Goal: Communication & Community: Share content

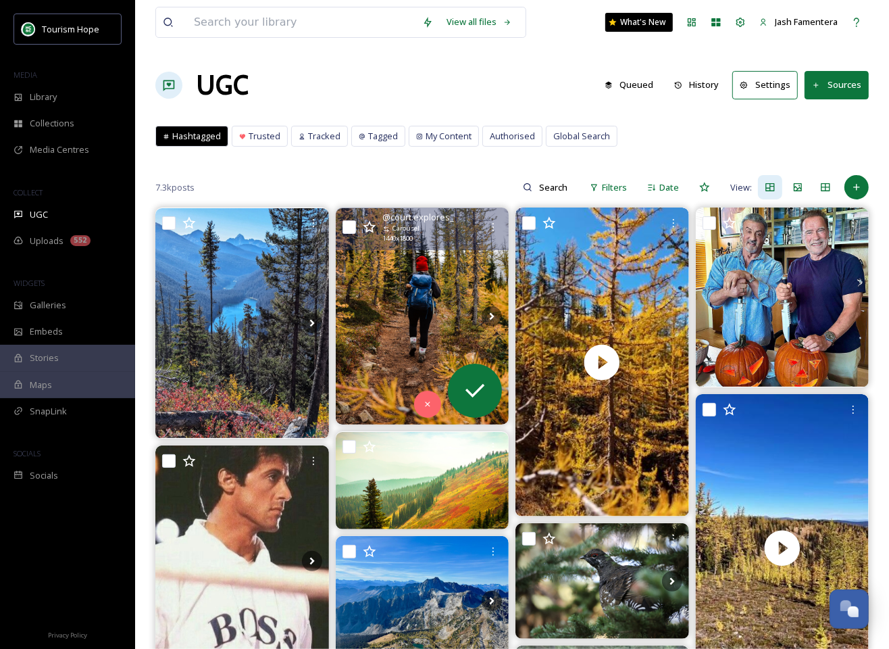
click at [408, 313] on img at bounding box center [423, 316] width 174 height 217
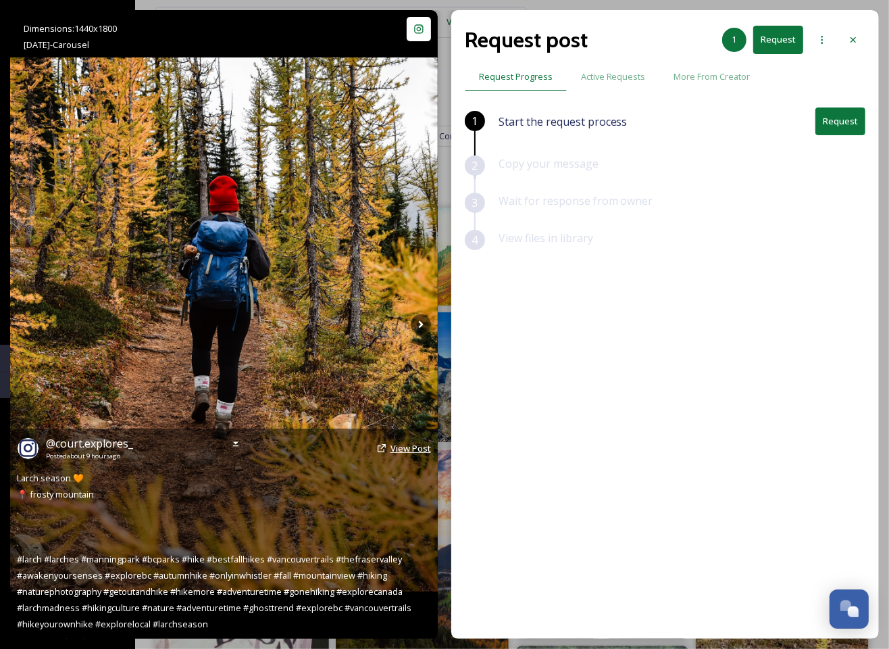
click at [411, 446] on span "View Post" at bounding box center [411, 448] width 41 height 12
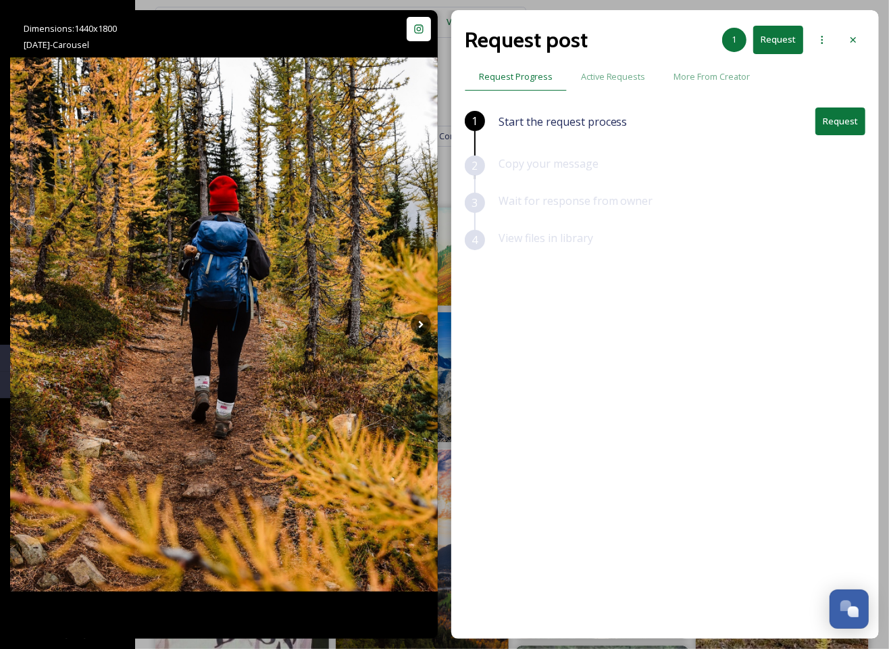
click at [827, 123] on button "Request" at bounding box center [841, 121] width 50 height 28
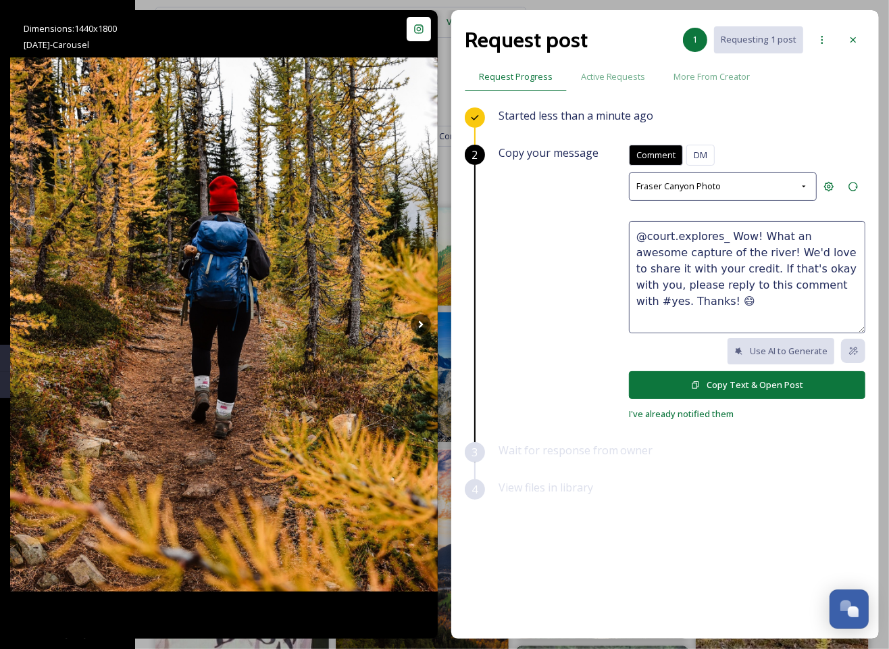
click at [708, 234] on textarea "@court.explores_ Wow! What an awesome capture of the river! We'd love to share …" at bounding box center [747, 277] width 237 height 112
drag, startPoint x: 727, startPoint y: 235, endPoint x: 736, endPoint y: 252, distance: 19.4
click at [736, 252] on textarea "@court.explores_ Wow! What an awesome capture of the river! We'd love to share …" at bounding box center [747, 277] width 237 height 112
type textarea "@court.explores_ Looove these! 🍂 We'd love to share it with your credit. If tha…"
click at [754, 385] on button "Copy Text & Open Post" at bounding box center [747, 385] width 237 height 28
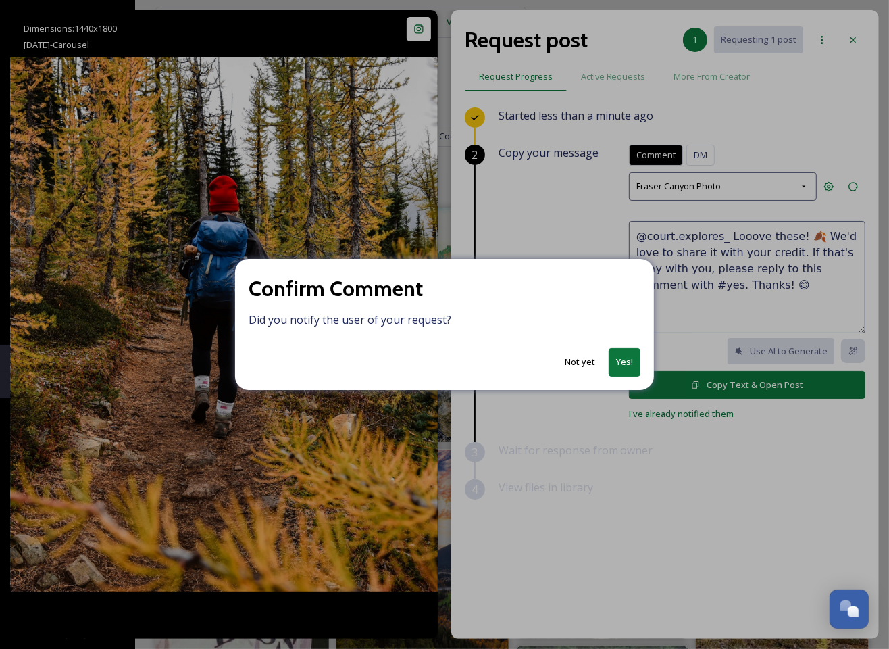
click at [622, 362] on button "Yes!" at bounding box center [625, 362] width 32 height 28
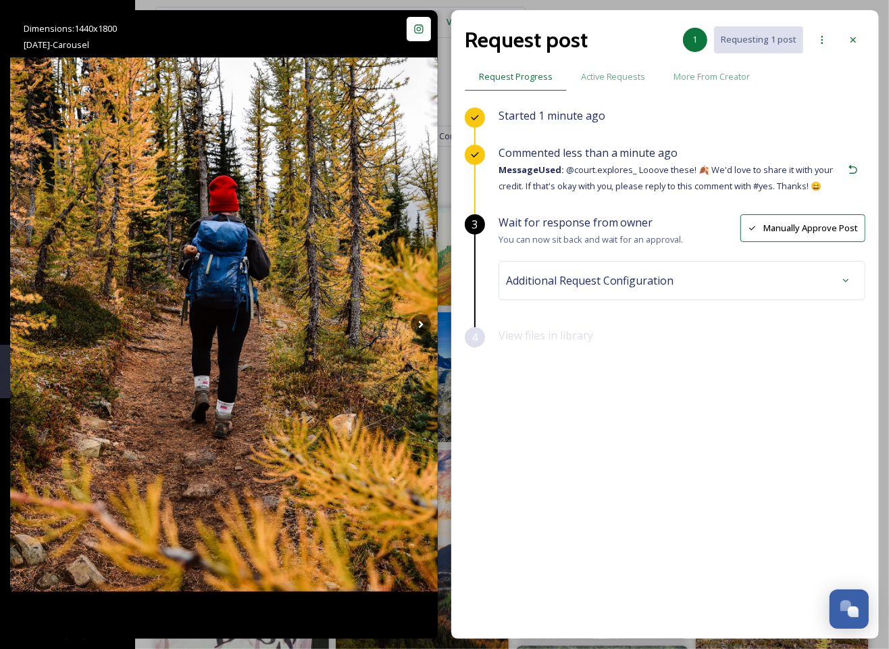
click at [685, 284] on div "Additional Request Configuration" at bounding box center [682, 280] width 352 height 24
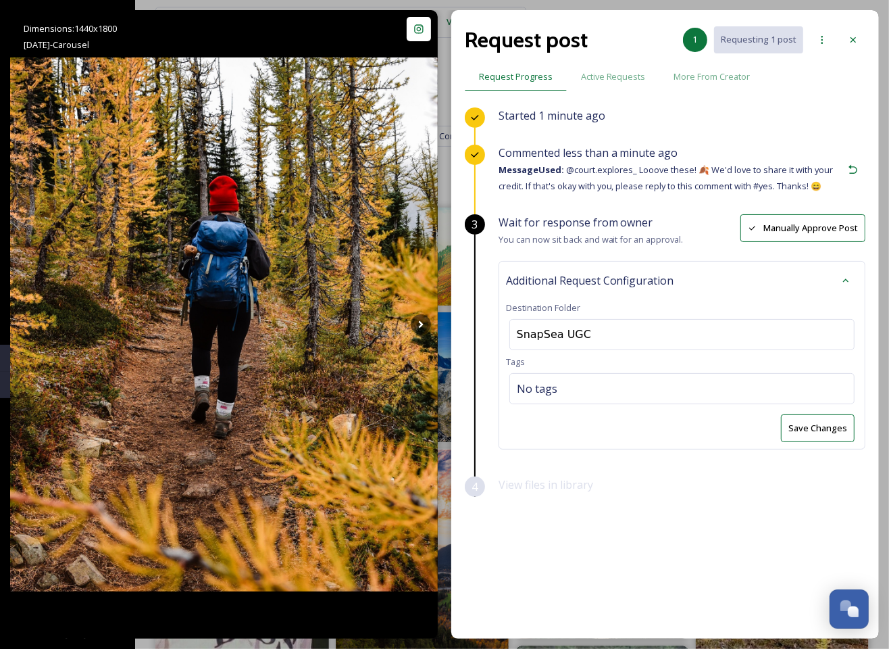
click at [625, 370] on div "Additional Request Configuration Destination Folder SnapSea UGC Tags No tags Sa…" at bounding box center [682, 355] width 367 height 189
click at [608, 394] on div "No tags" at bounding box center [682, 388] width 345 height 31
click at [584, 393] on input at bounding box center [584, 388] width 135 height 16
type input "frosty mountain"
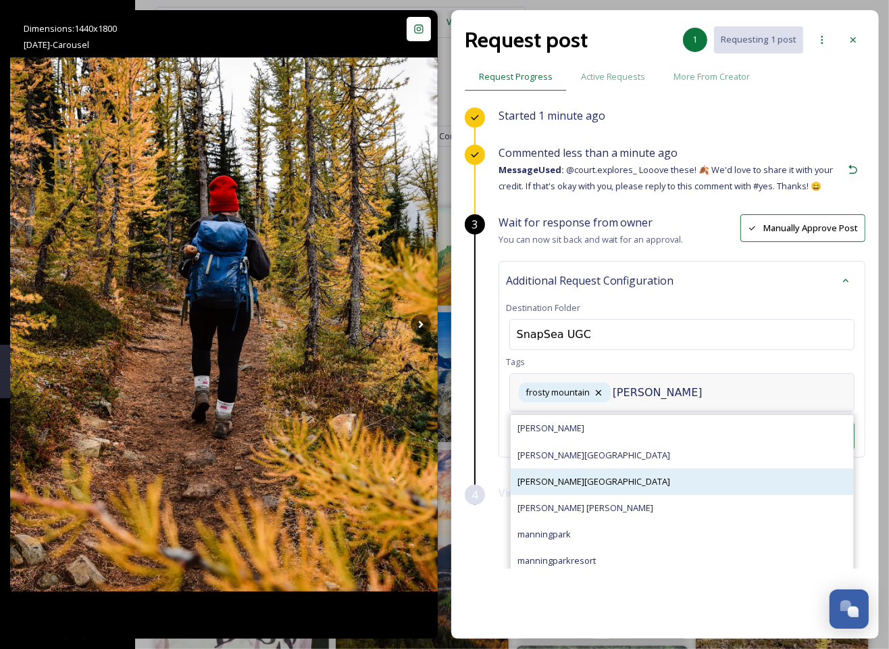
type input "[PERSON_NAME]"
click at [690, 477] on div "[PERSON_NAME][GEOGRAPHIC_DATA]" at bounding box center [682, 481] width 343 height 26
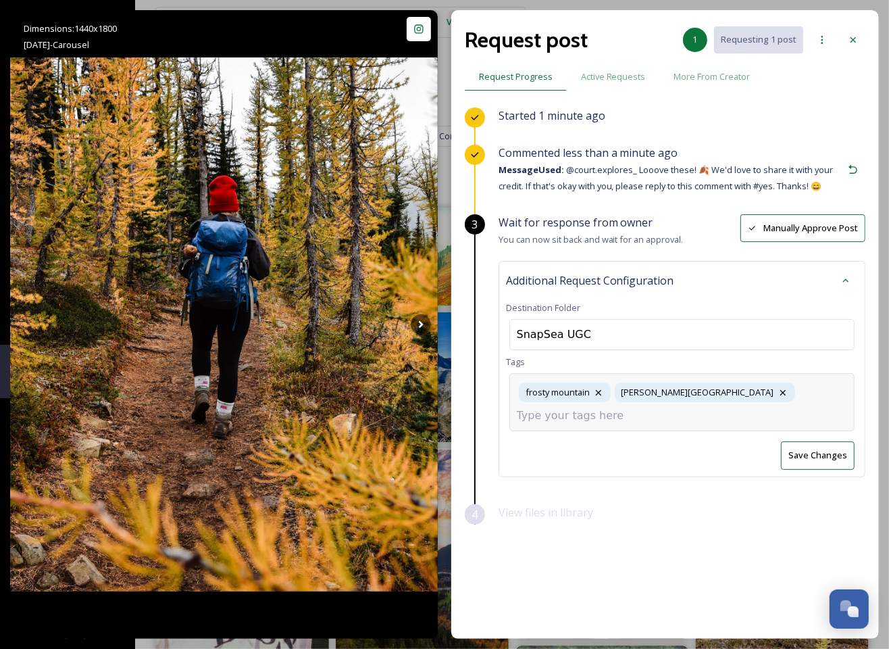
click at [652, 408] on input at bounding box center [584, 416] width 135 height 16
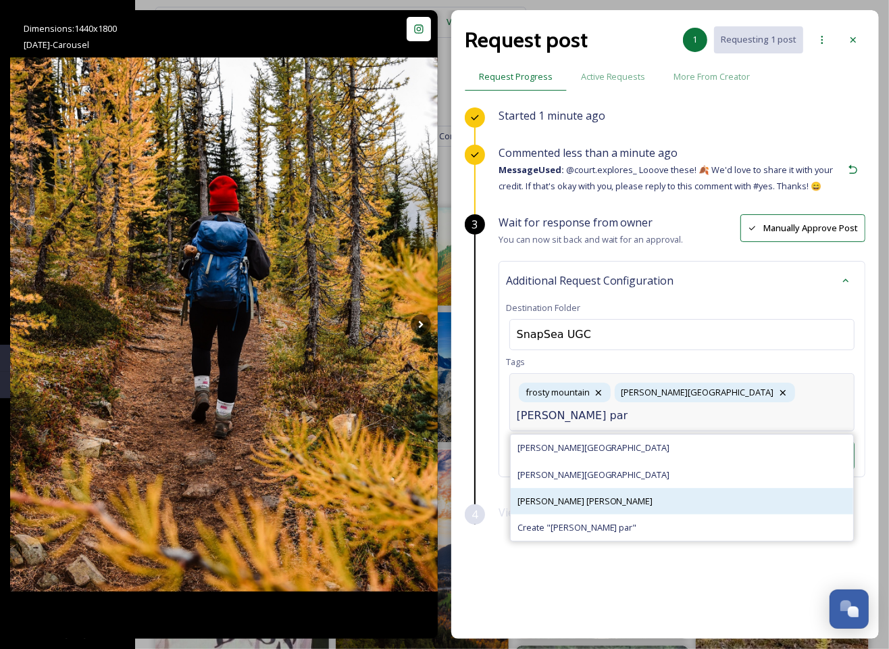
type input "[PERSON_NAME] par"
click at [660, 488] on div "[PERSON_NAME] [PERSON_NAME]" at bounding box center [682, 501] width 343 height 26
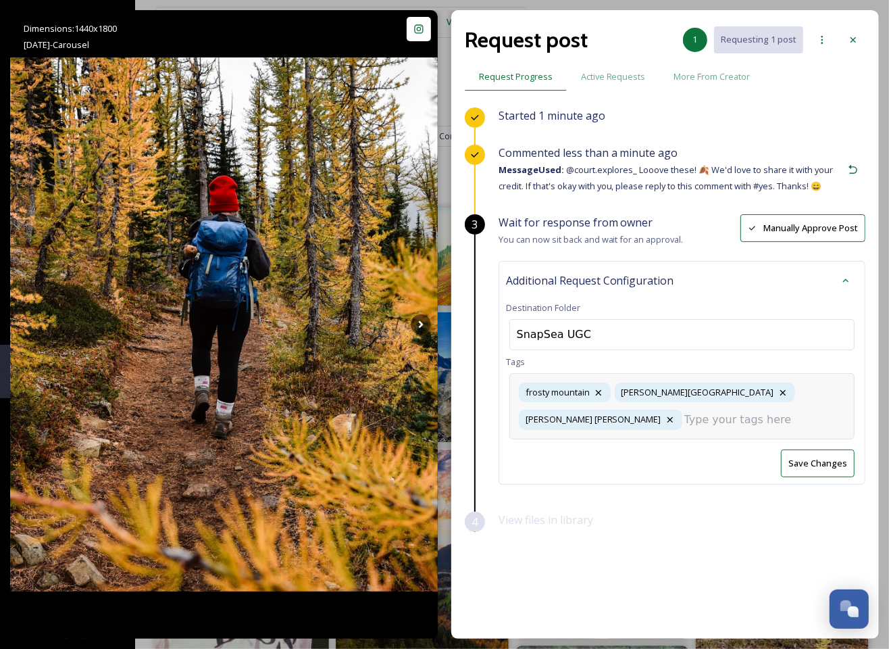
click at [814, 401] on div "[GEOGRAPHIC_DATA] [PERSON_NAME][GEOGRAPHIC_DATA][PERSON_NAME] hike" at bounding box center [682, 406] width 345 height 66
click at [693, 413] on div "[GEOGRAPHIC_DATA] [PERSON_NAME][GEOGRAPHIC_DATA][PERSON_NAME] hike" at bounding box center [682, 406] width 345 height 66
click at [682, 512] on div "View files in library" at bounding box center [682, 530] width 367 height 37
click at [797, 393] on div "[GEOGRAPHIC_DATA] [PERSON_NAME][GEOGRAPHIC_DATA][PERSON_NAME] hike" at bounding box center [682, 406] width 345 height 66
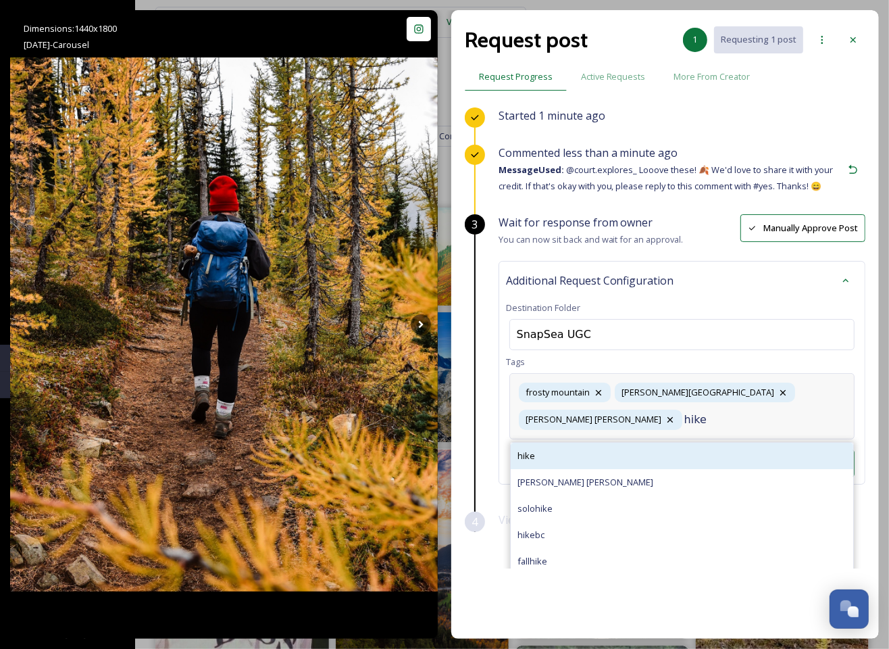
type input "hike"
click at [677, 443] on div "hike" at bounding box center [682, 456] width 343 height 26
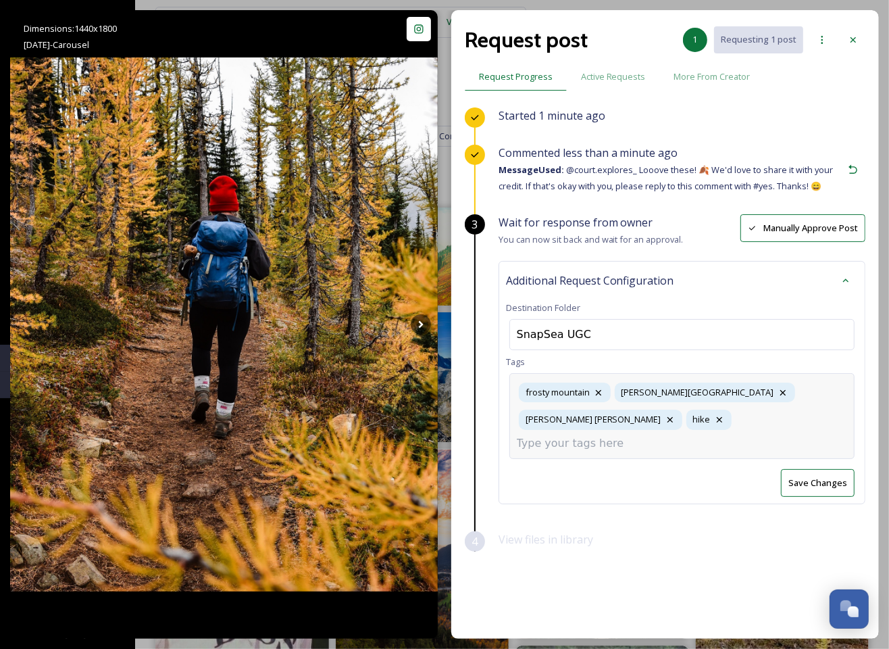
click at [741, 428] on div "[GEOGRAPHIC_DATA] [PERSON_NAME][GEOGRAPHIC_DATA][PERSON_NAME] hike hike" at bounding box center [682, 415] width 345 height 85
click at [819, 461] on div "Wait for response from owner You can now sit back and wait for an approval. Man…" at bounding box center [682, 372] width 367 height 317
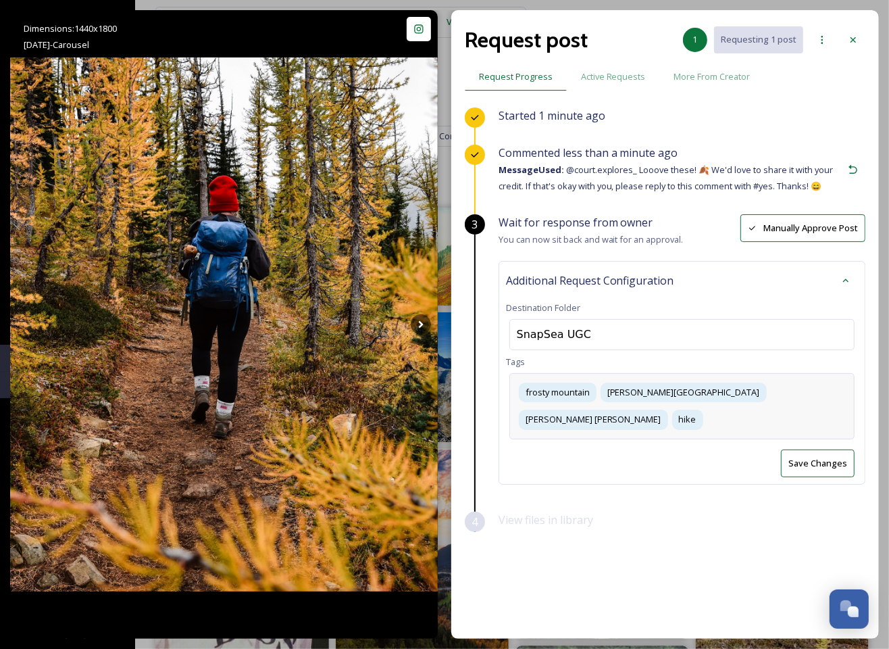
click at [833, 395] on div "[GEOGRAPHIC_DATA] [PERSON_NAME][GEOGRAPHIC_DATA][PERSON_NAME] hike hike" at bounding box center [682, 406] width 345 height 66
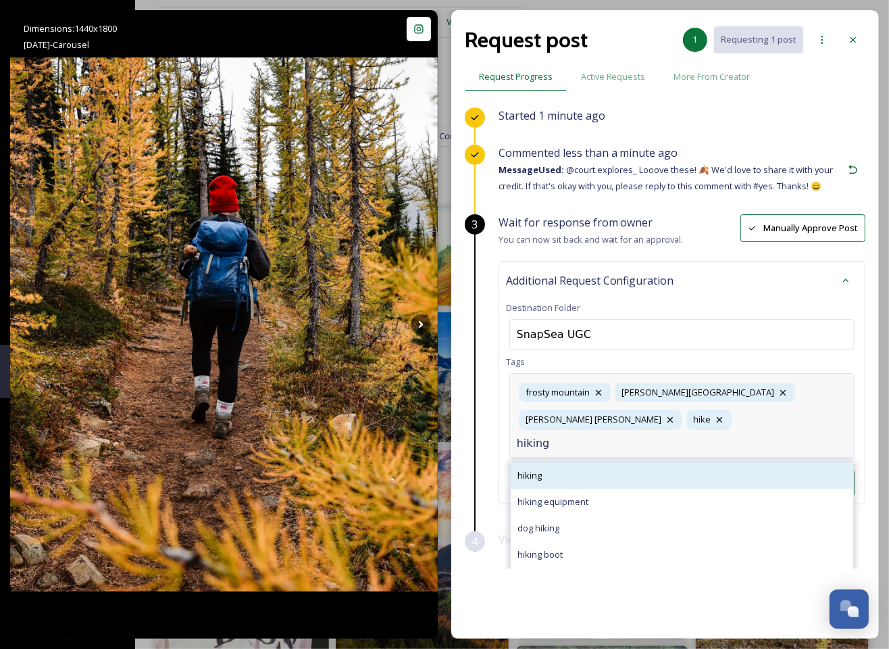
type input "hiking"
click at [654, 462] on div "hiking" at bounding box center [682, 475] width 343 height 26
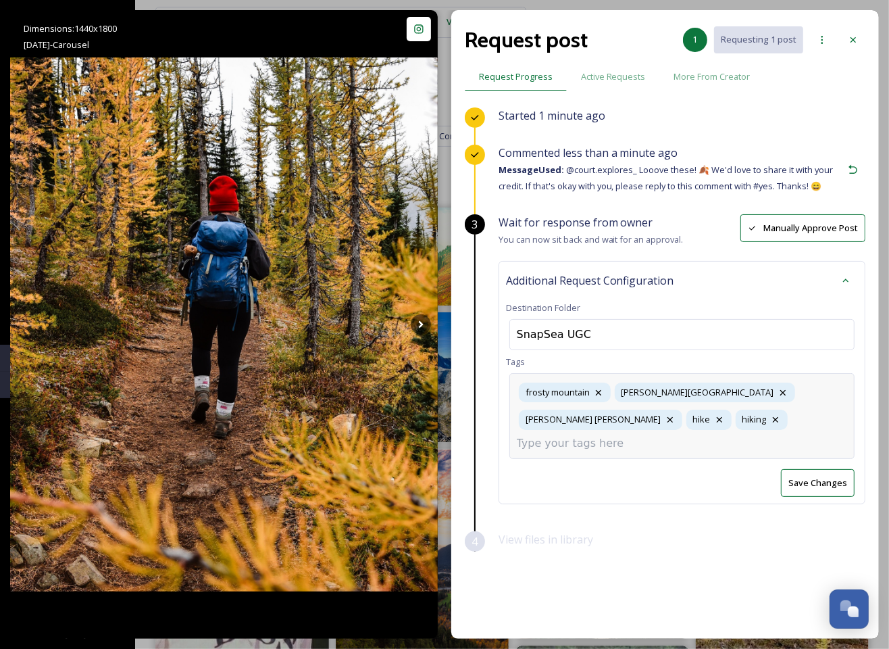
click at [652, 435] on input at bounding box center [584, 443] width 135 height 16
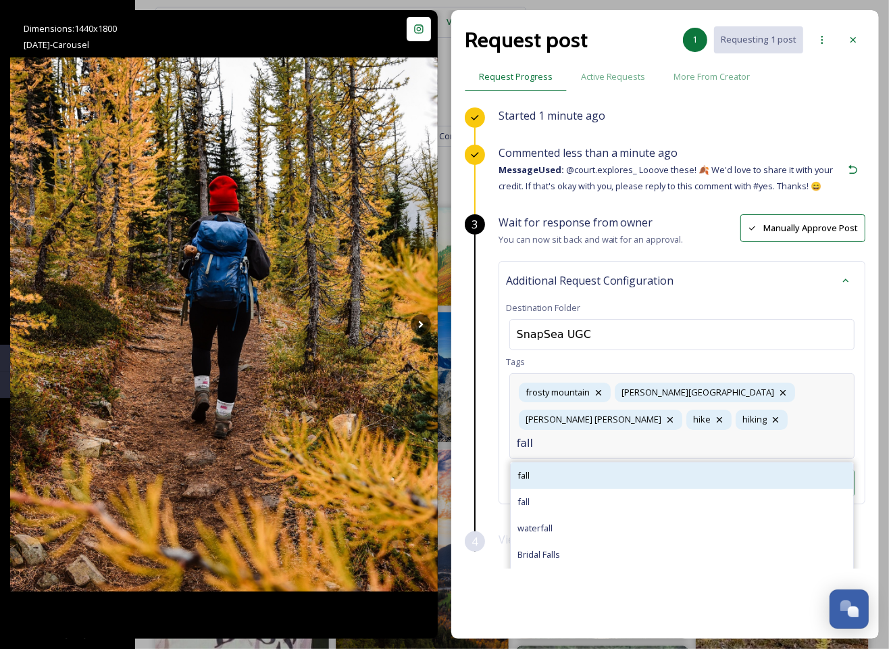
type input "fall"
click at [595, 462] on div "fall" at bounding box center [682, 475] width 343 height 26
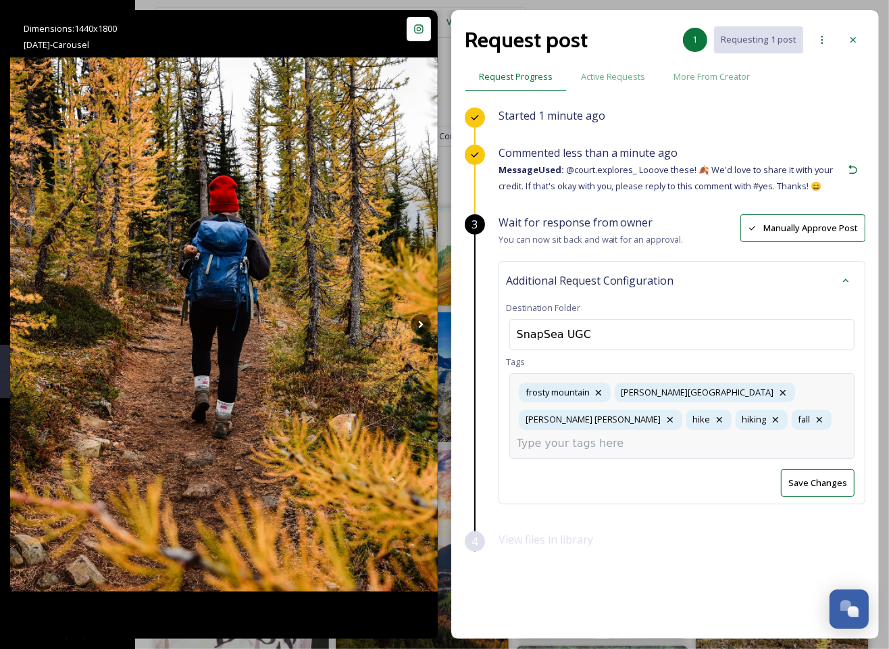
click at [758, 430] on div "[GEOGRAPHIC_DATA] [PERSON_NAME][GEOGRAPHIC_DATA][PERSON_NAME] hike hike hiking …" at bounding box center [682, 415] width 345 height 85
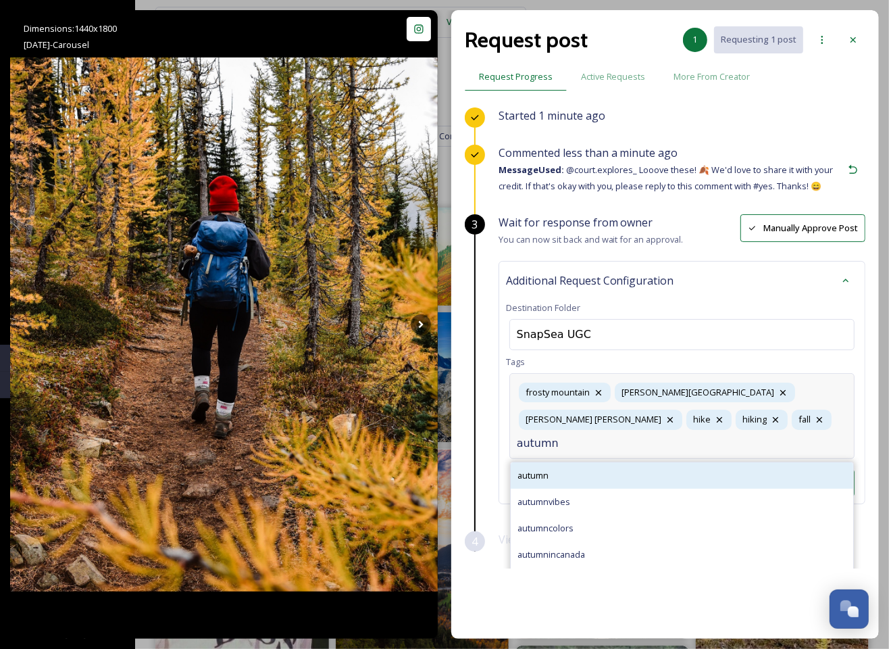
type input "autumn"
click at [595, 462] on div "autumn" at bounding box center [682, 475] width 343 height 26
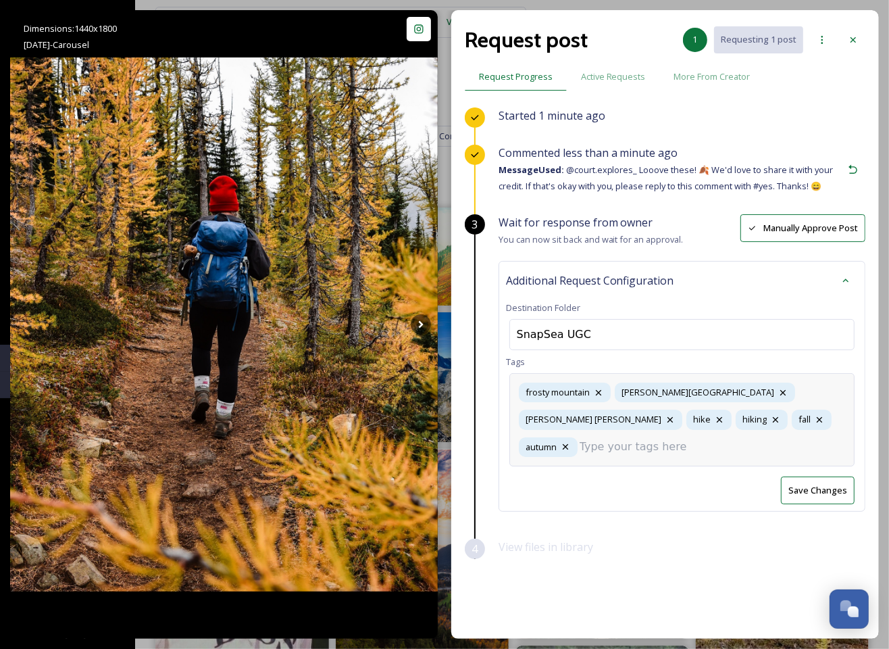
click at [715, 439] on input at bounding box center [647, 447] width 135 height 16
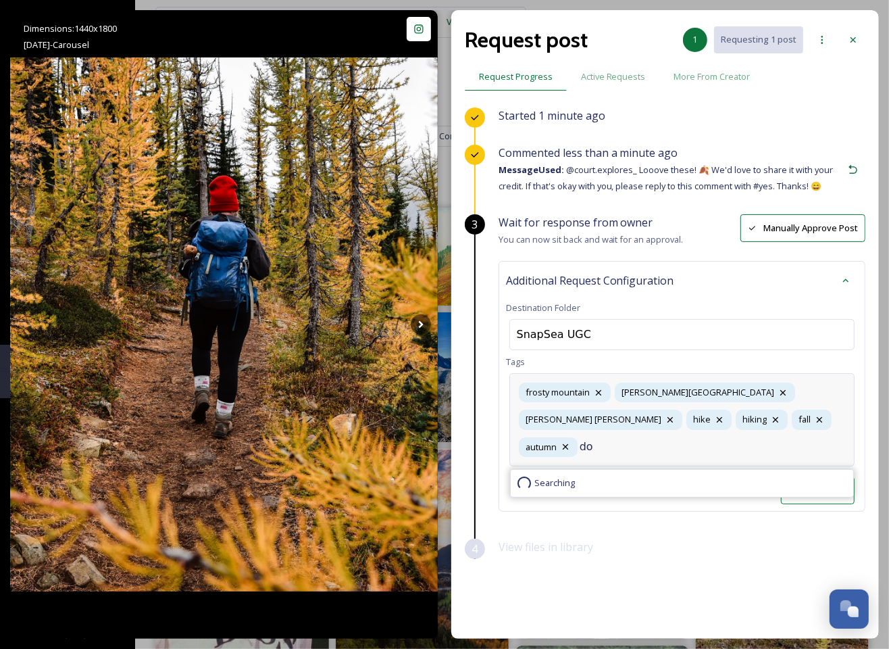
type input "d"
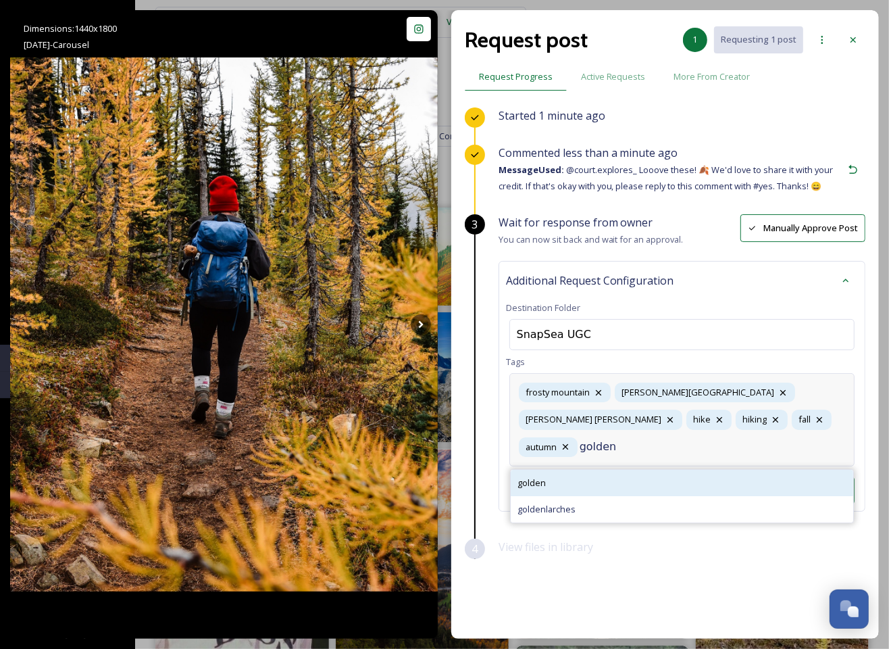
type input "golden"
click at [556, 470] on div "golden" at bounding box center [682, 483] width 343 height 26
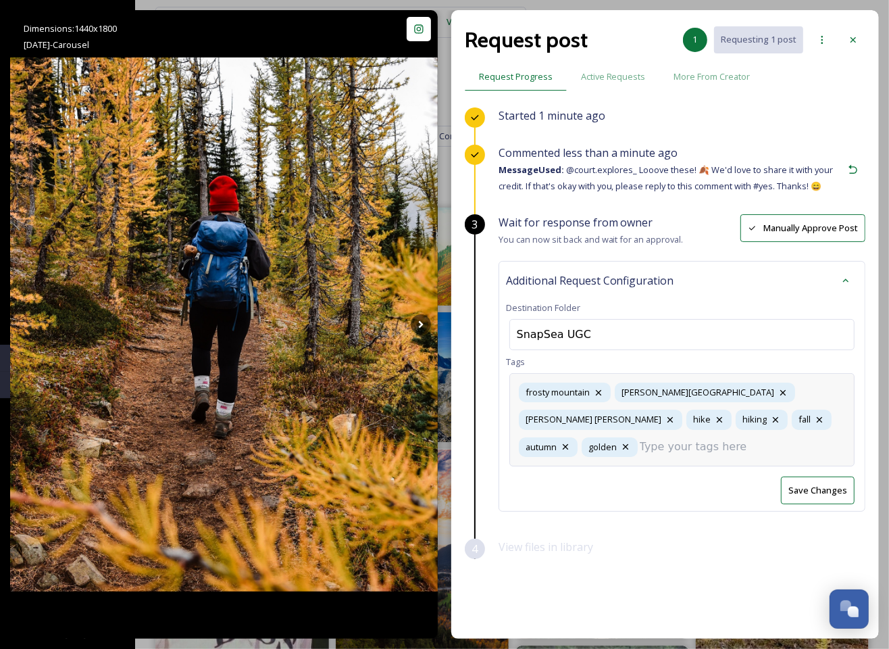
click at [812, 443] on div "[GEOGRAPHIC_DATA] [PERSON_NAME][GEOGRAPHIC_DATA][PERSON_NAME] hike hike hiking …" at bounding box center [682, 419] width 345 height 93
click at [646, 548] on div "Started 1 minute ago Commented less than a minute ago Message Used: @court.expl…" at bounding box center [665, 337] width 401 height 461
click at [808, 409] on div "[GEOGRAPHIC_DATA] [PERSON_NAME][GEOGRAPHIC_DATA][PERSON_NAME] hike hike hiking …" at bounding box center [682, 419] width 345 height 93
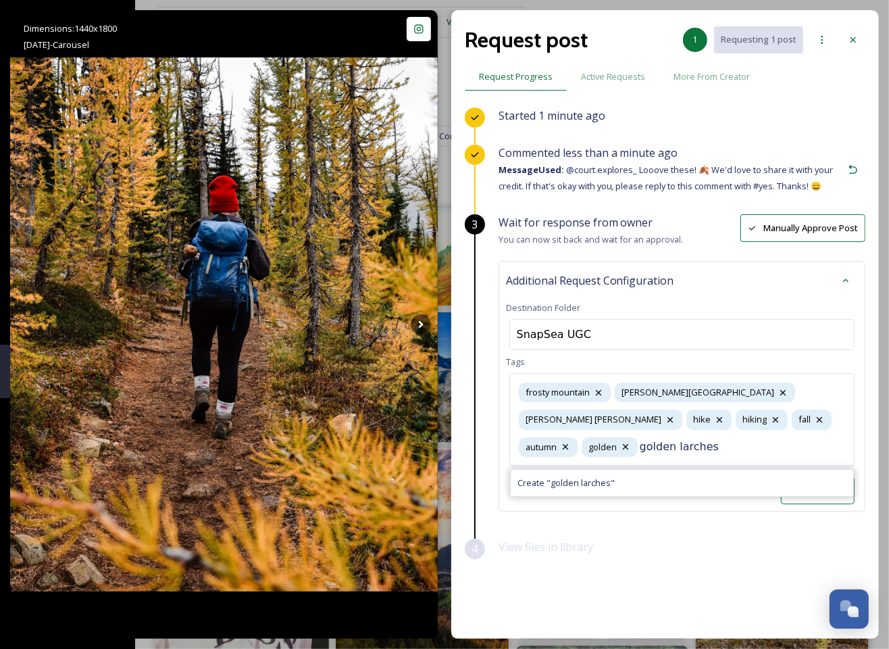
type input "golden larches"
click at [670, 476] on div "Create " golden larches "" at bounding box center [682, 483] width 343 height 26
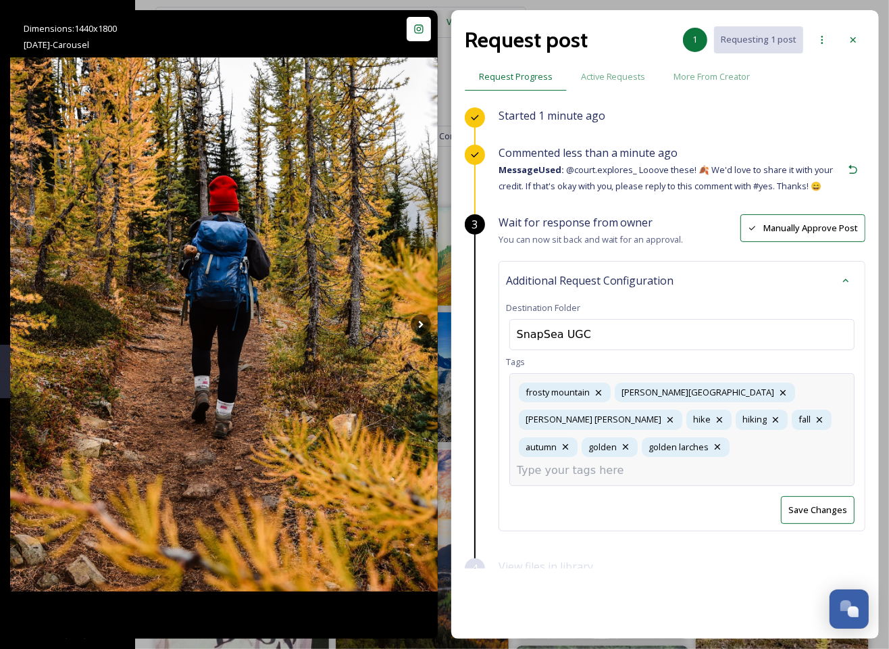
click at [635, 462] on input at bounding box center [584, 470] width 135 height 16
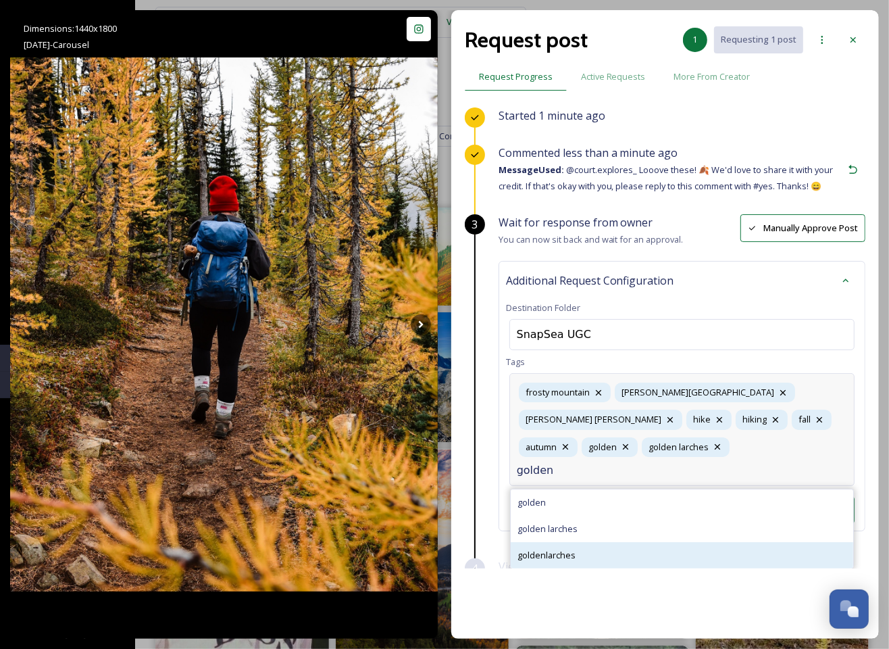
type input "golden"
click at [570, 549] on span "goldenlarches" at bounding box center [547, 555] width 58 height 13
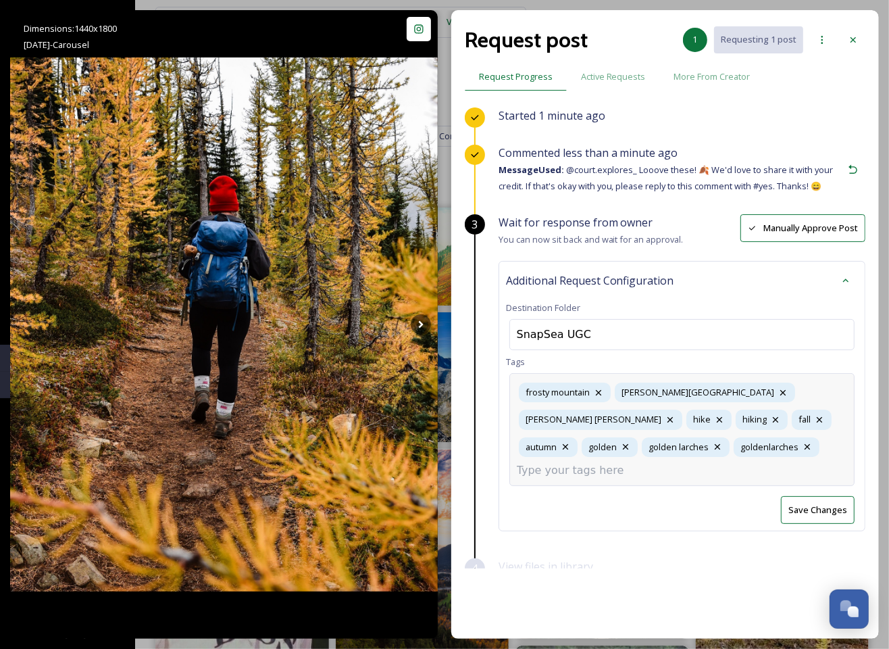
click at [831, 496] on button "Save Changes" at bounding box center [818, 510] width 74 height 28
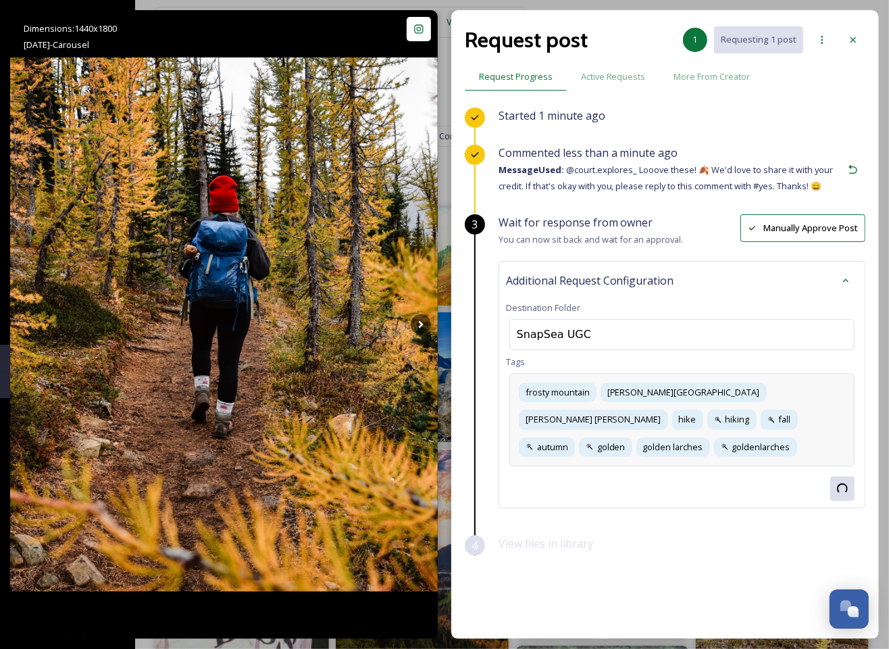
scroll to position [4, 0]
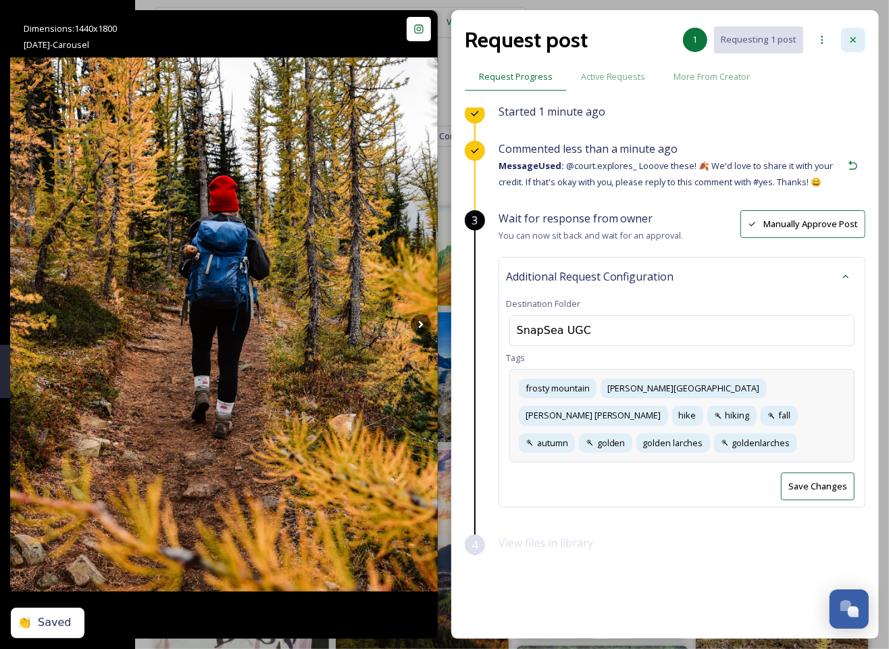
click at [854, 37] on icon at bounding box center [853, 39] width 11 height 11
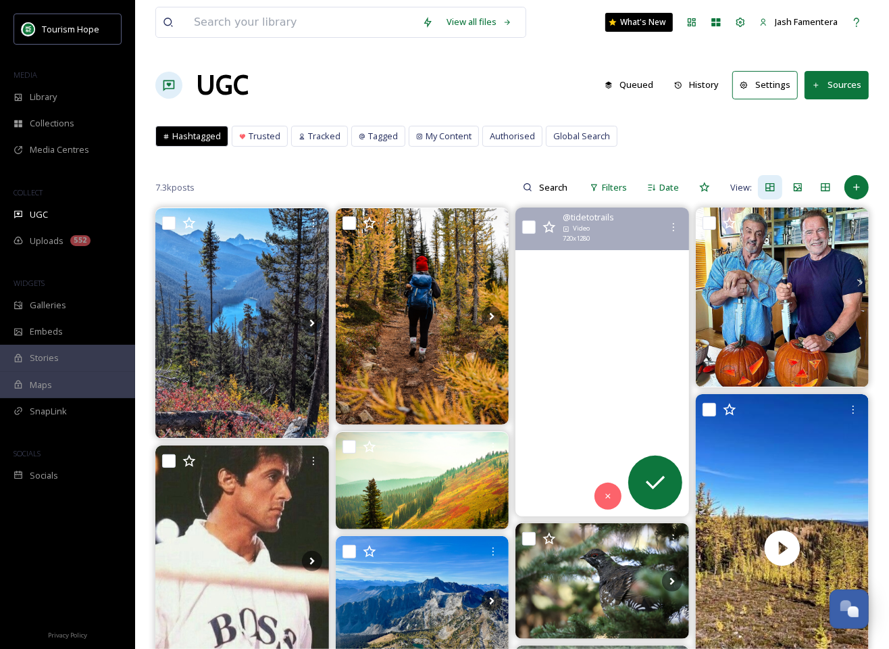
click at [641, 279] on video "For just two short weeks, Manning Park lights up with the most unreal golden gl…" at bounding box center [603, 361] width 174 height 309
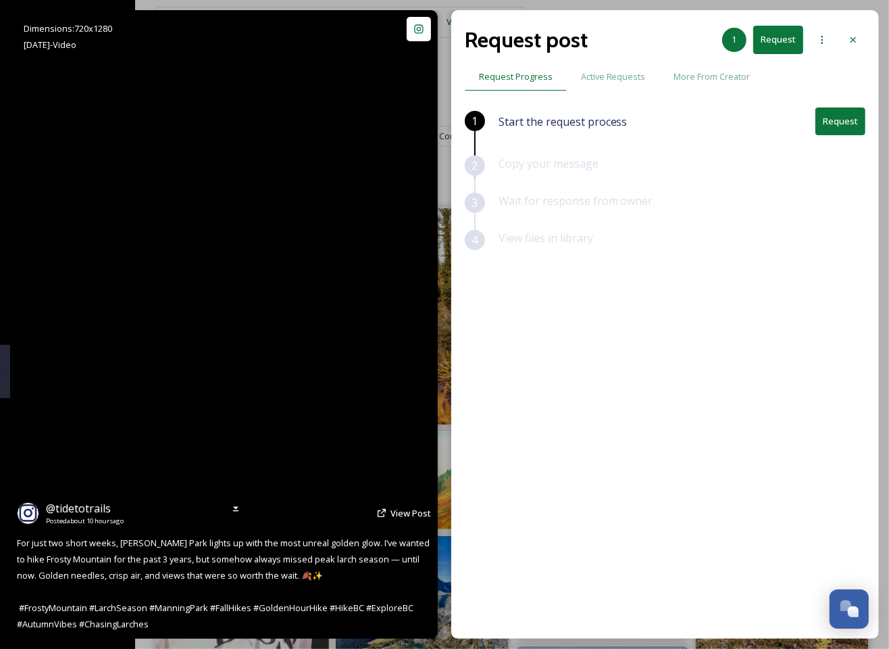
click at [175, 270] on video "For just two short weeks, Manning Park lights up with the most unreal golden gl…" at bounding box center [223, 324] width 353 height 629
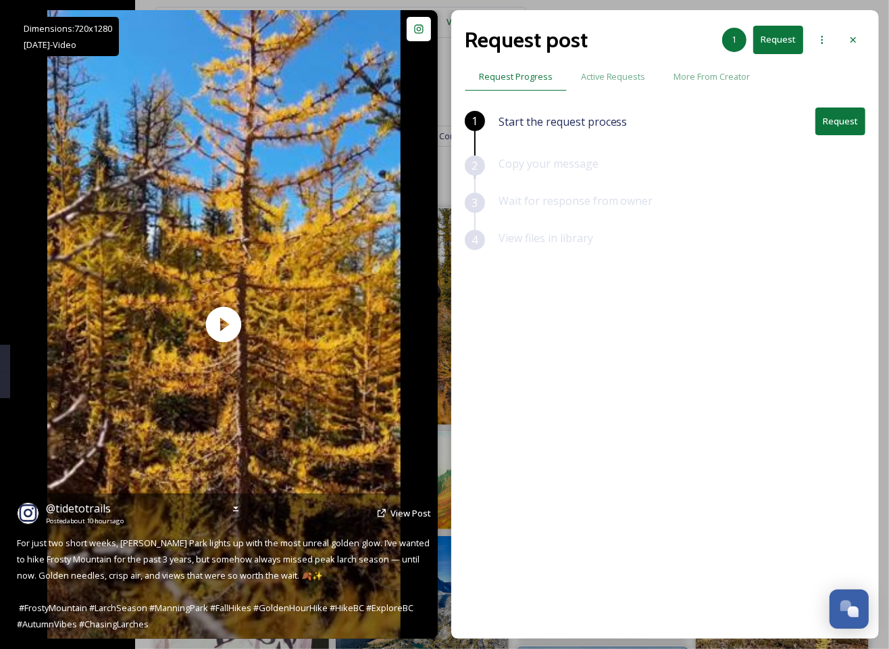
click at [391, 506] on div "@ tidetotrails Posted about 10 hours ago View Post" at bounding box center [224, 513] width 414 height 26
click at [403, 510] on span "View Post" at bounding box center [411, 513] width 41 height 12
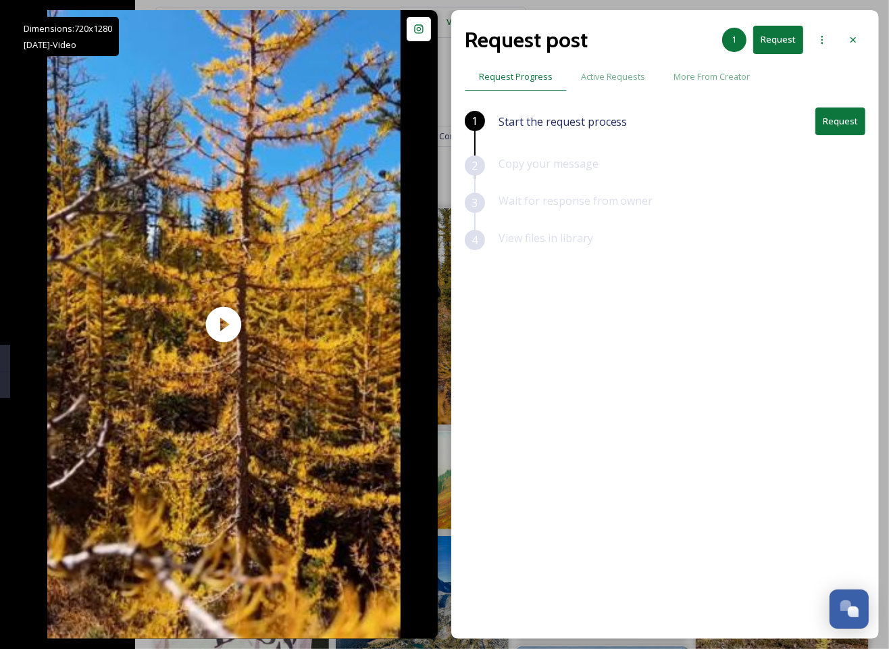
click at [833, 118] on button "Request" at bounding box center [841, 121] width 50 height 28
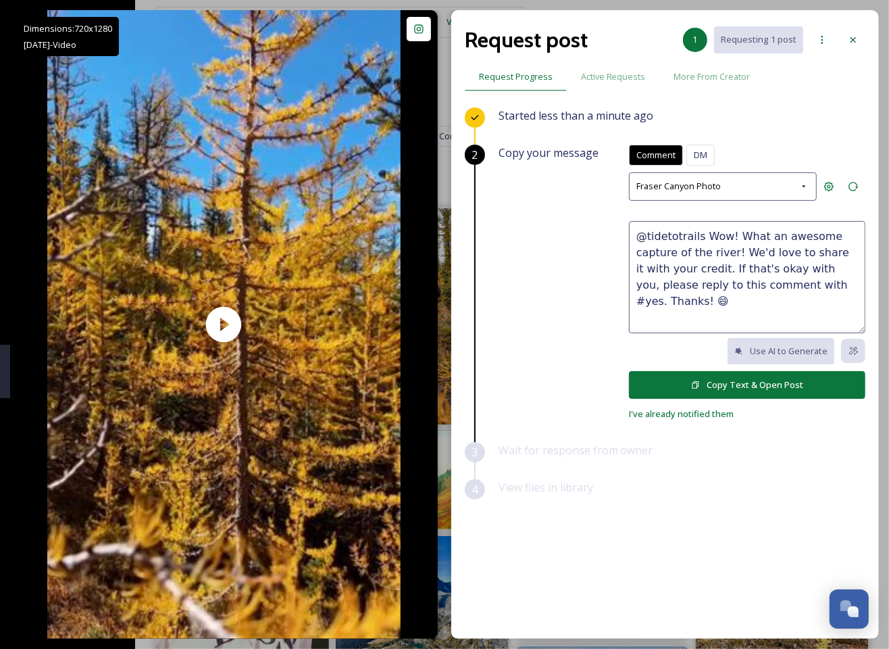
click at [701, 268] on textarea "@tidetotrails Wow! What an awesome capture of the river! We'd love to share it …" at bounding box center [747, 277] width 237 height 112
drag, startPoint x: 703, startPoint y: 235, endPoint x: 729, endPoint y: 249, distance: 29.7
click at [729, 249] on textarea "@tidetotrails Wow! What an awesome capture of the river! We'd love to share it …" at bounding box center [747, 277] width 237 height 112
click at [750, 235] on textarea "@tidetotrails Love this! We'd love to share it with your credit. If that's okay…" at bounding box center [747, 277] width 237 height 112
click at [708, 262] on textarea "@tidetotrails Love this! 😍💛🌲 We'd love to share it with your credit. If that's …" at bounding box center [747, 277] width 237 height 112
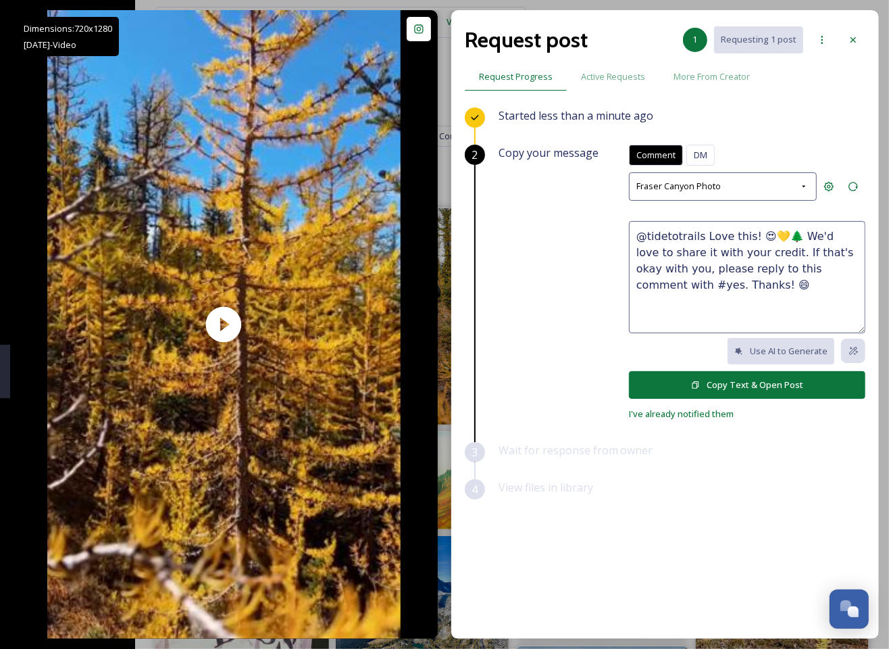
click at [704, 274] on textarea "@tidetotrails Love this! 😍💛🌲 We'd love to share it with your credit. If that's …" at bounding box center [747, 277] width 237 height 112
click at [697, 330] on textarea "@tidetotrails Love this! 😍💛🌲 We'd love to share it with your credit. If that's …" at bounding box center [747, 277] width 237 height 112
type textarea "@tidetotrails Love this! 😍💛🌲 We'd love to share it with your credit. If that's …"
click at [684, 380] on button "Copy Text & Open Post" at bounding box center [747, 385] width 237 height 28
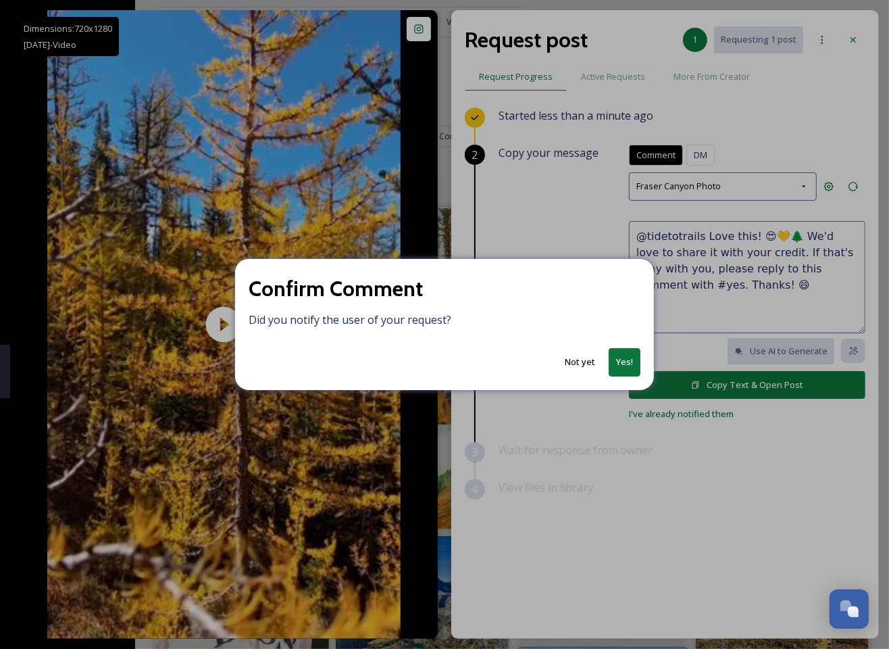
click at [632, 369] on button "Yes!" at bounding box center [625, 362] width 32 height 28
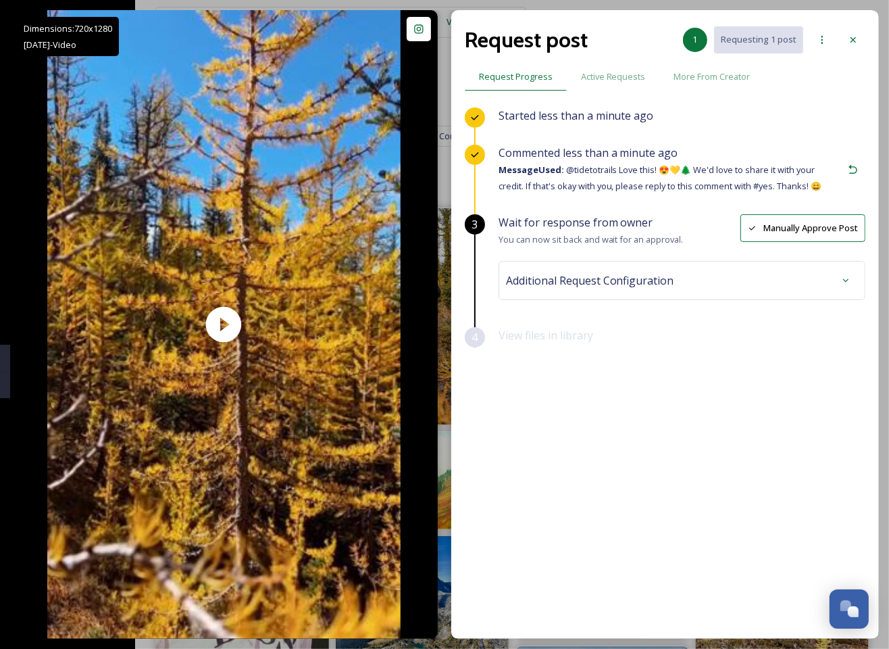
click at [589, 268] on div "Additional Request Configuration" at bounding box center [682, 280] width 352 height 24
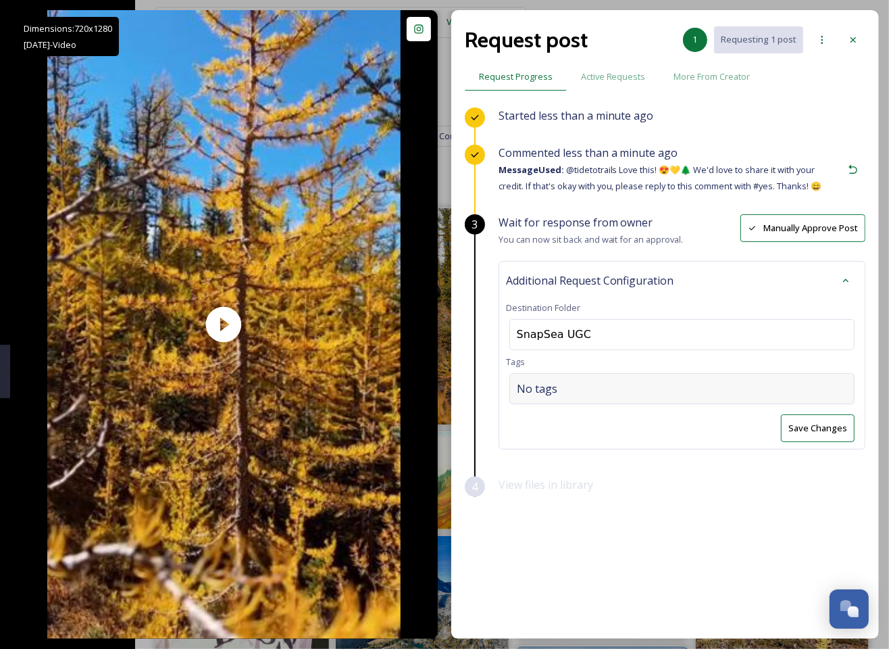
click at [537, 380] on span "No tags" at bounding box center [537, 388] width 41 height 16
click at [558, 385] on input at bounding box center [584, 388] width 135 height 16
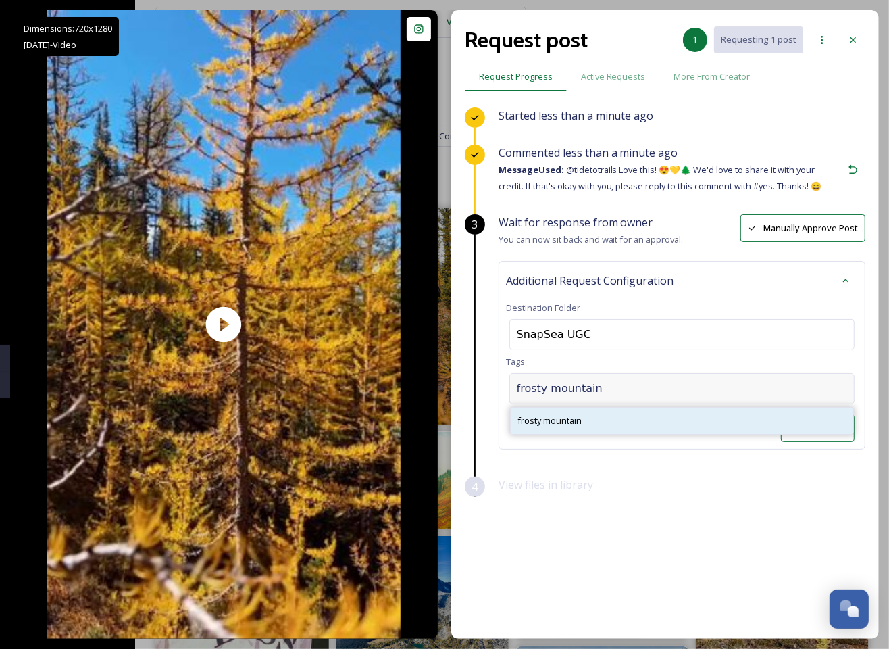
type input "frosty mountain"
click at [546, 408] on div "frosty mountain" at bounding box center [682, 421] width 343 height 26
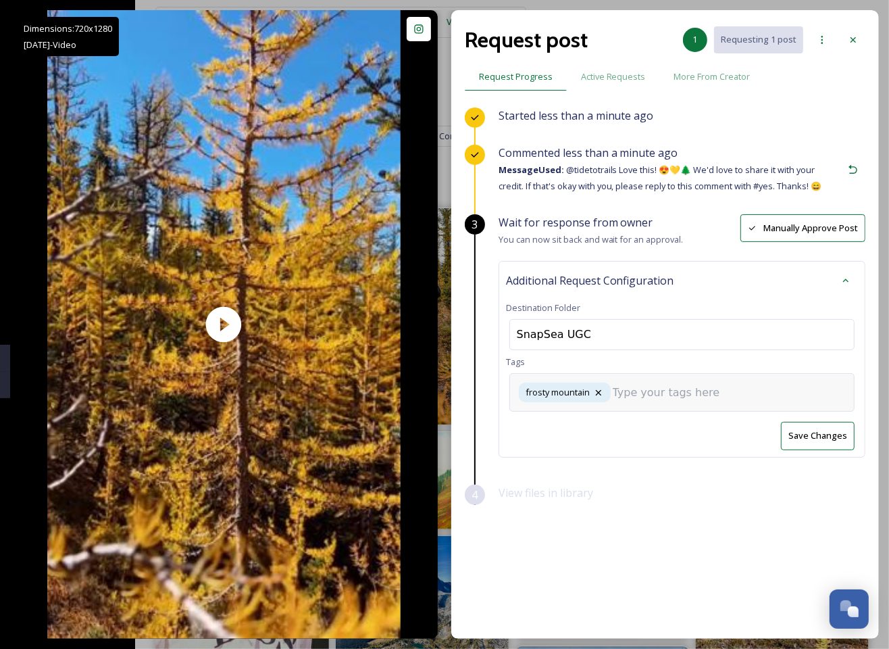
click at [660, 387] on input at bounding box center [680, 393] width 135 height 16
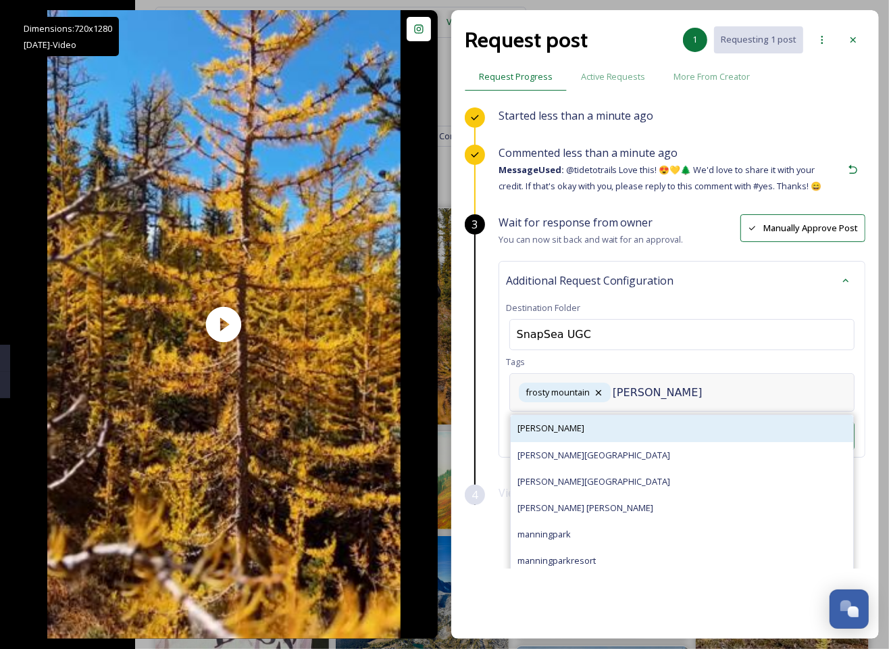
type input "[PERSON_NAME]"
click at [650, 422] on div "[PERSON_NAME]" at bounding box center [682, 428] width 343 height 26
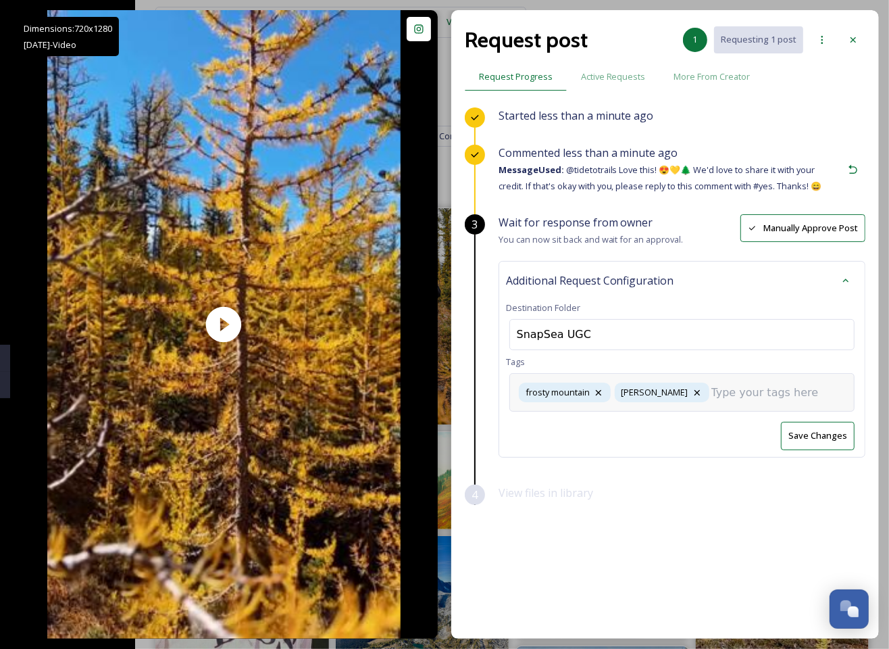
click at [720, 394] on input at bounding box center [779, 393] width 135 height 16
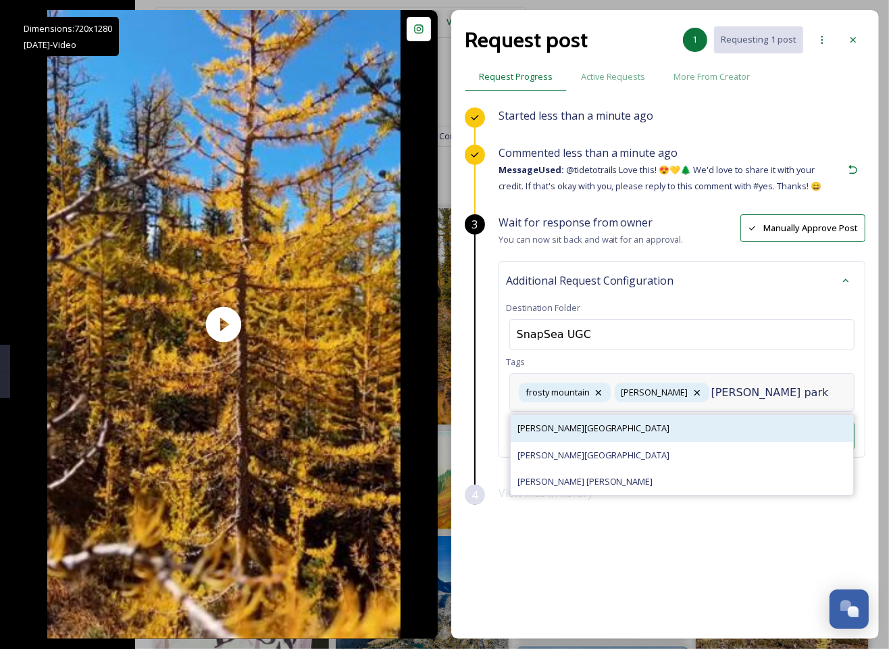
type input "[PERSON_NAME] park"
click at [614, 429] on div "[PERSON_NAME][GEOGRAPHIC_DATA]" at bounding box center [682, 428] width 343 height 26
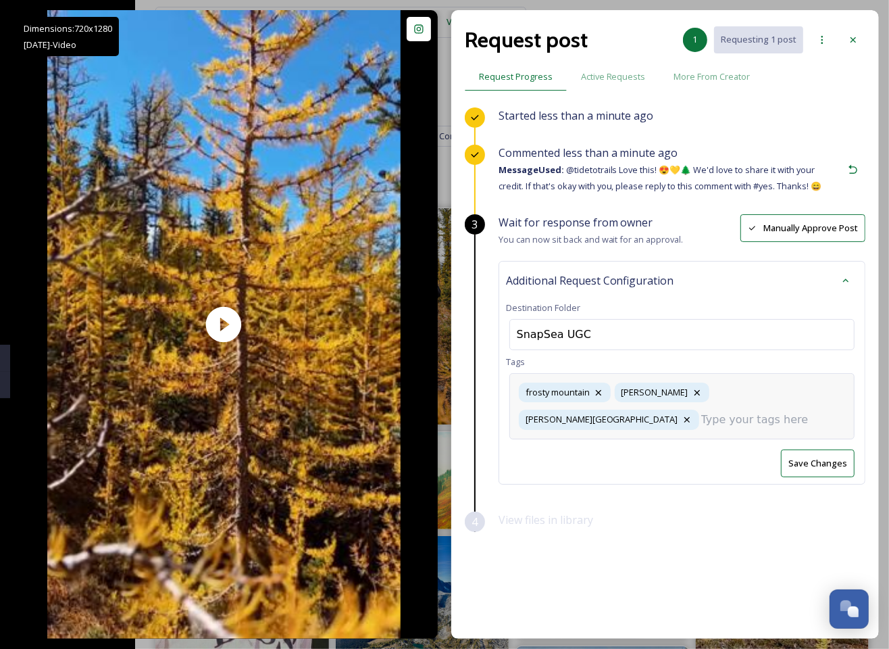
click at [777, 403] on div "frosty mountain [PERSON_NAME] [PERSON_NAME][GEOGRAPHIC_DATA]" at bounding box center [682, 406] width 345 height 66
click at [639, 514] on div "View files in library" at bounding box center [682, 530] width 367 height 37
click at [785, 391] on div "frosty mountain [PERSON_NAME] [PERSON_NAME][GEOGRAPHIC_DATA]" at bounding box center [682, 406] width 345 height 66
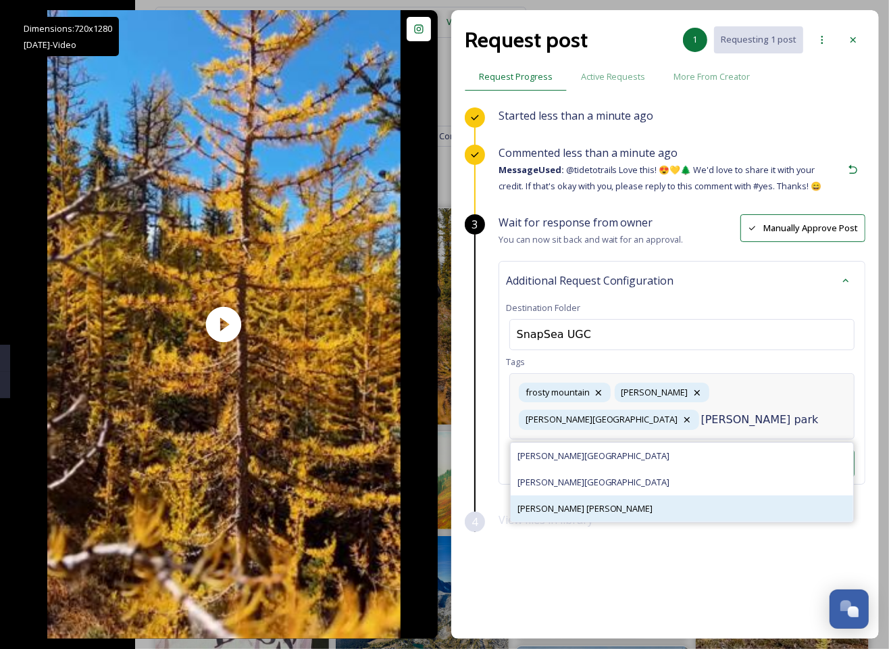
type input "[PERSON_NAME] park"
click at [630, 510] on div "[PERSON_NAME] [PERSON_NAME]" at bounding box center [682, 508] width 343 height 26
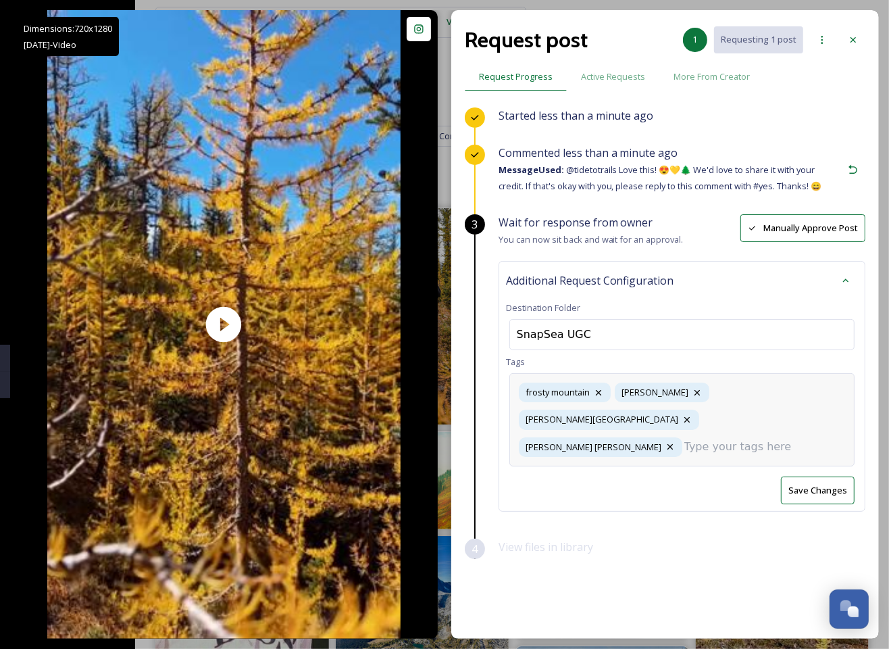
click at [685, 439] on input at bounding box center [752, 447] width 135 height 16
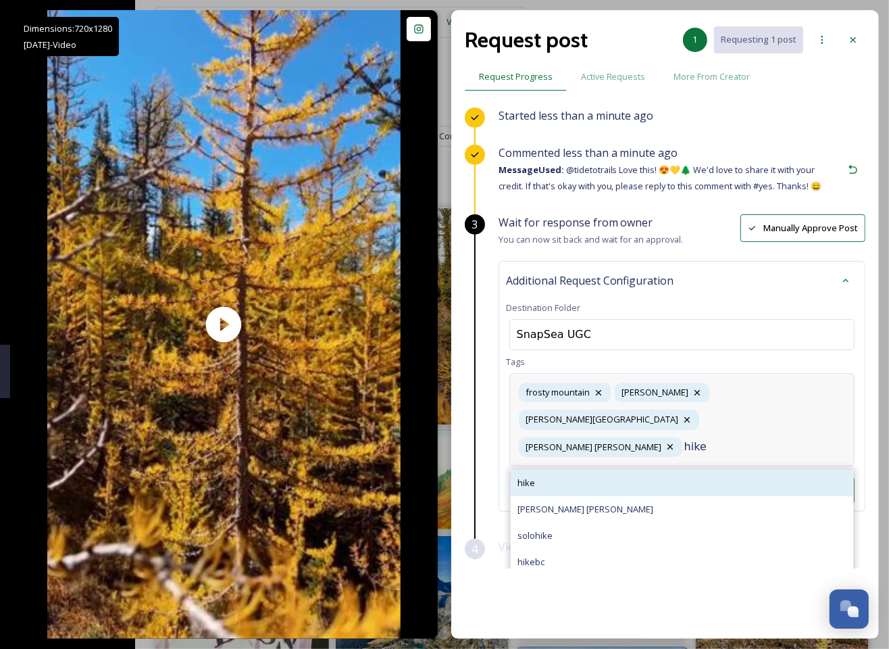
type input "hike"
click at [622, 470] on div "hike" at bounding box center [682, 483] width 343 height 26
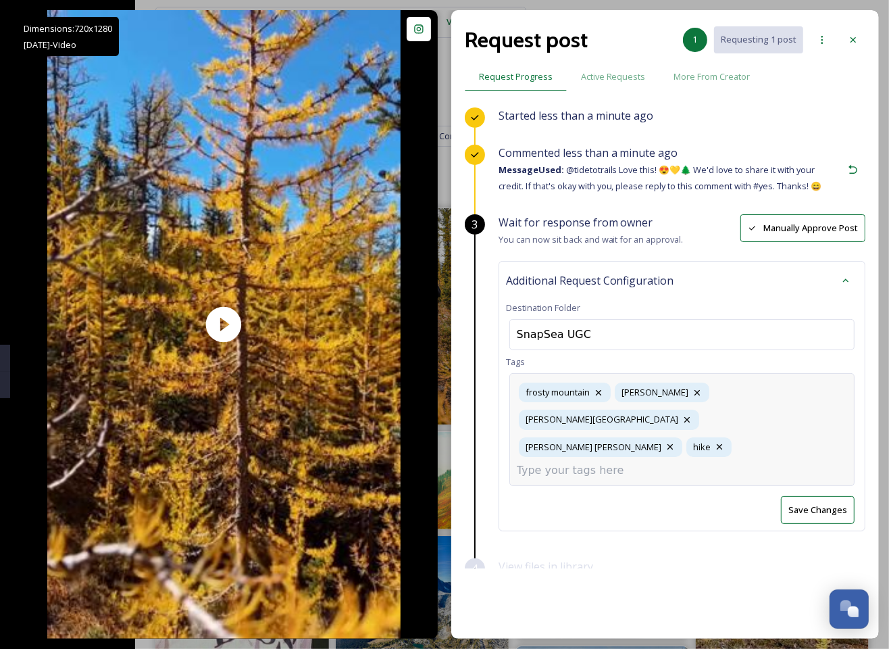
click at [652, 462] on input at bounding box center [584, 470] width 135 height 16
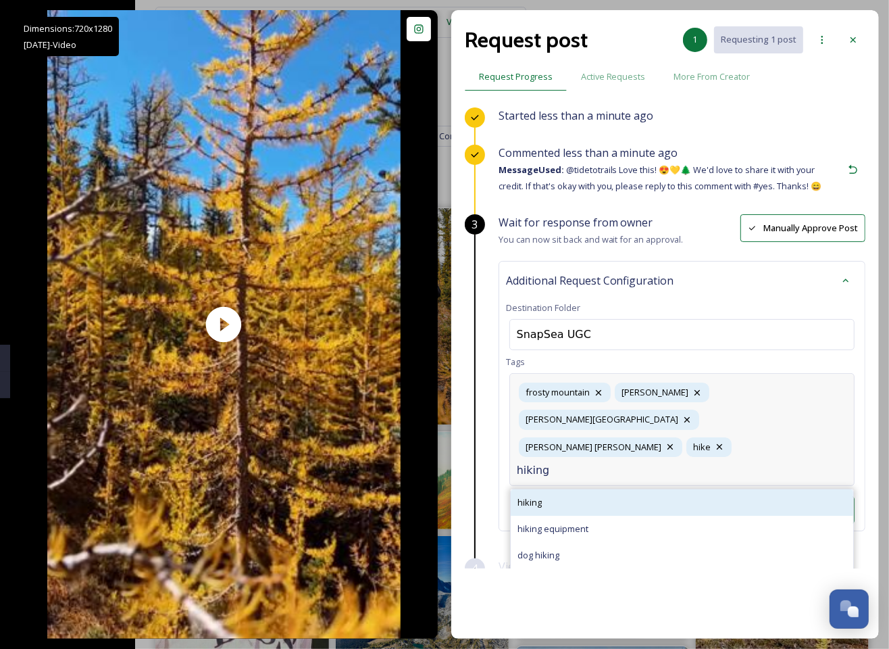
type input "hiking"
click at [660, 489] on div "hiking" at bounding box center [682, 502] width 343 height 26
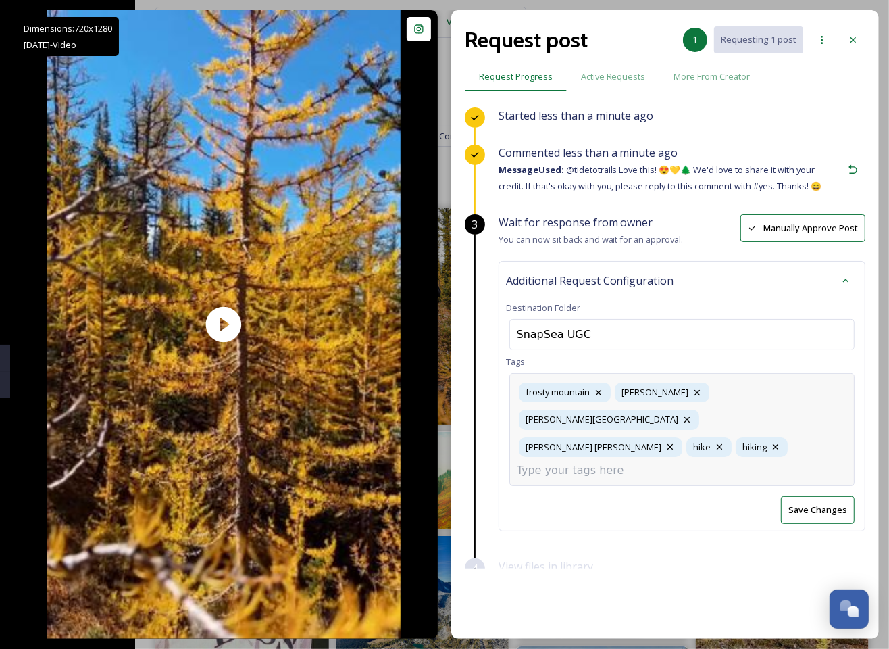
click at [776, 405] on div "[GEOGRAPHIC_DATA] [PERSON_NAME] [PERSON_NAME][GEOGRAPHIC_DATA][PERSON_NAME] hik…" at bounding box center [682, 429] width 345 height 113
click at [785, 428] on div "[GEOGRAPHIC_DATA] [PERSON_NAME] [PERSON_NAME][GEOGRAPHIC_DATA][PERSON_NAME] hik…" at bounding box center [682, 429] width 345 height 113
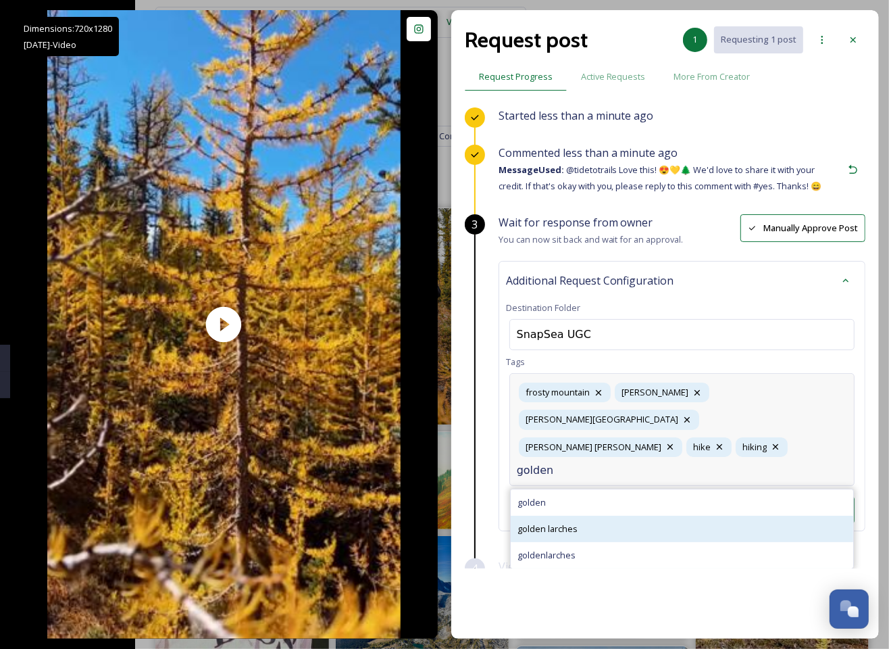
type input "golden"
click at [565, 522] on span "golden larches" at bounding box center [548, 528] width 60 height 13
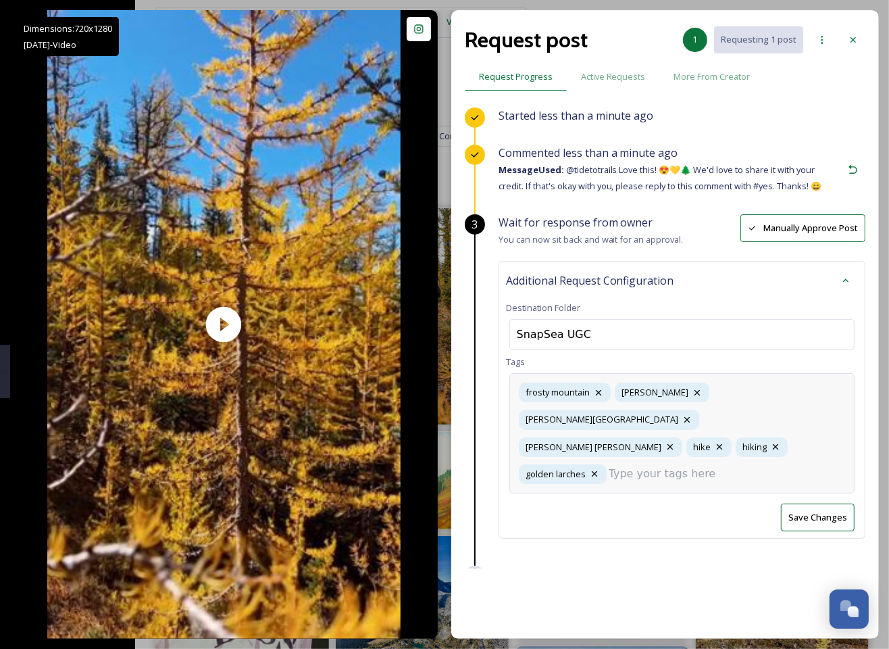
click at [753, 447] on div "[GEOGRAPHIC_DATA] [PERSON_NAME] [PERSON_NAME][GEOGRAPHIC_DATA][PERSON_NAME] hik…" at bounding box center [682, 433] width 345 height 120
click at [660, 508] on div "Started less than a minute ago Commented less than a minute ago Message Used: @…" at bounding box center [665, 337] width 401 height 461
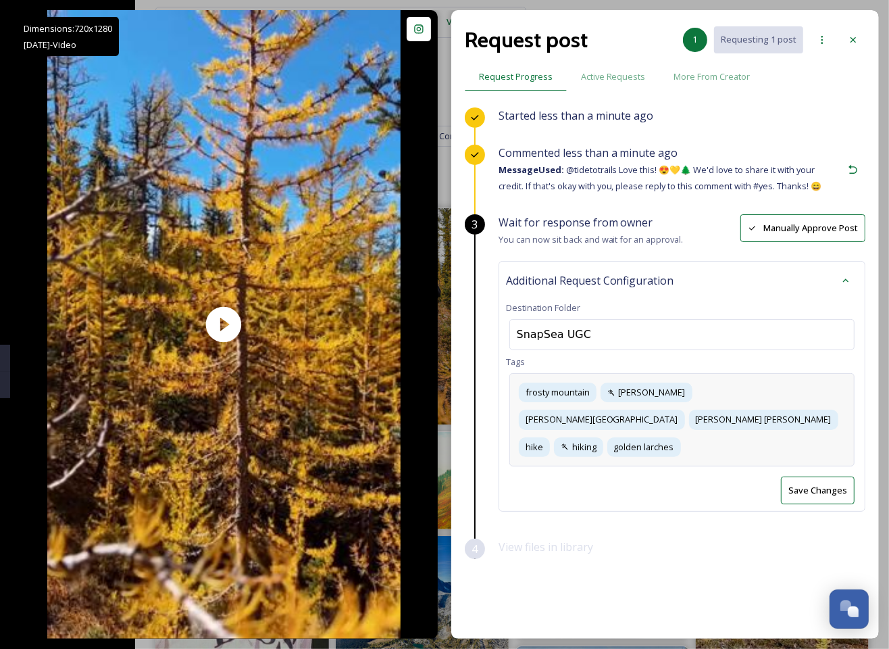
click at [814, 408] on div "[GEOGRAPHIC_DATA] [PERSON_NAME] [PERSON_NAME][GEOGRAPHIC_DATA][PERSON_NAME] hik…" at bounding box center [682, 419] width 345 height 93
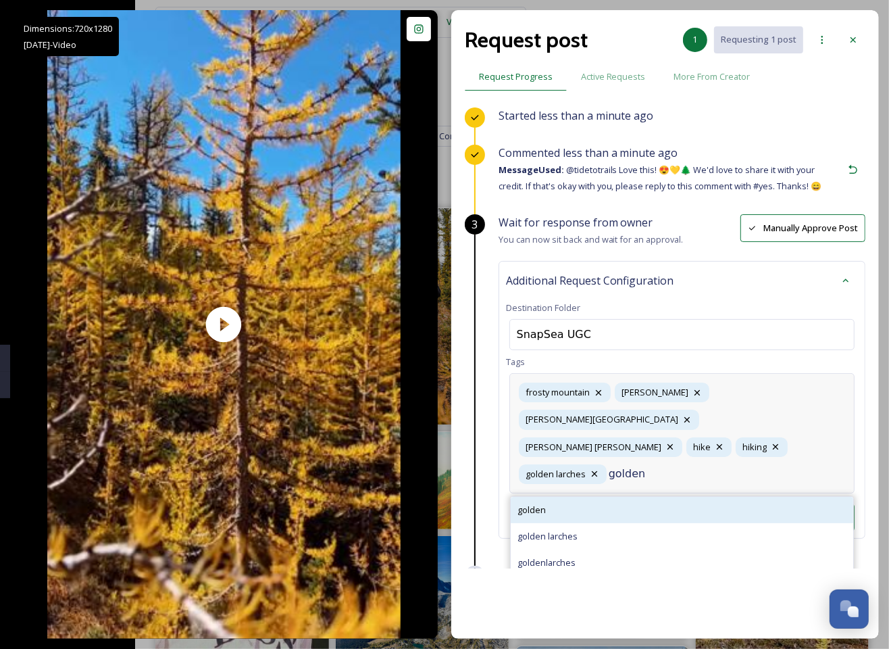
type input "golden"
click at [698, 497] on div "golden" at bounding box center [682, 510] width 343 height 26
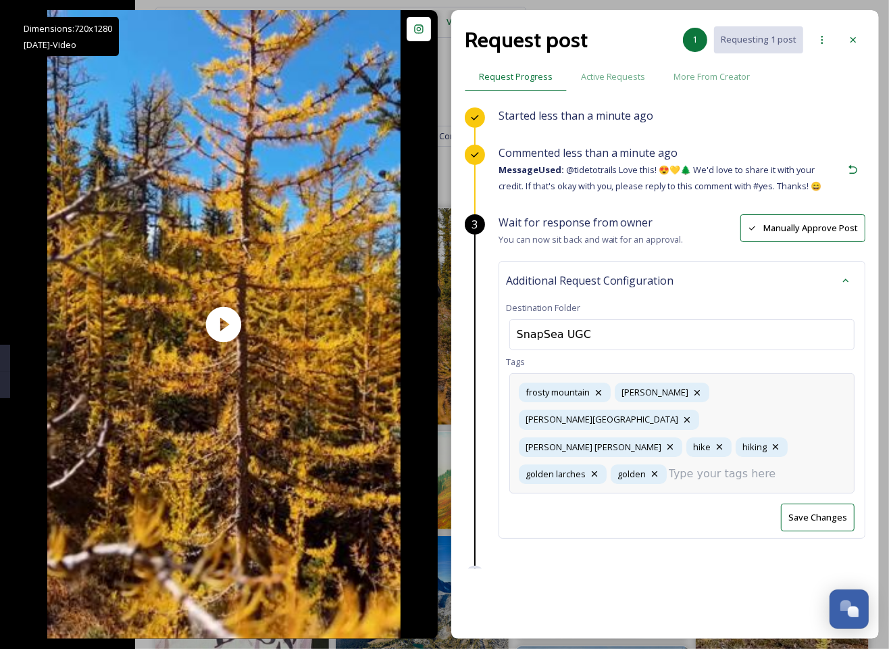
click at [818, 489] on div "Wait for response from owner You can now sit back and wait for an approval. Man…" at bounding box center [682, 389] width 367 height 351
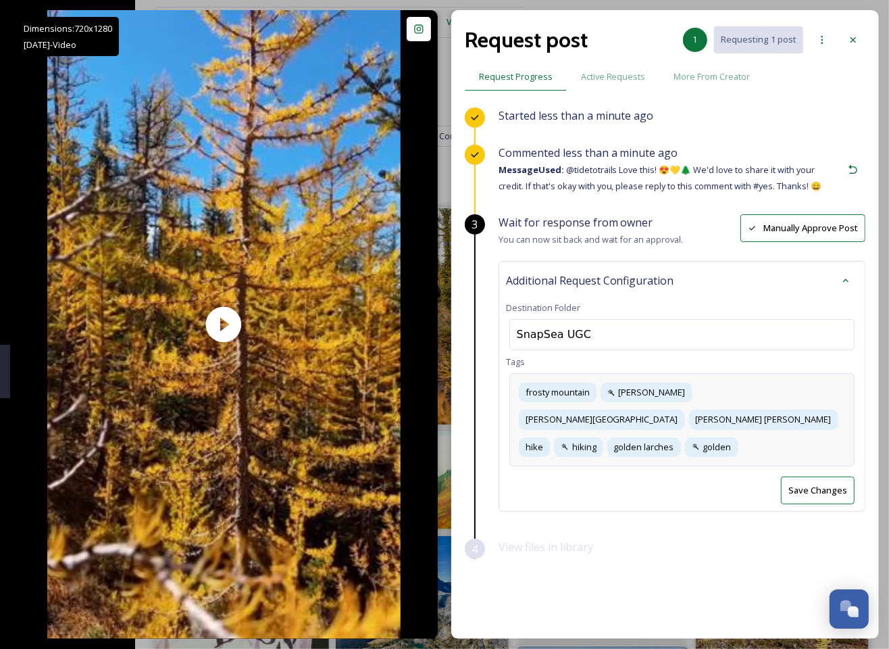
click at [808, 476] on button "Save Changes" at bounding box center [818, 490] width 74 height 28
click at [850, 41] on icon at bounding box center [853, 39] width 11 height 11
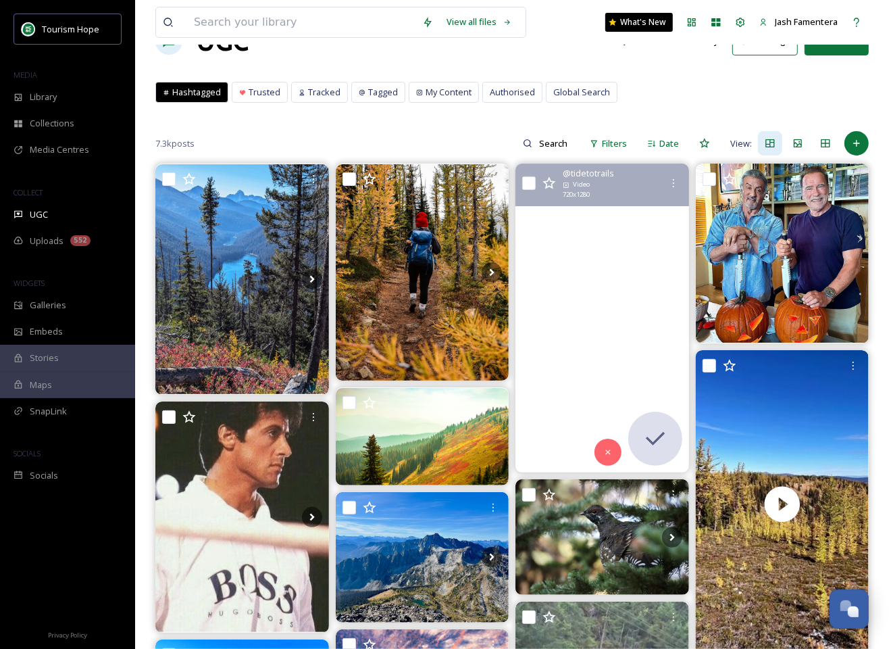
scroll to position [56, 0]
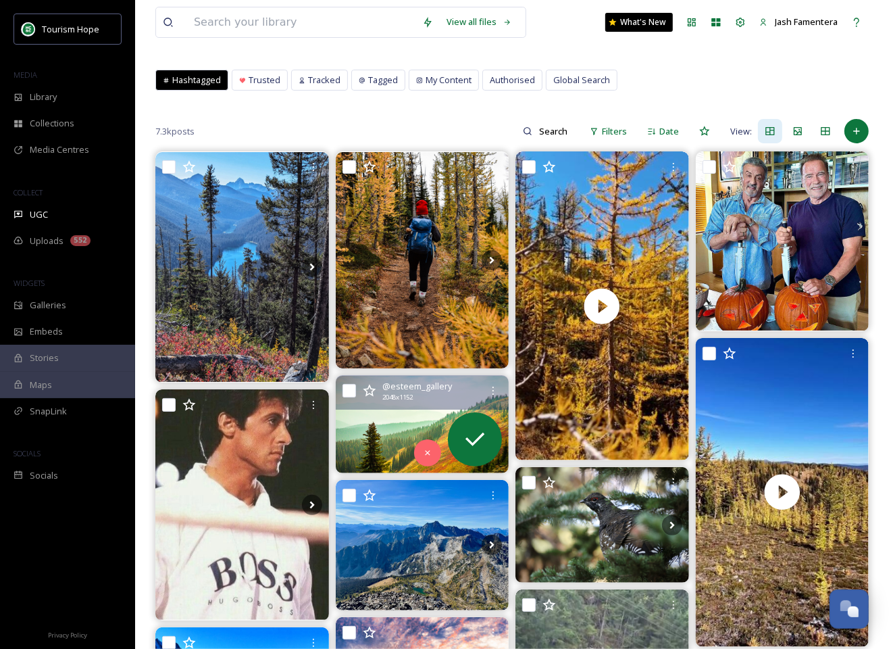
click at [376, 415] on img at bounding box center [423, 424] width 174 height 97
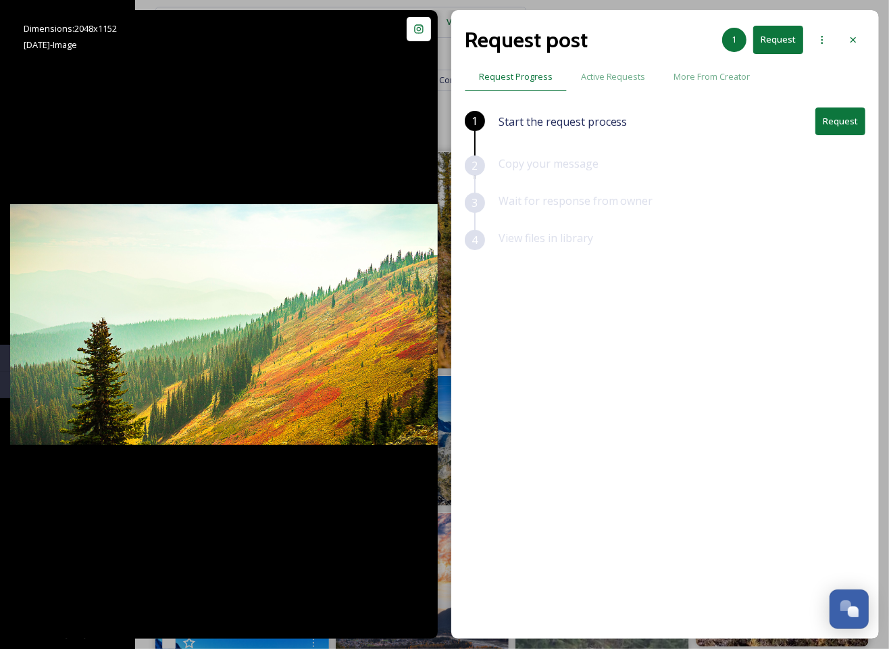
click at [866, 38] on div "Request post 1 Request Request Progress Active Requests More From Creator 1 Sta…" at bounding box center [665, 324] width 428 height 629
click at [845, 41] on div at bounding box center [853, 40] width 24 height 24
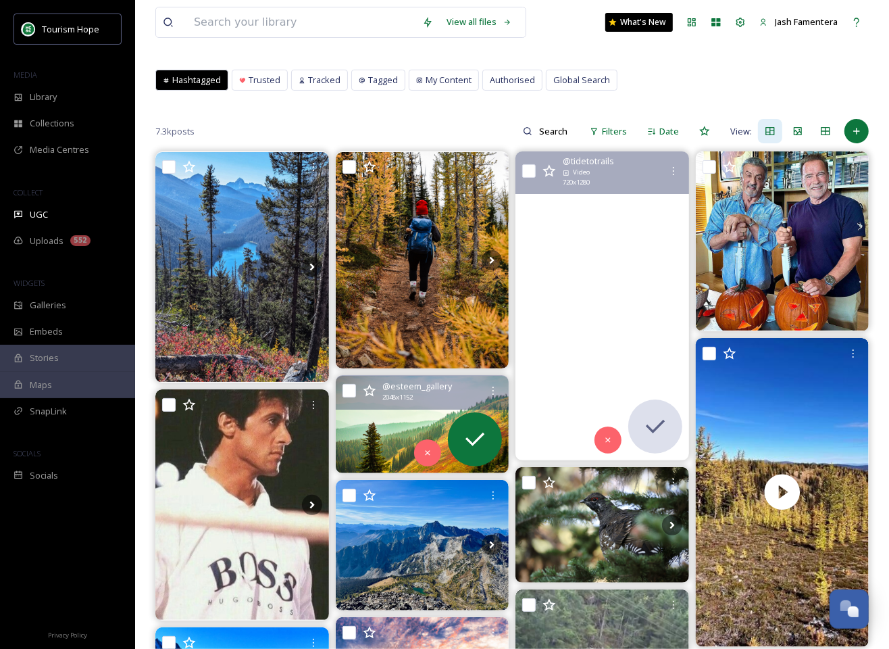
click at [541, 239] on video "For just two short weeks, Manning Park lights up with the most unreal golden gl…" at bounding box center [603, 305] width 174 height 309
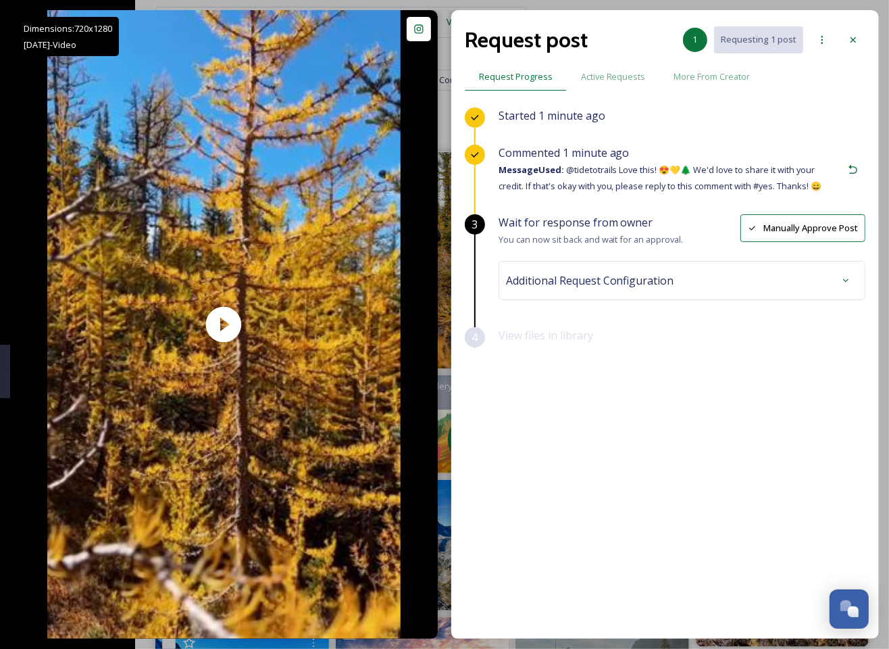
click at [702, 295] on div "Additional Request Configuration" at bounding box center [682, 280] width 367 height 39
click at [680, 276] on div "Additional Request Configuration" at bounding box center [682, 280] width 352 height 24
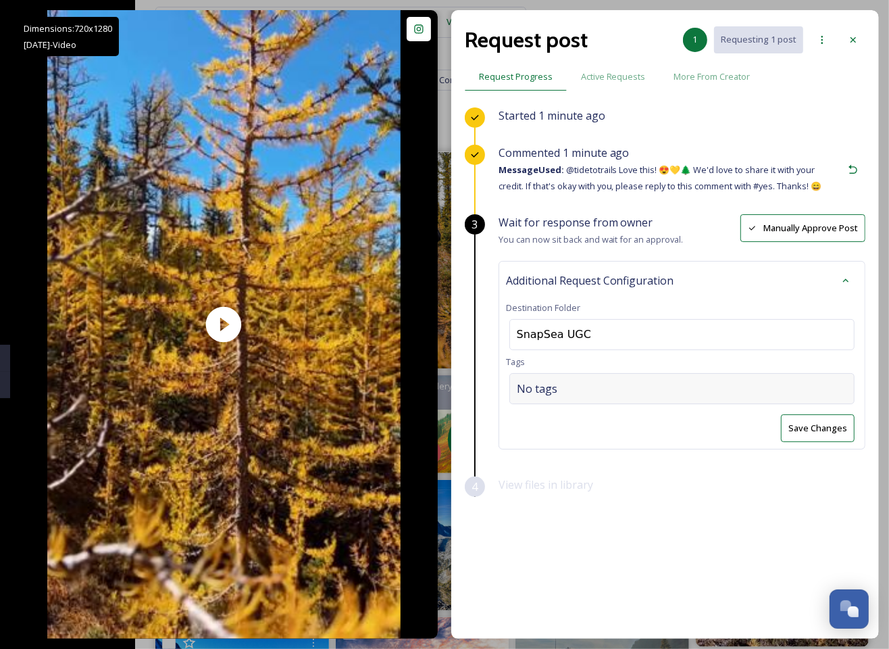
click at [635, 383] on div "No tags" at bounding box center [682, 388] width 345 height 31
click at [847, 40] on div at bounding box center [853, 40] width 24 height 24
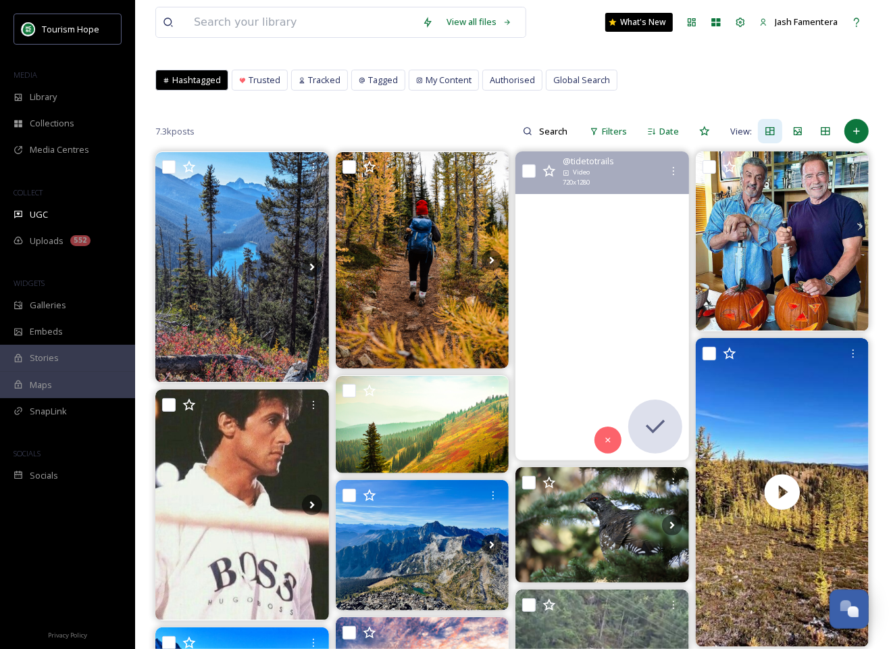
click at [545, 213] on video "For just two short weeks, Manning Park lights up with the most unreal golden gl…" at bounding box center [603, 305] width 174 height 309
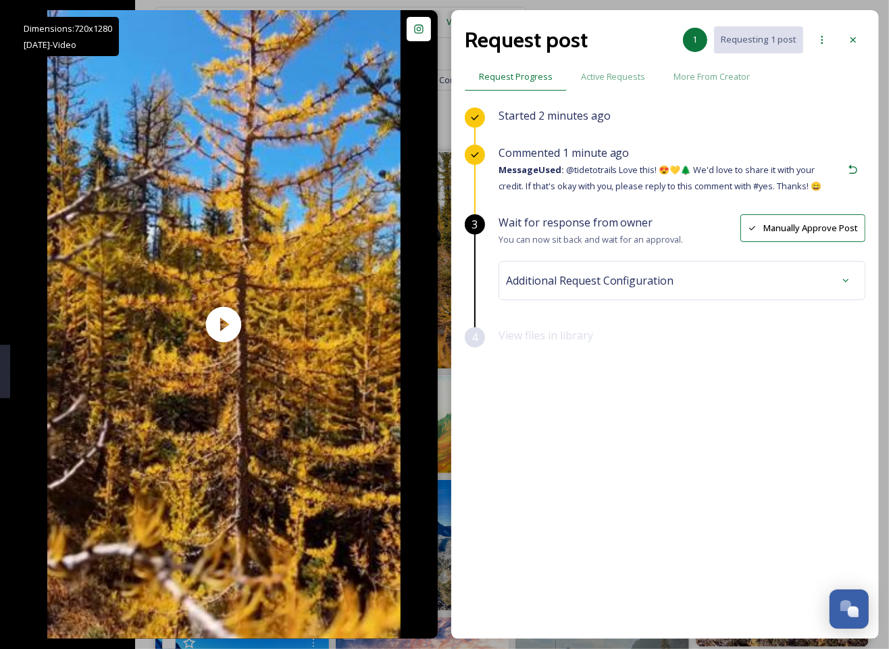
click at [560, 291] on div "Additional Request Configuration" at bounding box center [682, 280] width 352 height 24
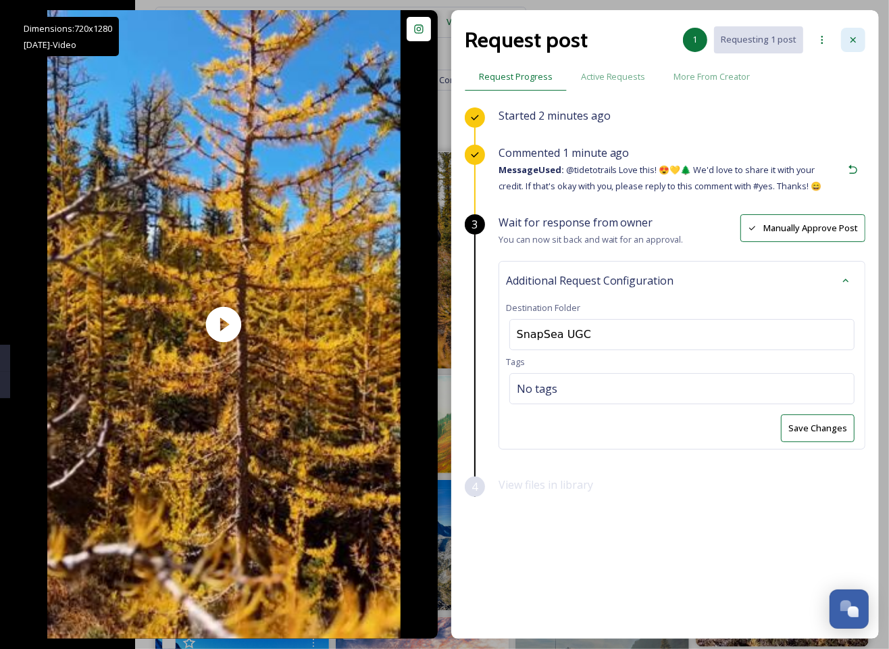
click at [852, 36] on icon at bounding box center [853, 39] width 11 height 11
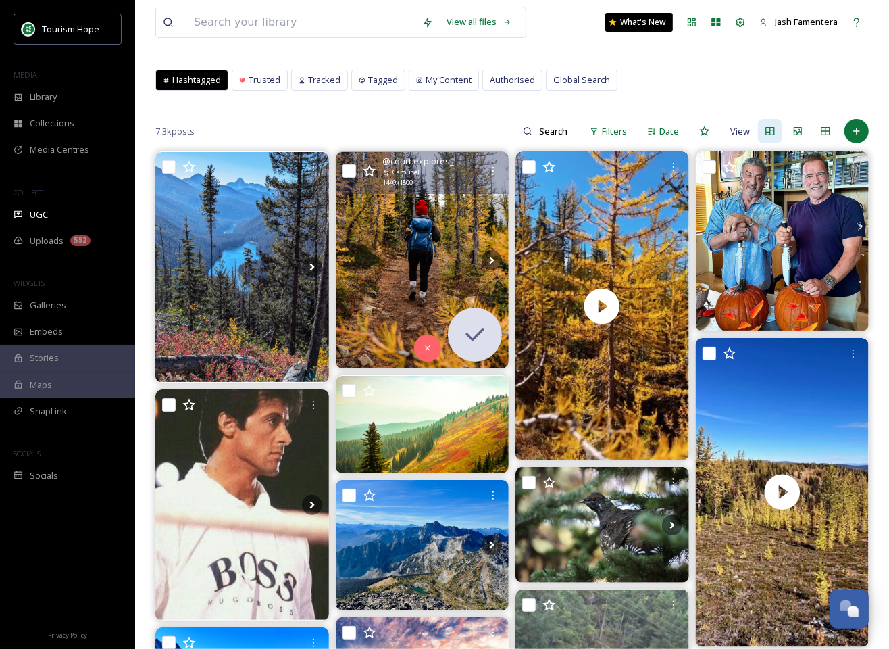
click at [452, 246] on img at bounding box center [423, 260] width 174 height 217
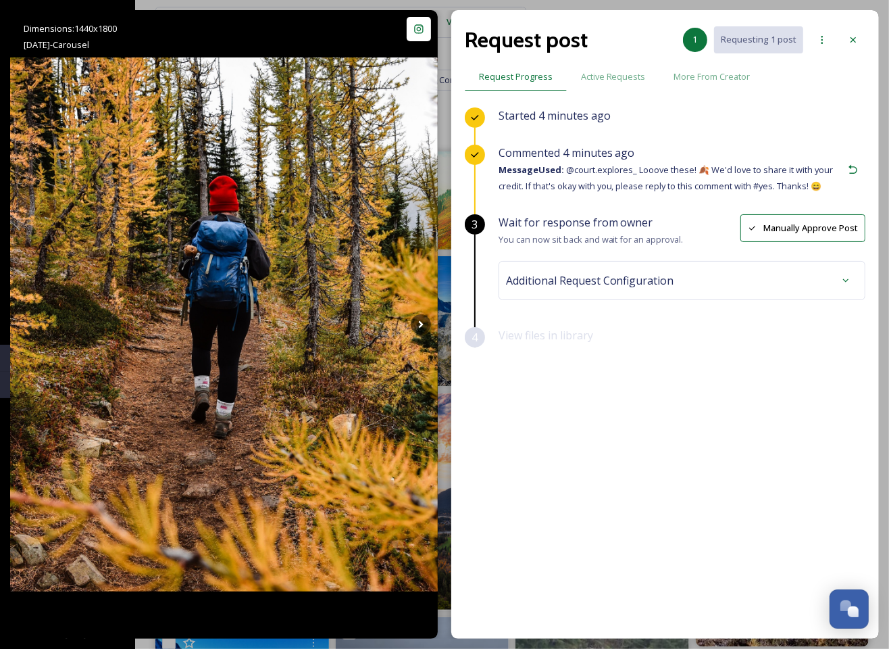
click at [623, 282] on span "Additional Request Configuration" at bounding box center [590, 280] width 168 height 16
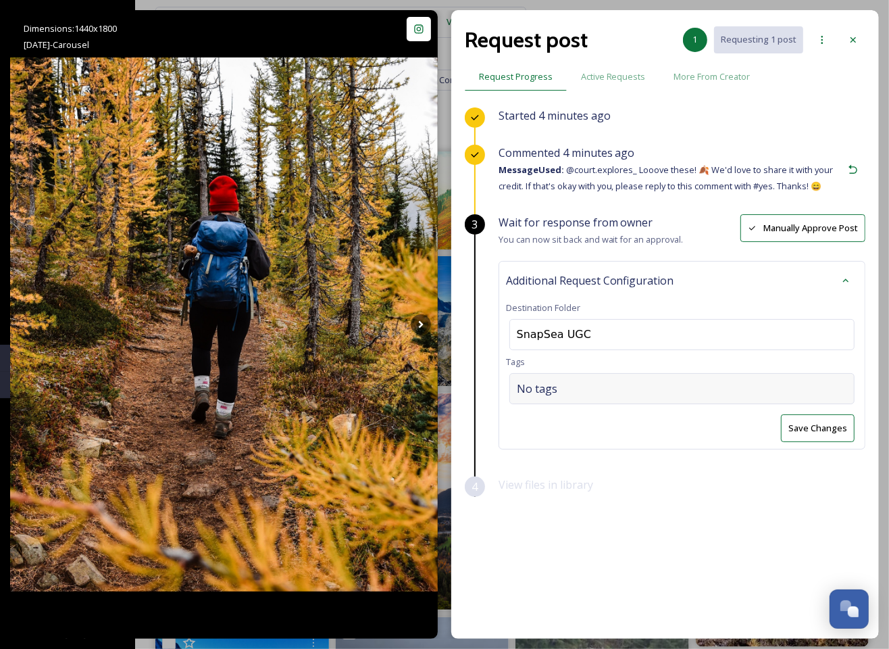
click at [563, 398] on div "No tags" at bounding box center [682, 388] width 345 height 31
click at [852, 42] on icon at bounding box center [853, 39] width 11 height 11
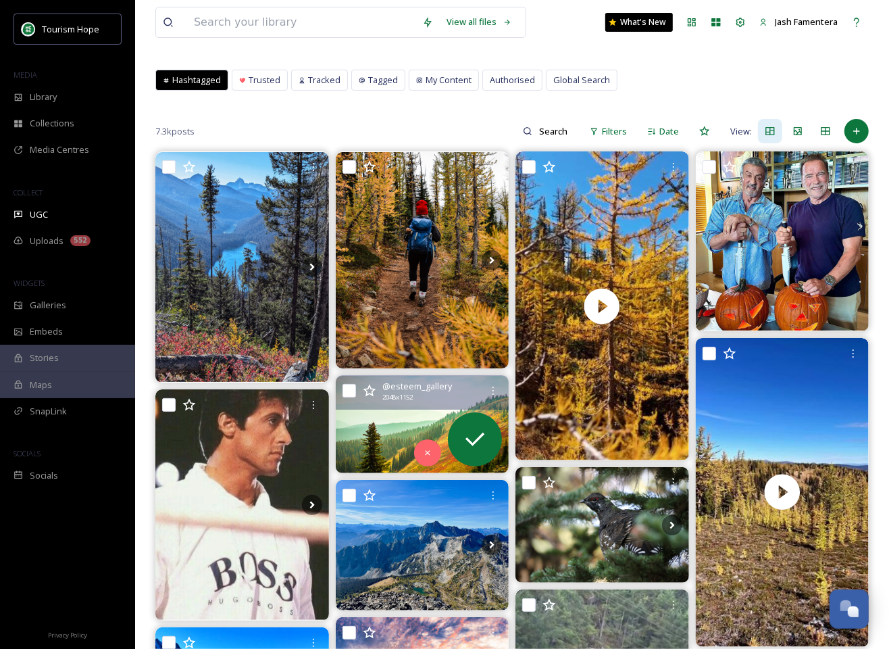
click at [373, 444] on img at bounding box center [423, 424] width 174 height 97
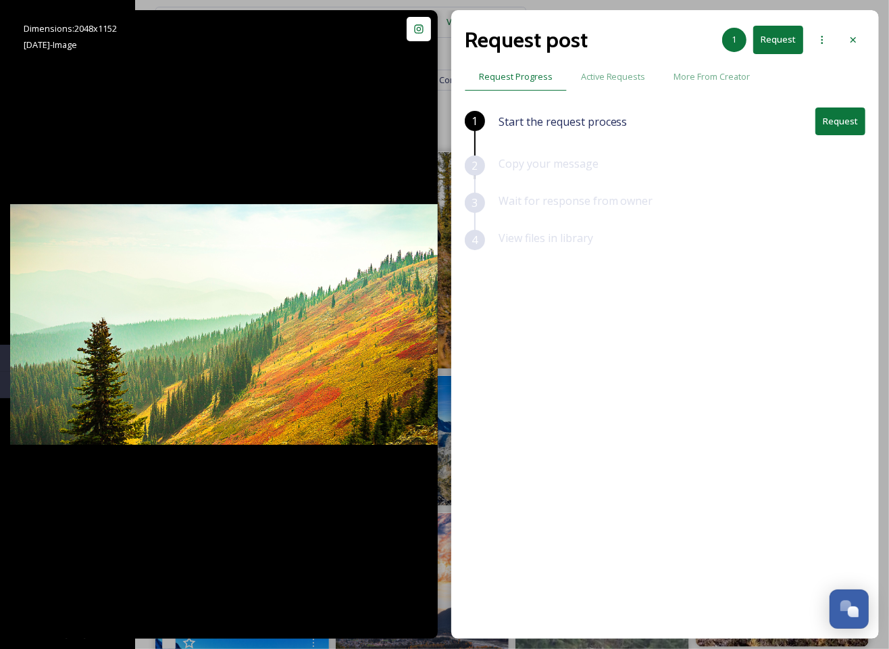
click at [828, 123] on button "Request" at bounding box center [841, 121] width 50 height 28
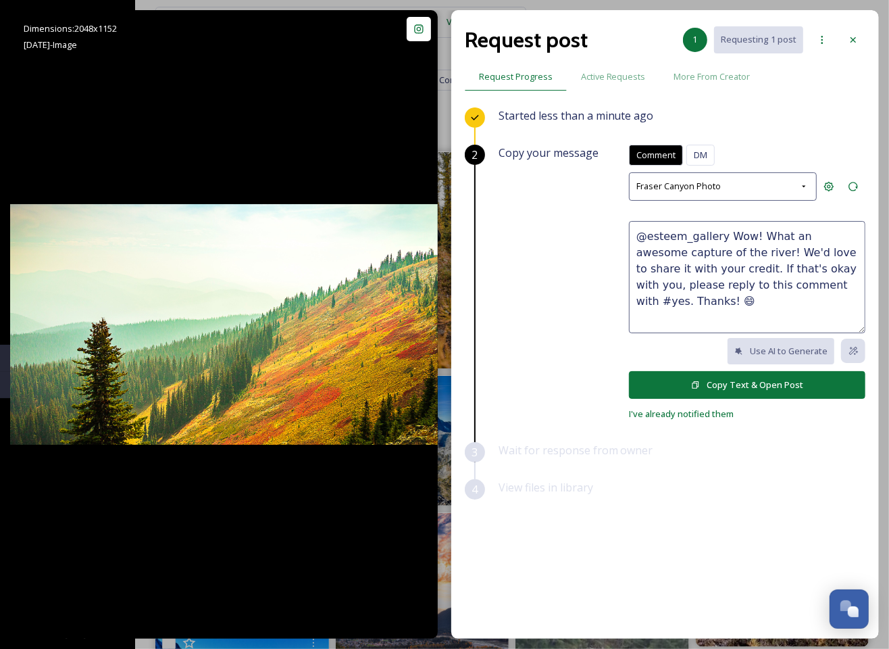
click at [778, 245] on textarea "@esteem_gallery Wow! What an awesome capture of the river! We'd love to share i…" at bounding box center [747, 277] width 237 height 112
drag, startPoint x: 723, startPoint y: 232, endPoint x: 737, endPoint y: 246, distance: 19.1
click at [737, 246] on textarea "@esteem_gallery Wow! What an awesome capture of the river! We'd love to share i…" at bounding box center [747, 277] width 237 height 112
click at [763, 277] on textarea "@esteem_gallery This is so beautiful 😍 We'd love to share it with your credit. …" at bounding box center [747, 277] width 237 height 112
type textarea "@esteem_gallery This is so beautiful 😍 We'd love to share it with your credit. …"
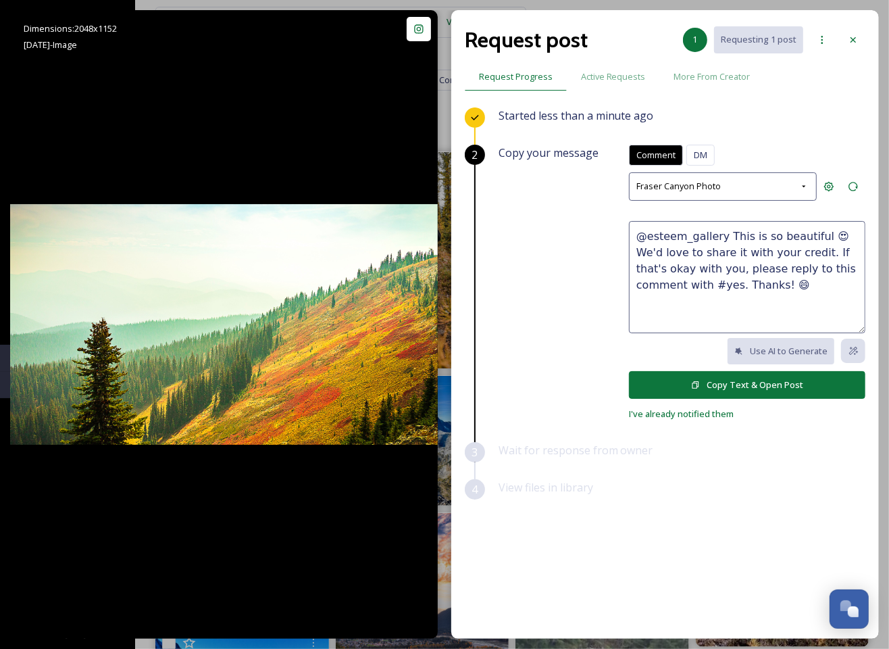
click at [681, 380] on button "Copy Text & Open Post" at bounding box center [747, 385] width 237 height 28
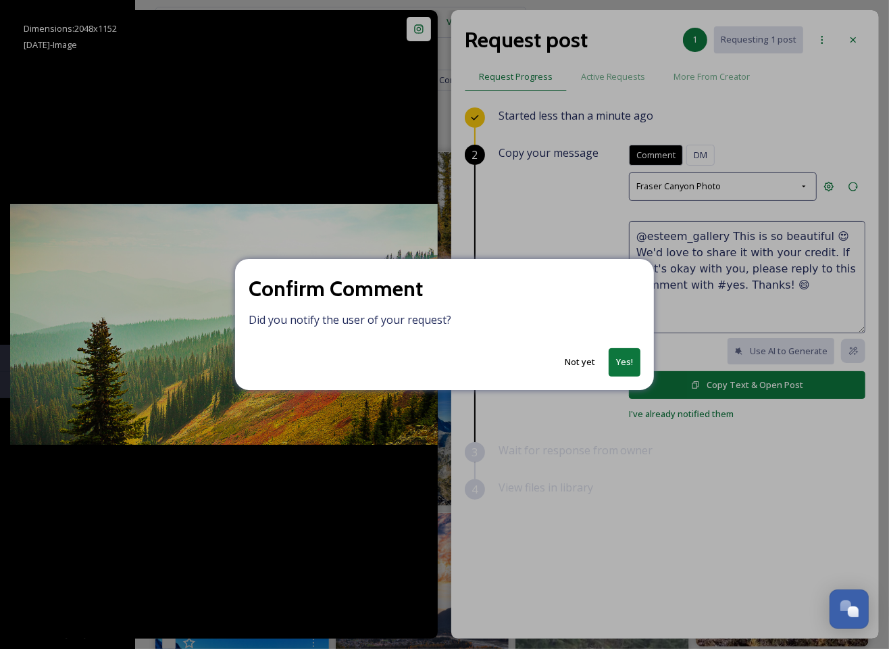
click at [631, 363] on button "Yes!" at bounding box center [625, 362] width 32 height 28
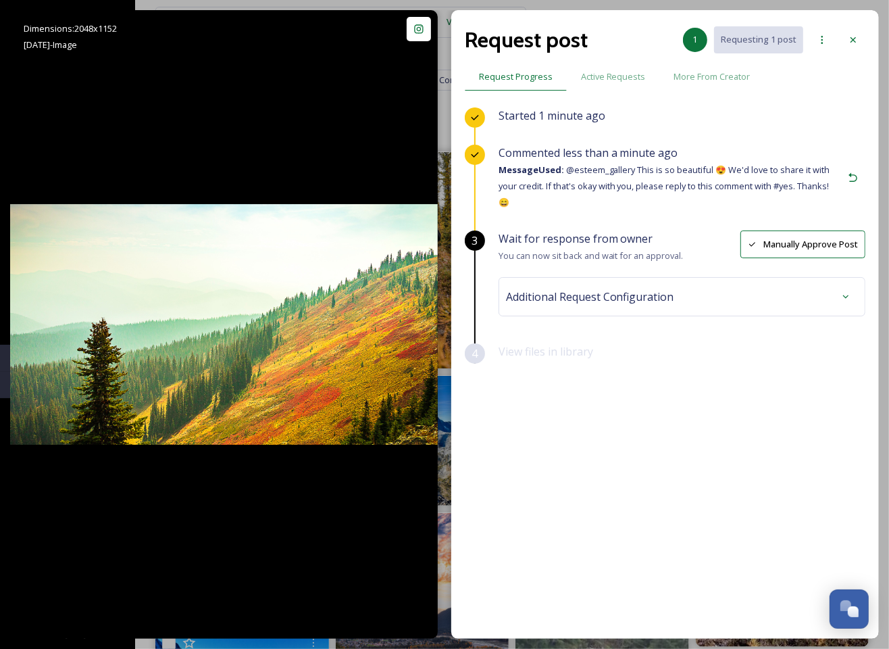
click at [674, 301] on div "Additional Request Configuration" at bounding box center [682, 297] width 352 height 24
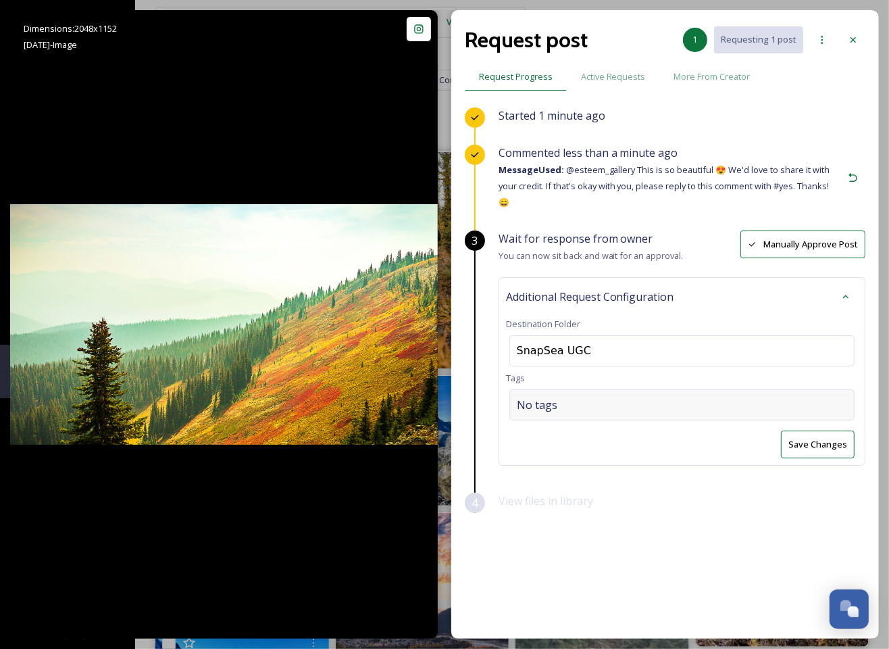
click at [566, 397] on div "No tags" at bounding box center [682, 404] width 345 height 31
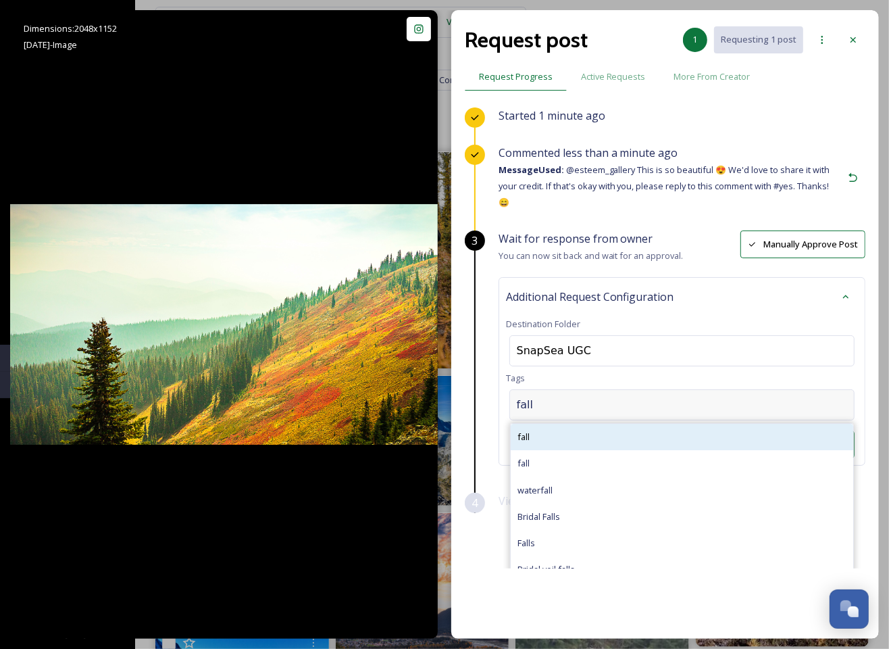
type input "fall"
click at [558, 437] on div "fall" at bounding box center [682, 437] width 343 height 26
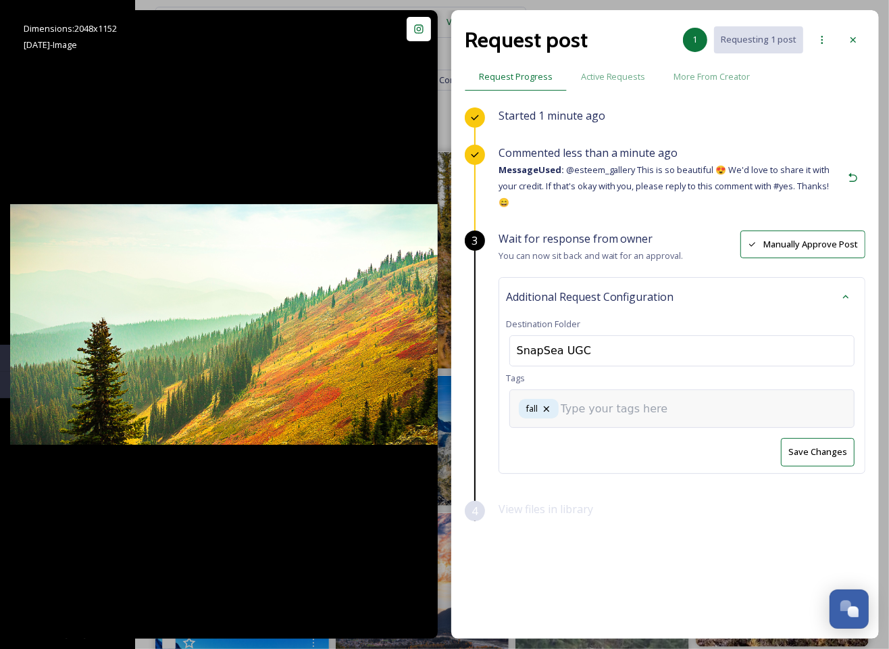
click at [635, 405] on input at bounding box center [628, 409] width 135 height 16
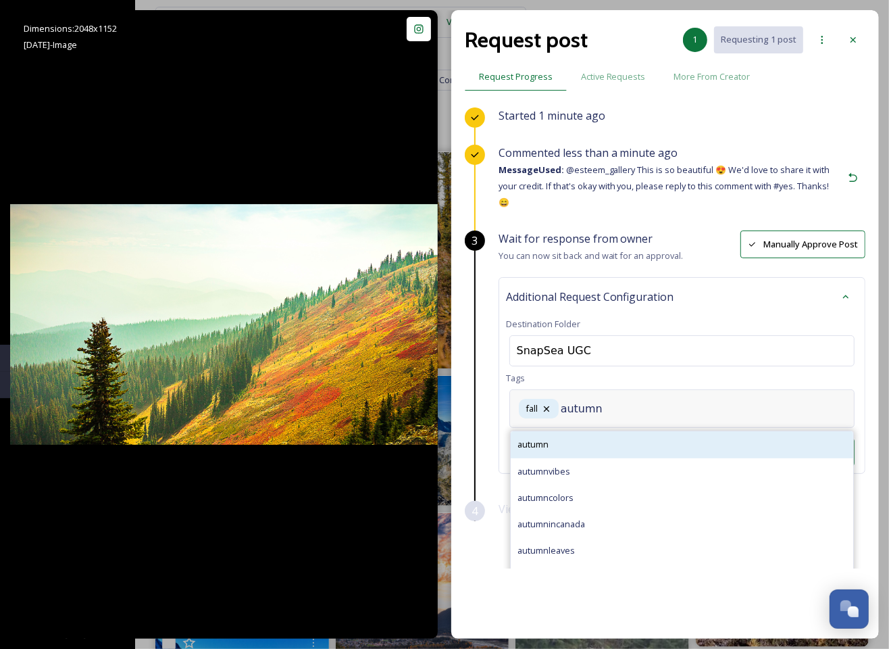
type input "autumn"
click at [569, 446] on div "autumn" at bounding box center [682, 444] width 343 height 26
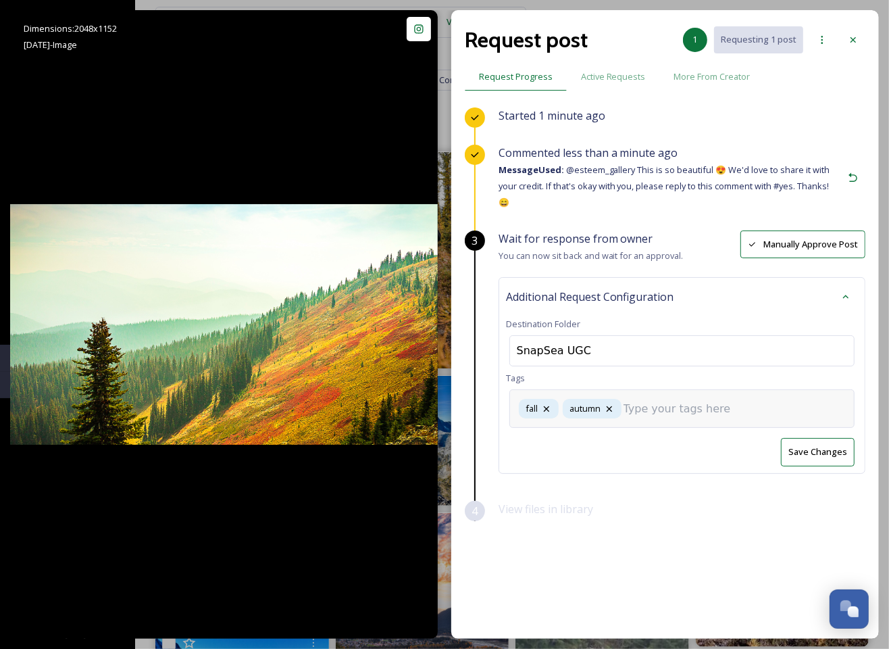
click at [702, 415] on div "fall autumn" at bounding box center [682, 408] width 345 height 39
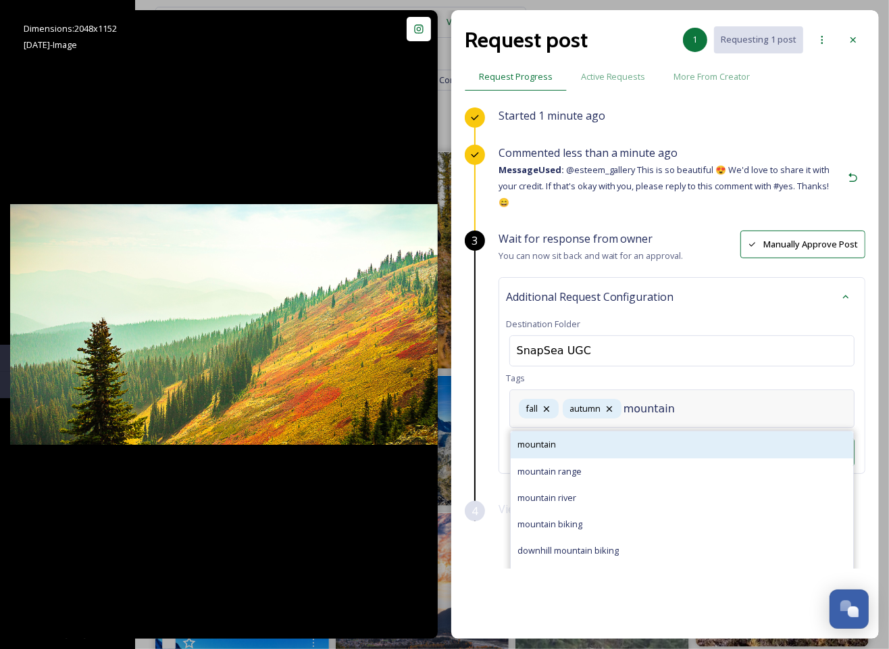
type input "mountain"
click at [630, 438] on div "mountain" at bounding box center [682, 444] width 343 height 26
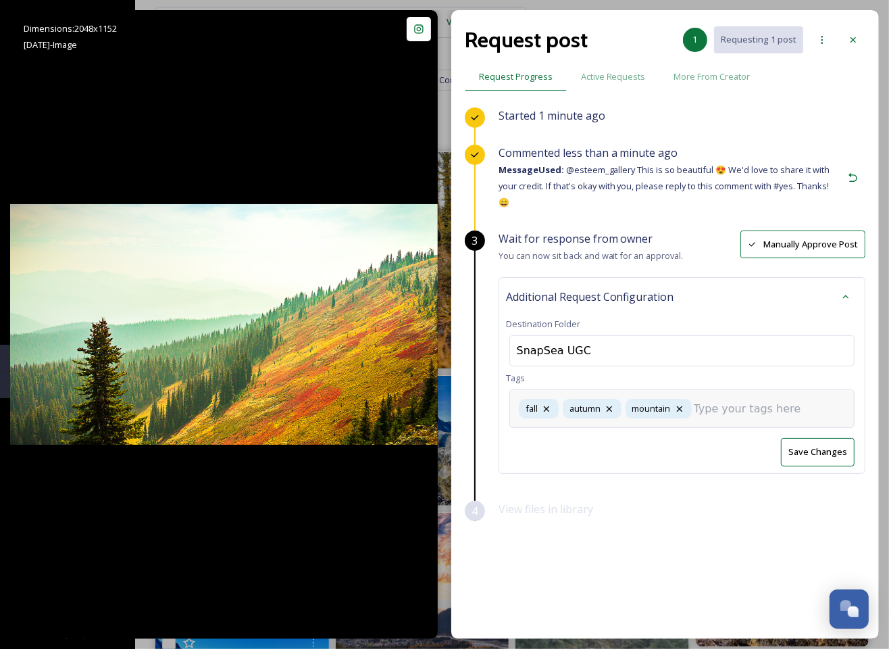
click at [830, 440] on button "Save Changes" at bounding box center [818, 452] width 74 height 28
click at [861, 39] on div at bounding box center [853, 40] width 24 height 24
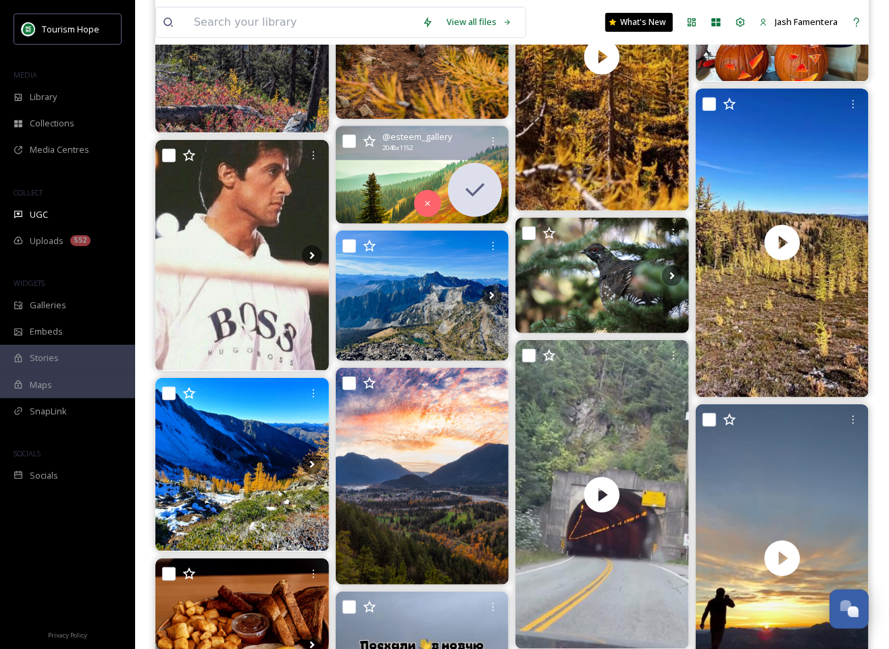
scroll to position [322, 0]
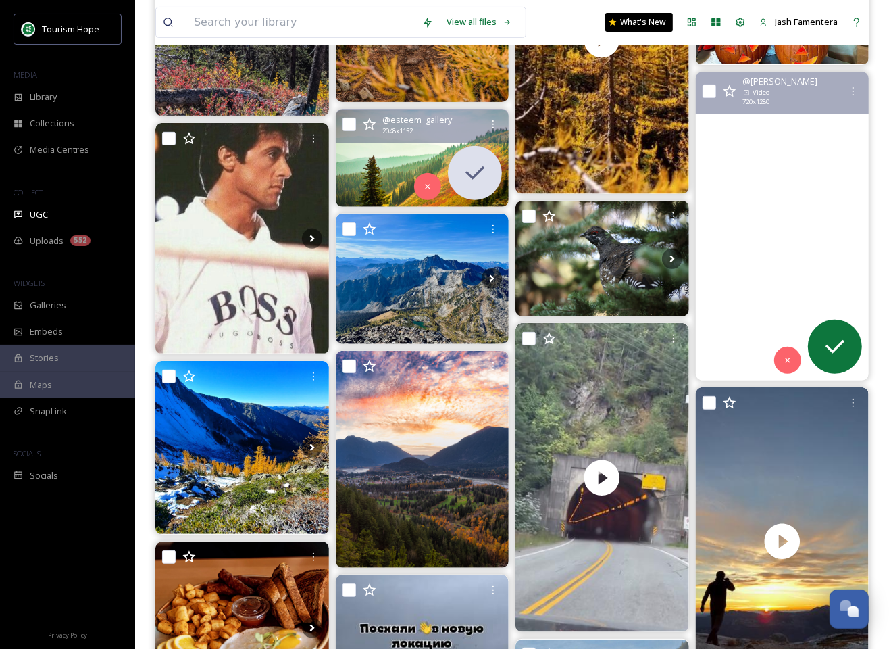
click at [763, 198] on video "جایی که لارچ‌ها می‌درخشند و زمان آرام می‌شود 🌲\a#ManningPark #LarchSeason #Fall…" at bounding box center [782, 226] width 174 height 309
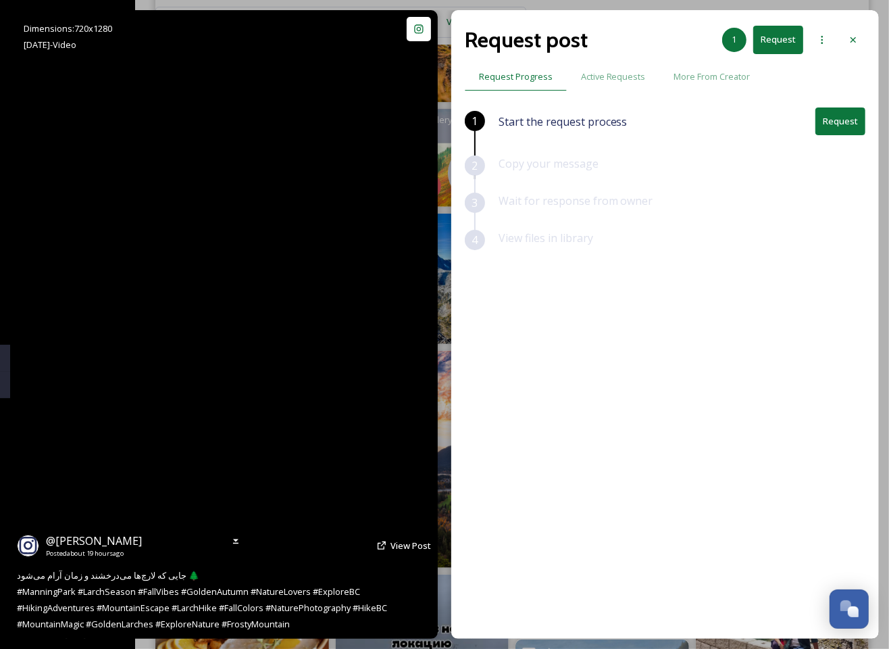
click at [126, 394] on video "جایی که لارچ‌ها می‌درخشند و زمان آرام می‌شود 🌲\a#ManningPark #LarchSeason #Fall…" at bounding box center [223, 324] width 353 height 629
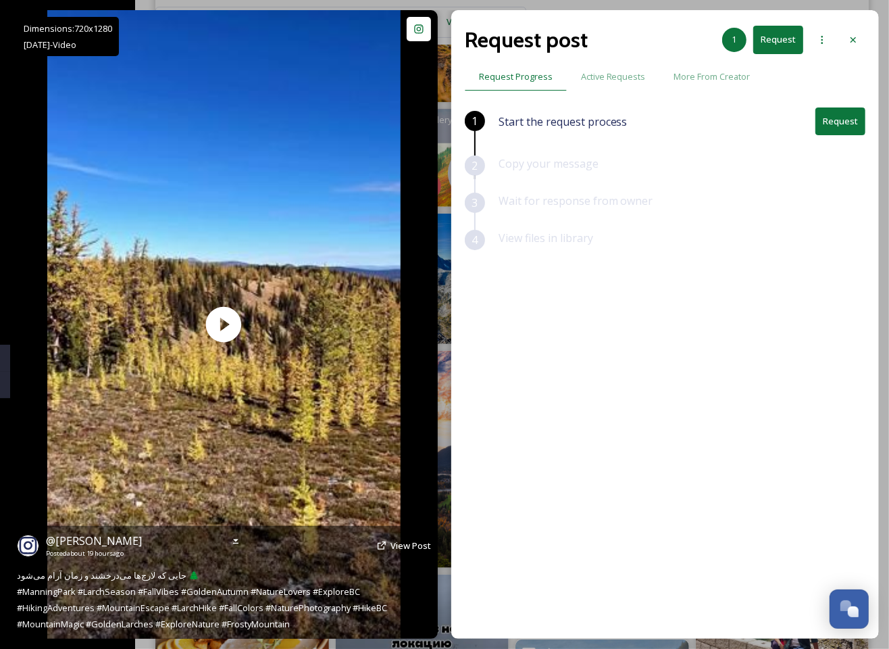
click at [386, 543] on icon at bounding box center [382, 545] width 8 height 8
click at [399, 543] on span "View Post" at bounding box center [411, 545] width 41 height 12
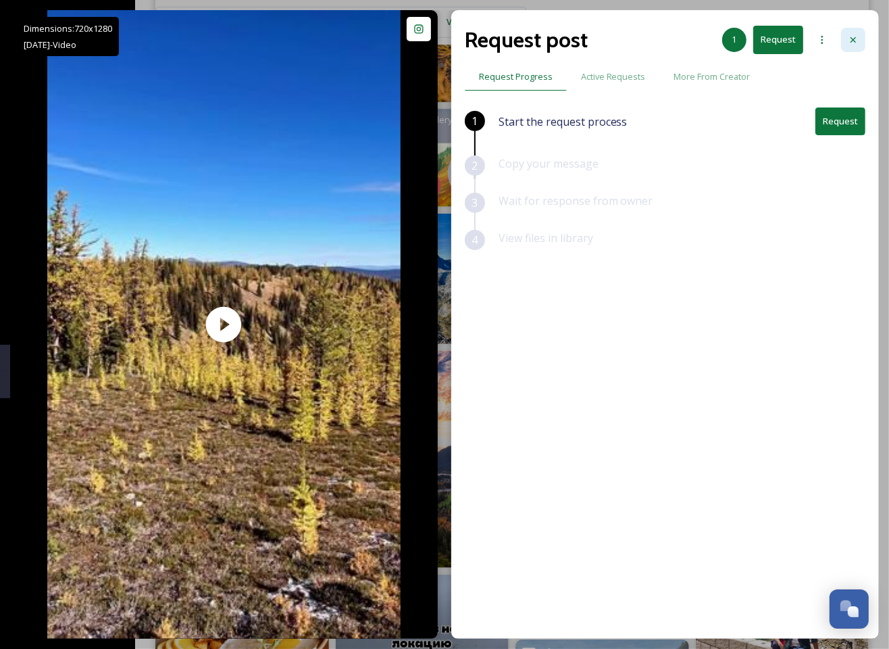
click at [850, 39] on icon at bounding box center [853, 39] width 11 height 11
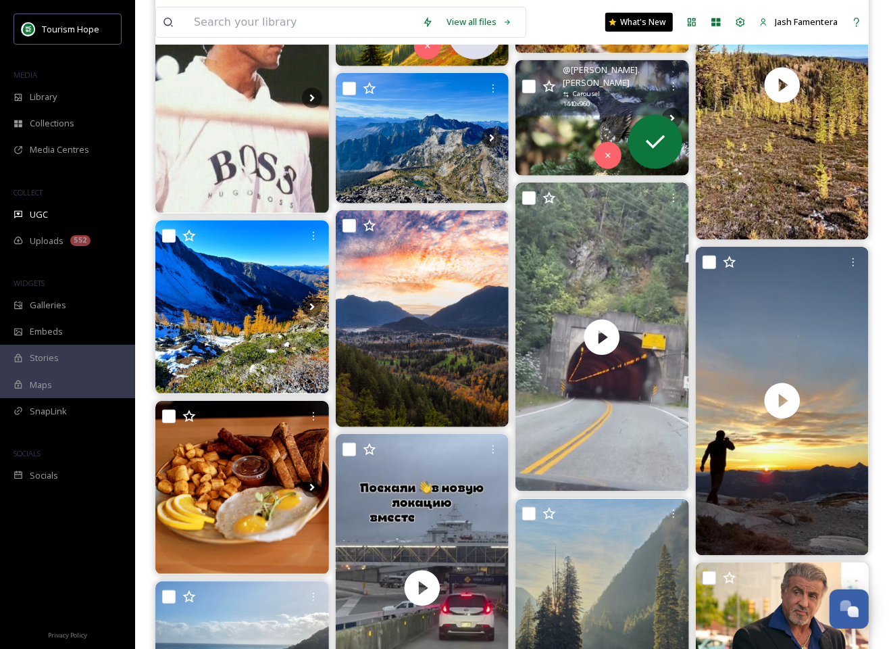
scroll to position [464, 0]
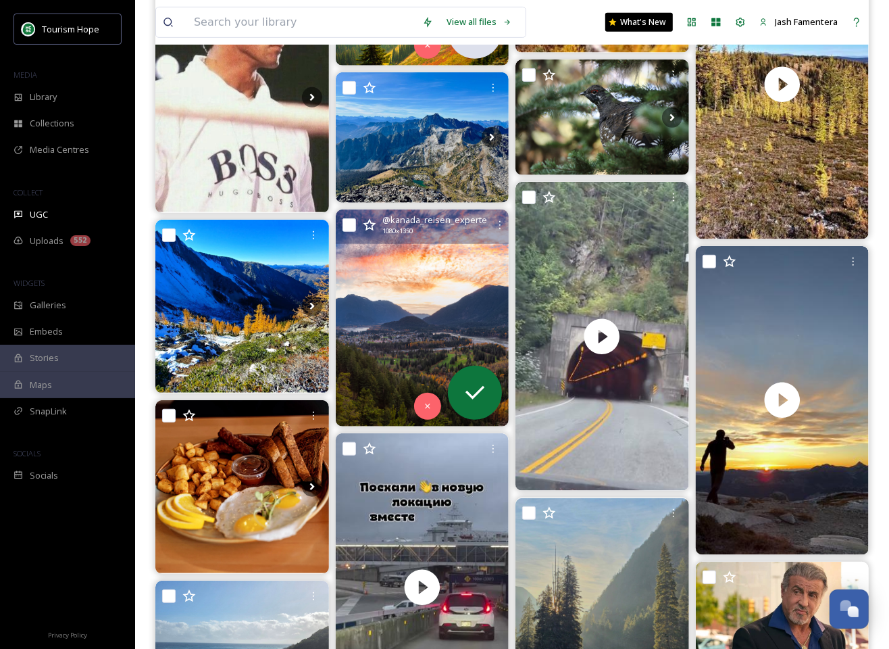
click at [435, 348] on img at bounding box center [423, 318] width 174 height 217
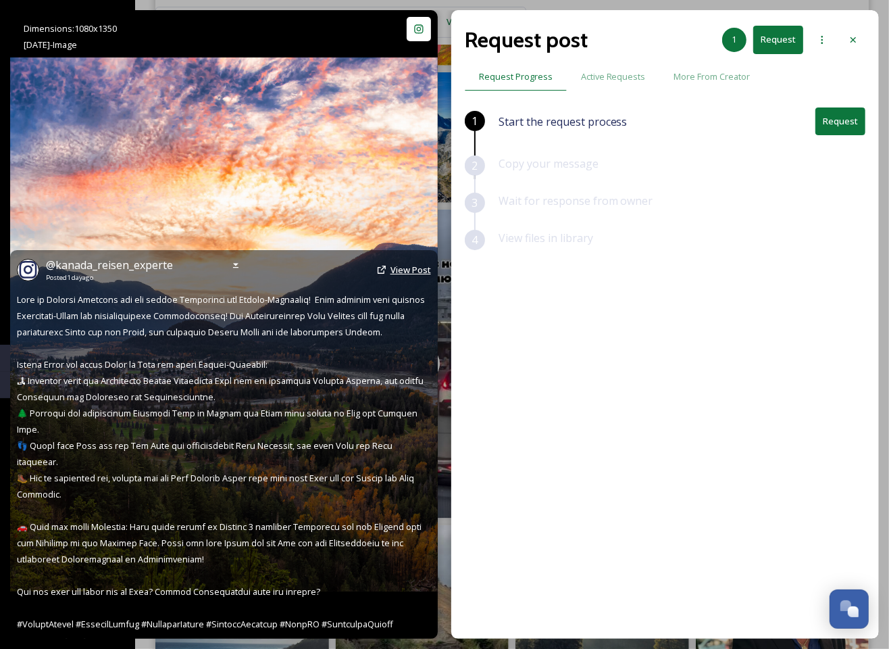
click at [408, 275] on span "View Post" at bounding box center [411, 270] width 41 height 12
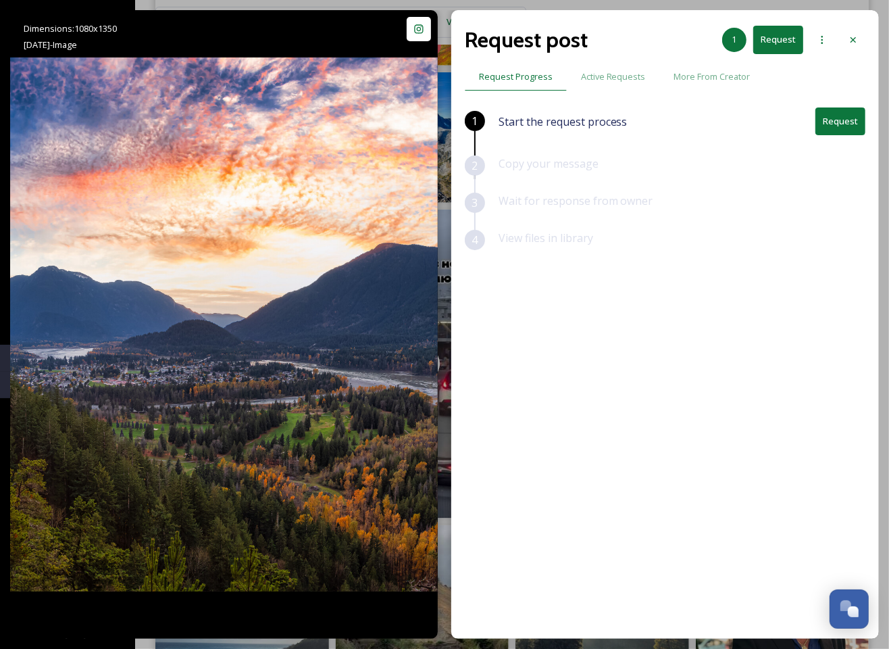
click at [846, 113] on button "Request" at bounding box center [841, 121] width 50 height 28
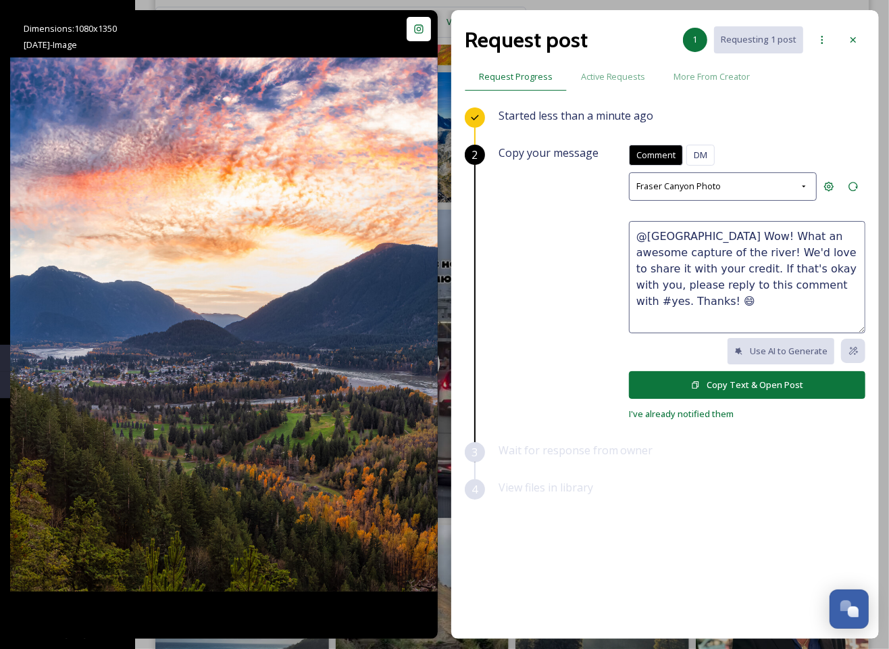
click at [686, 270] on textarea "@[GEOGRAPHIC_DATA] Wow! What an awesome capture of the river! We'd love to shar…" at bounding box center [747, 277] width 237 height 112
drag, startPoint x: 722, startPoint y: 253, endPoint x: 777, endPoint y: 250, distance: 54.1
click at [777, 251] on textarea "@[GEOGRAPHIC_DATA] Wow! What an awesome capture of the river! We'd love to shar…" at bounding box center [747, 277] width 237 height 112
click at [727, 252] on textarea "@[GEOGRAPHIC_DATA] Wow! What an awesome capture! We'd love to share it with you…" at bounding box center [747, 277] width 237 height 112
click at [789, 251] on textarea "@[GEOGRAPHIC_DATA] Wow! What an awesome capture! What a view😍We'd love to share…" at bounding box center [747, 277] width 237 height 112
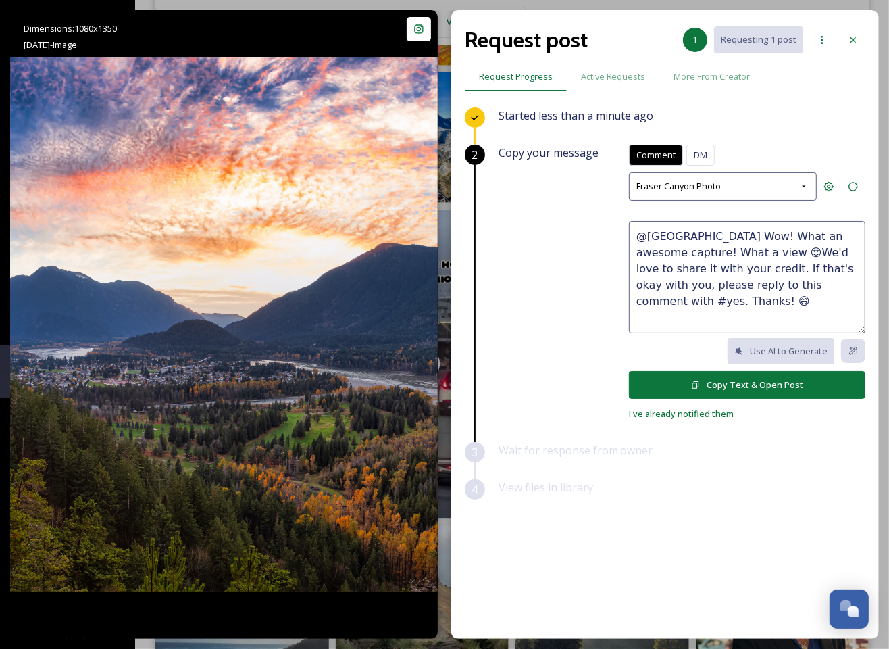
click at [806, 253] on textarea "@[GEOGRAPHIC_DATA] Wow! What an awesome capture! What a view 😍We'd love to shar…" at bounding box center [747, 277] width 237 height 112
type textarea "@[GEOGRAPHIC_DATA] Wow! What an awesome capture! What a view 😍 We'd love to sha…"
click at [731, 384] on button "Copy Text & Open Post" at bounding box center [747, 385] width 237 height 28
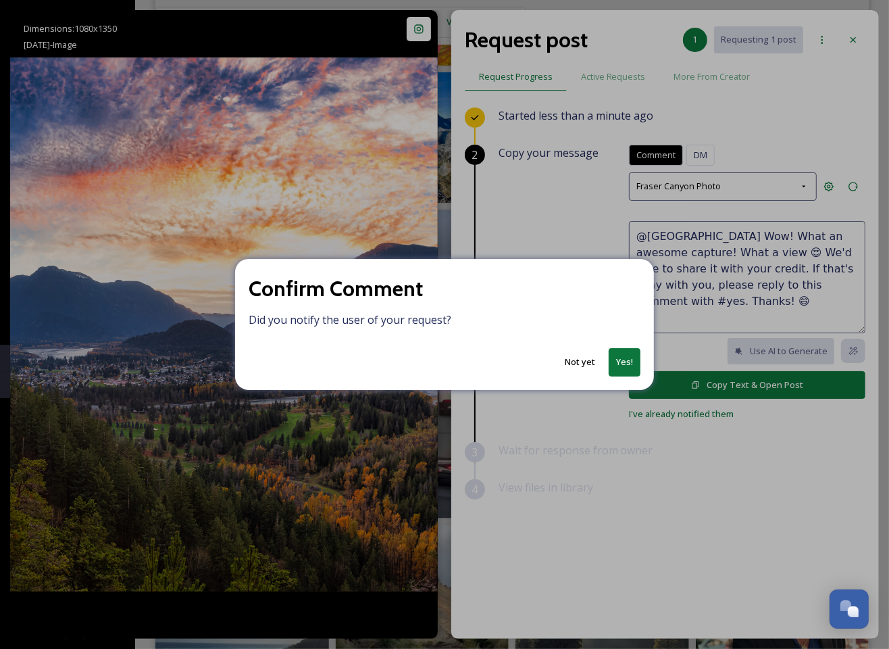
click at [614, 366] on button "Yes!" at bounding box center [625, 362] width 32 height 28
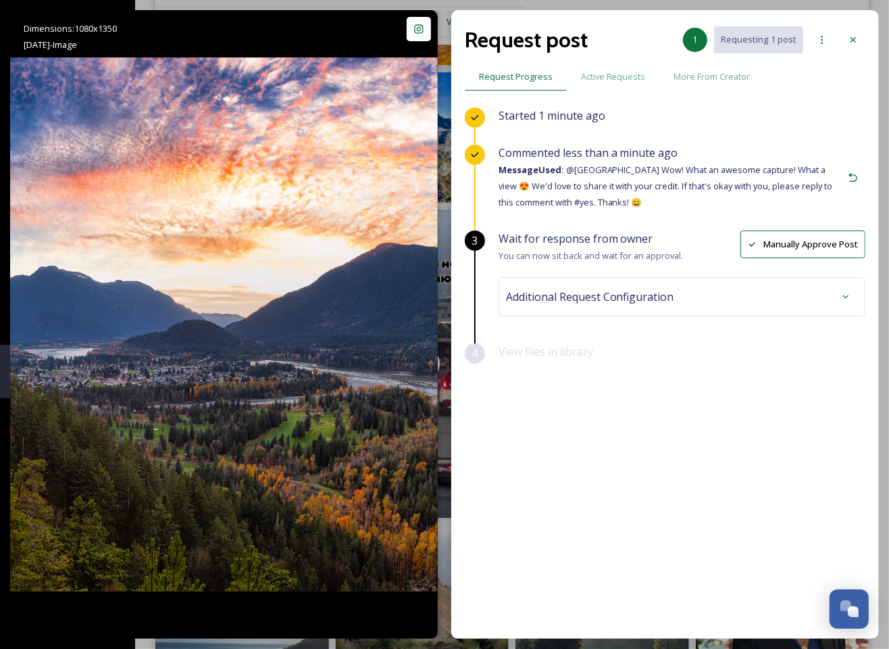
click at [666, 303] on span "Additional Request Configuration" at bounding box center [590, 297] width 168 height 16
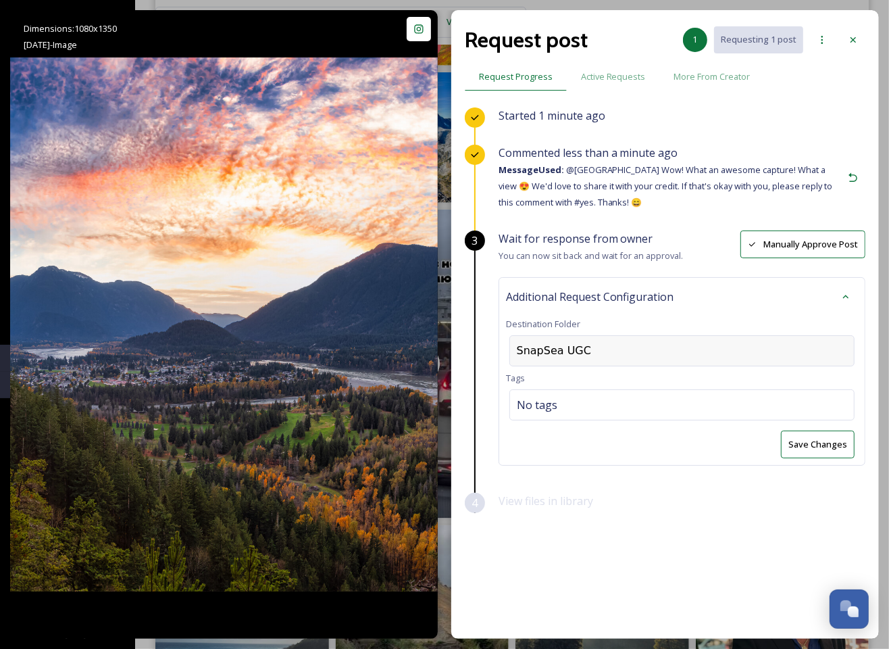
click at [621, 342] on div "SnapSea UGC" at bounding box center [682, 350] width 345 height 31
click at [597, 393] on div "No tags" at bounding box center [682, 404] width 345 height 31
click at [659, 474] on div "Wait for response from owner You can now sit back and wait for an approval. Man…" at bounding box center [682, 361] width 367 height 262
click at [662, 345] on div at bounding box center [682, 350] width 345 height 31
click at [557, 342] on input at bounding box center [584, 351] width 149 height 30
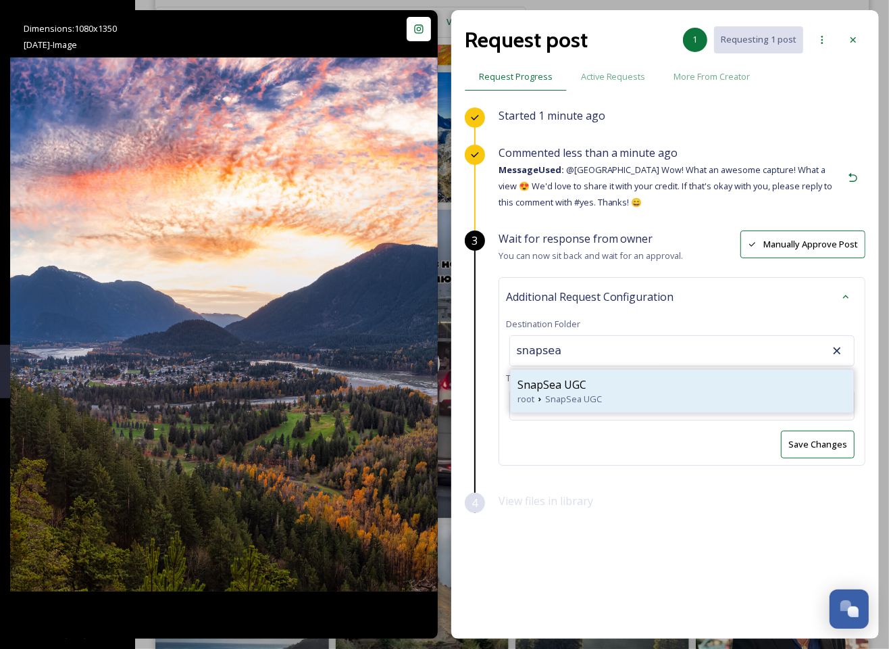
click at [564, 393] on span "SnapSea UGC" at bounding box center [573, 399] width 57 height 13
type input "SnapSea UGC"
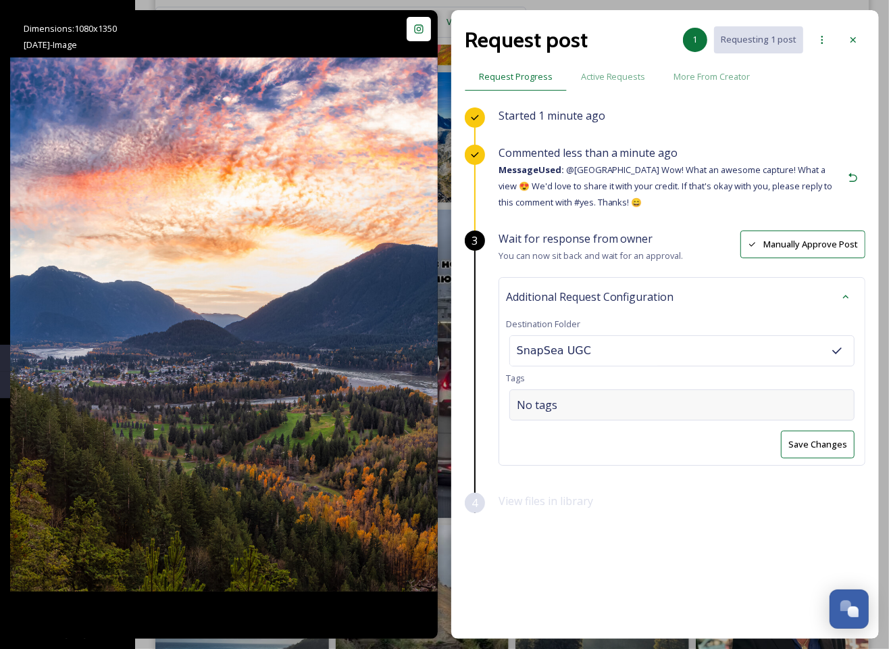
click at [631, 400] on div "No tags" at bounding box center [682, 404] width 345 height 31
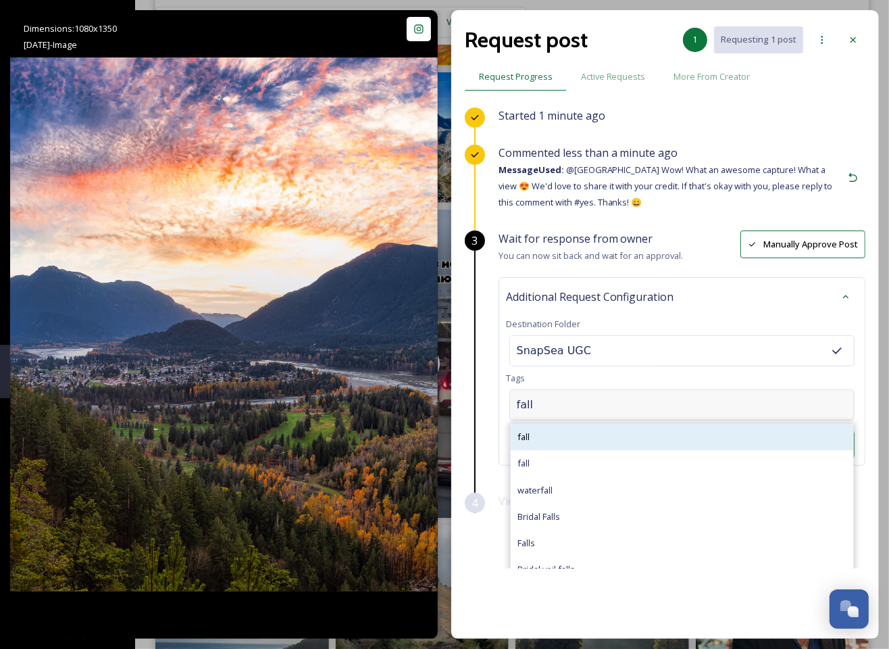
type input "fall"
click at [563, 439] on div "fall" at bounding box center [682, 437] width 343 height 26
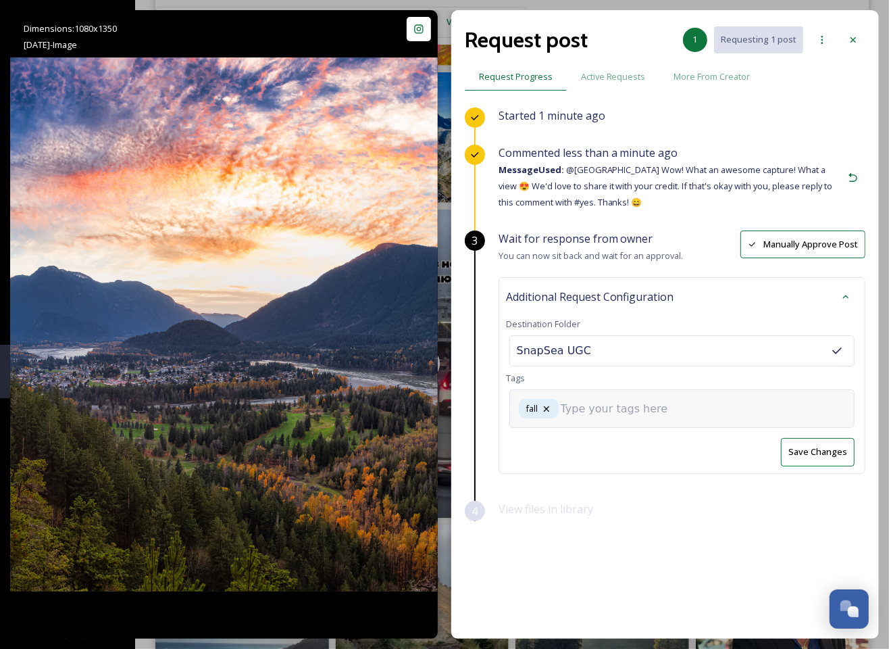
click at [611, 401] on input at bounding box center [628, 409] width 135 height 16
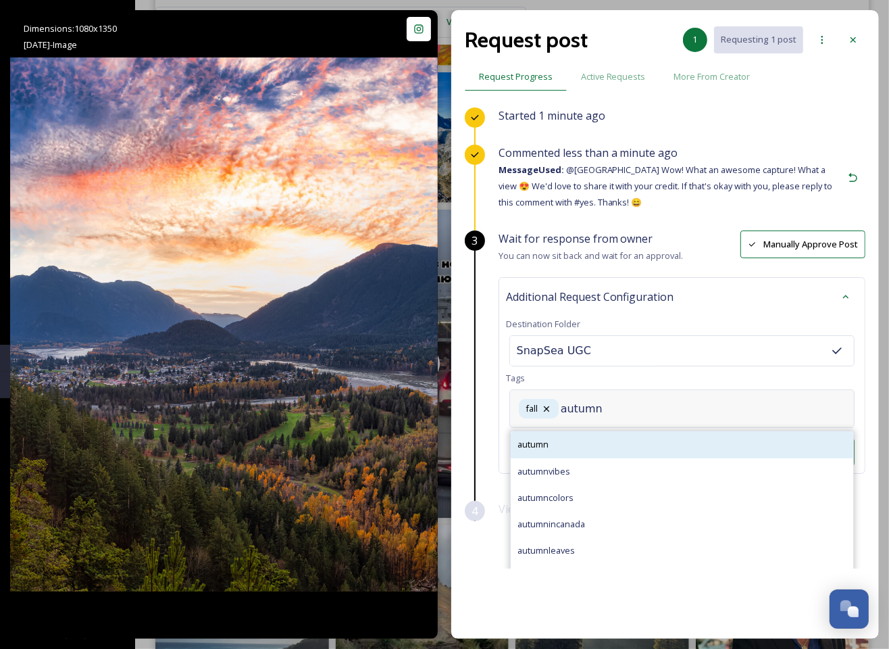
type input "autumn"
click at [610, 445] on div "autumn" at bounding box center [682, 444] width 343 height 26
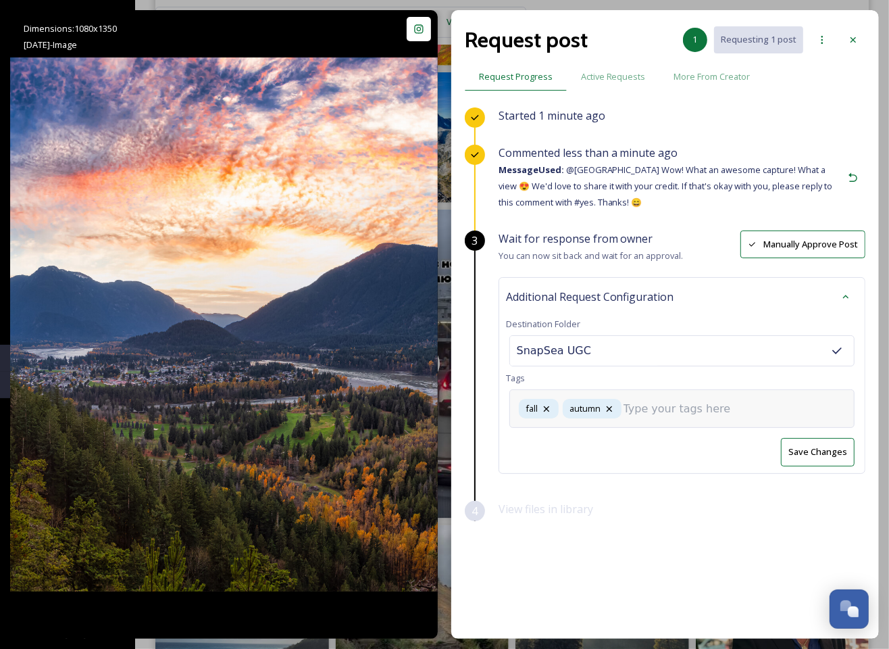
click at [646, 408] on input at bounding box center [691, 409] width 135 height 16
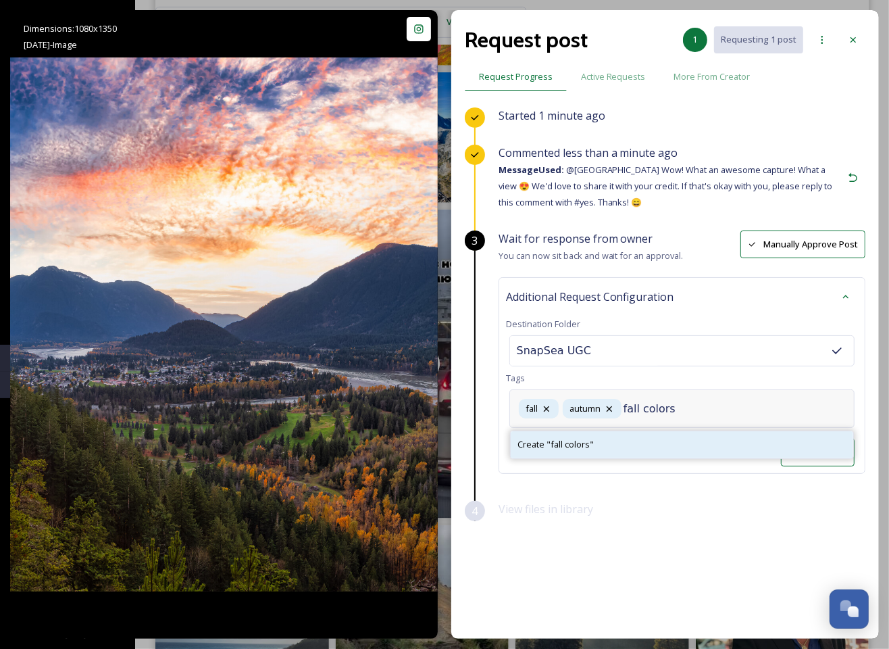
type input "fall colors"
click at [574, 438] on span "Create " fall colors "" at bounding box center [556, 444] width 76 height 13
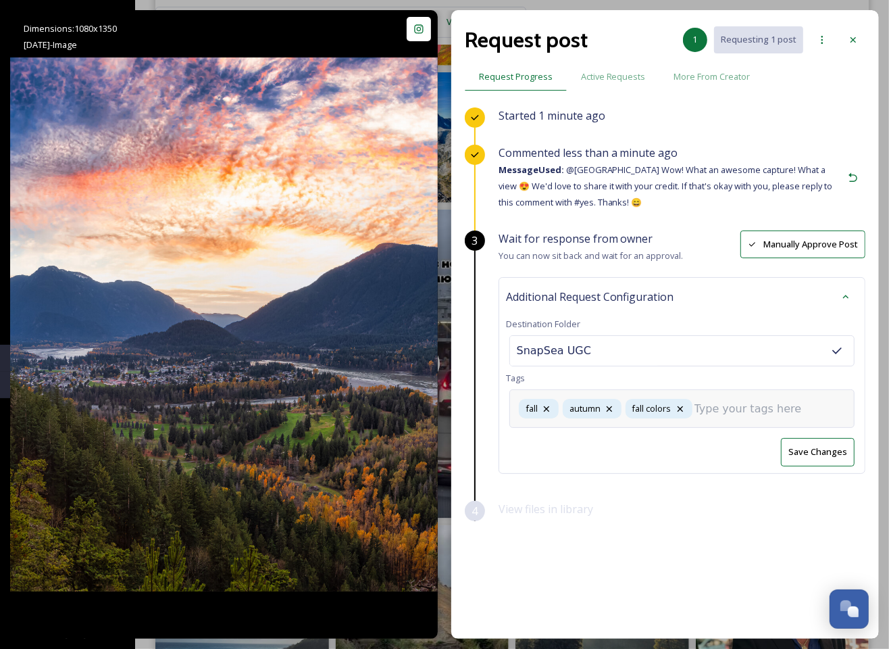
click at [720, 401] on input at bounding box center [762, 409] width 135 height 16
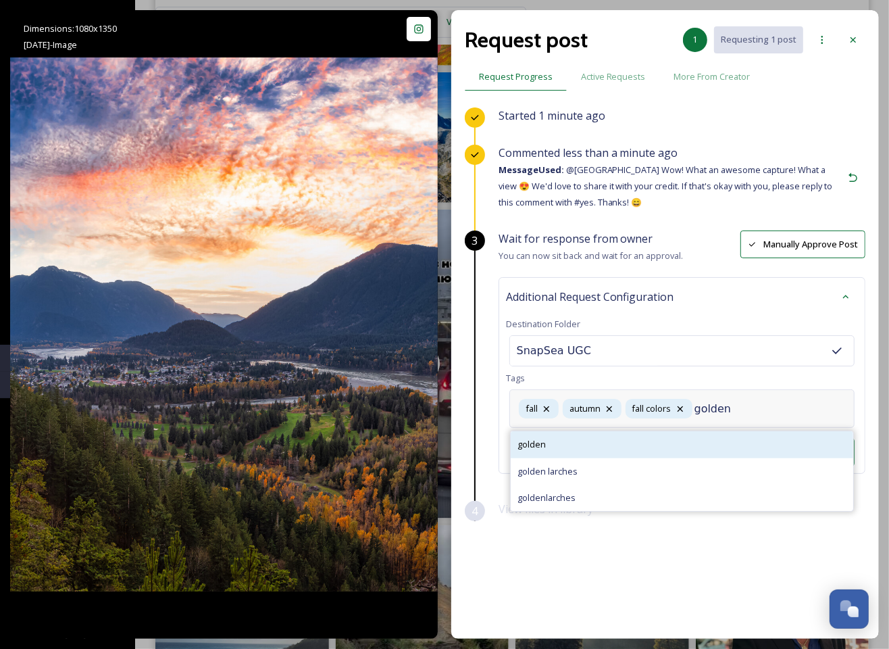
type input "golden"
click at [615, 439] on div "golden" at bounding box center [682, 444] width 343 height 26
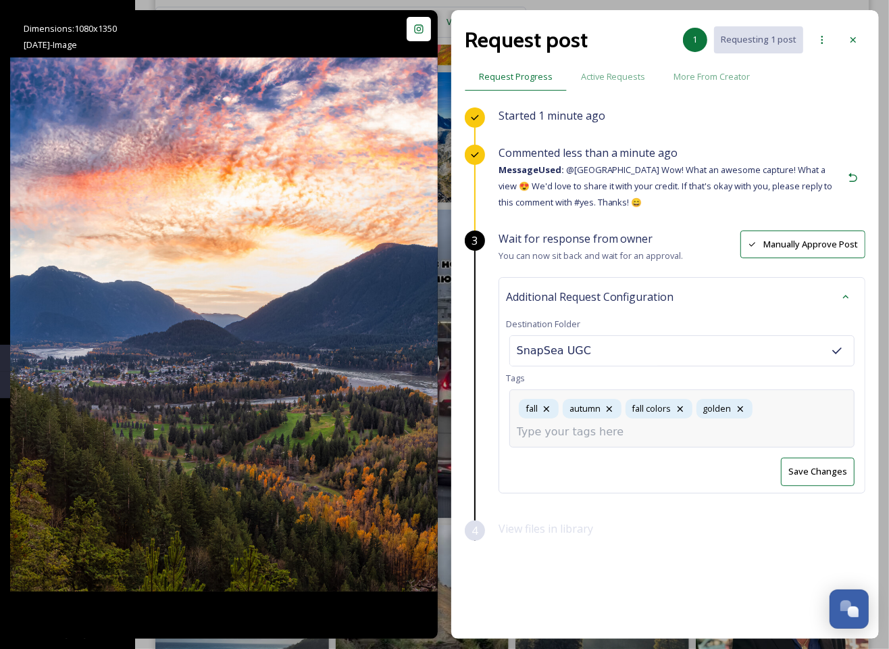
click at [805, 407] on div "fall autumn fall colors golden" at bounding box center [682, 418] width 345 height 58
click at [762, 429] on div "fall autumn fall colors golden" at bounding box center [682, 418] width 345 height 58
click at [598, 443] on div "fall autumn fall colors golden" at bounding box center [682, 418] width 345 height 58
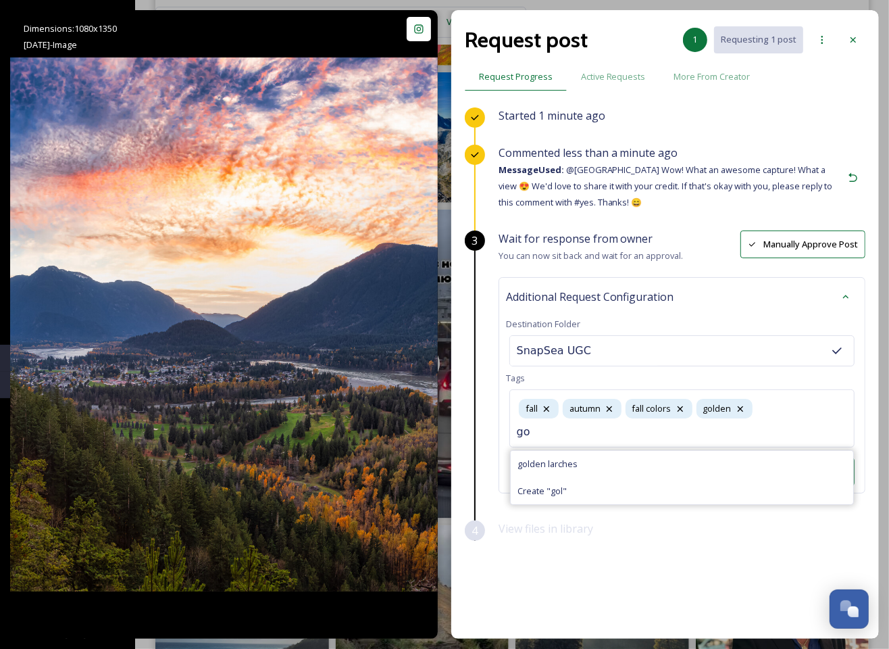
type input "g"
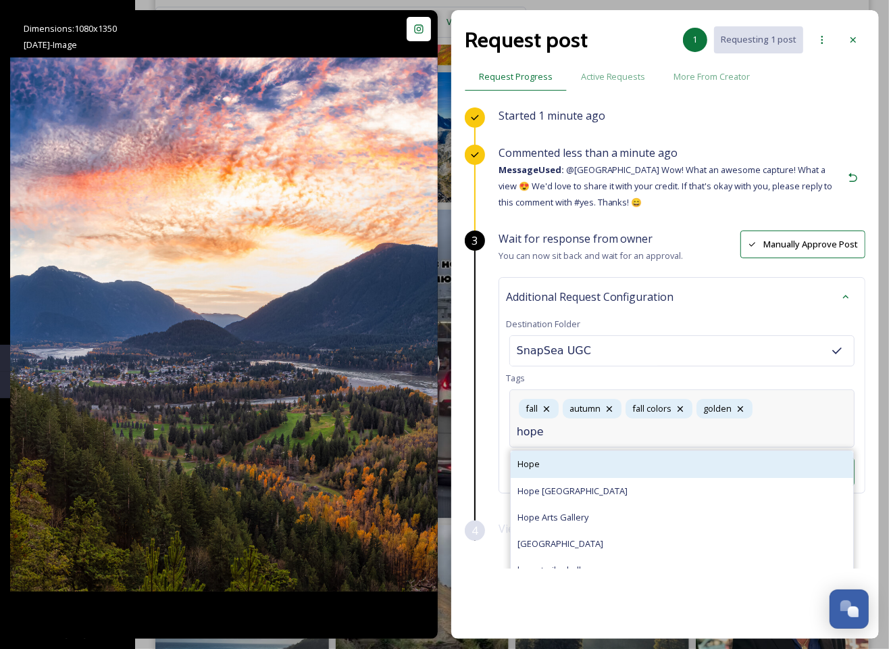
type input "hope"
click at [649, 459] on div "Hope" at bounding box center [682, 464] width 343 height 26
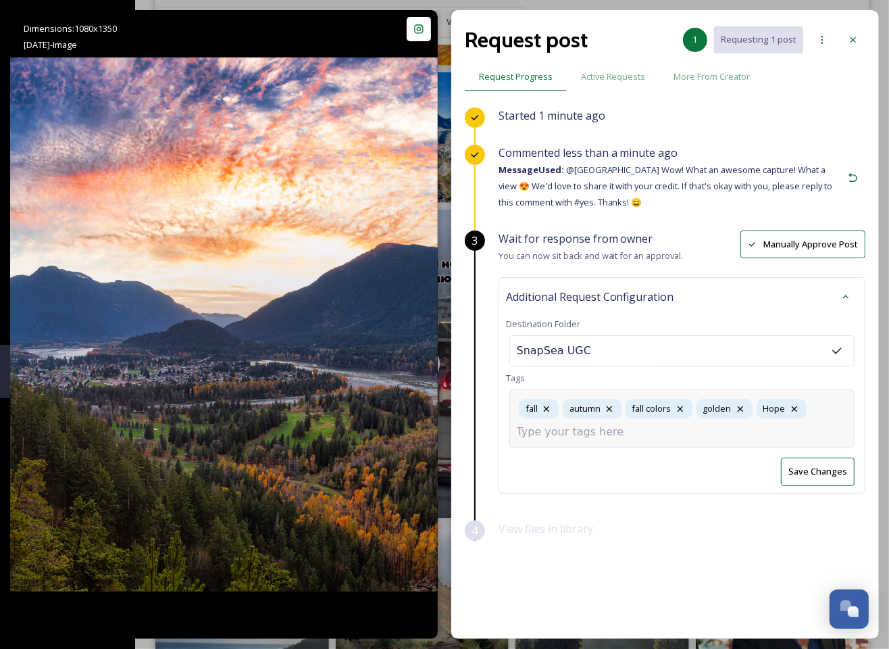
click at [705, 437] on div "fall autumn fall colors golden Hope" at bounding box center [682, 418] width 345 height 58
click at [641, 539] on div "Started 1 minute ago Commented 1 minute ago Message Used: @[GEOGRAPHIC_DATA] Wo…" at bounding box center [665, 337] width 401 height 461
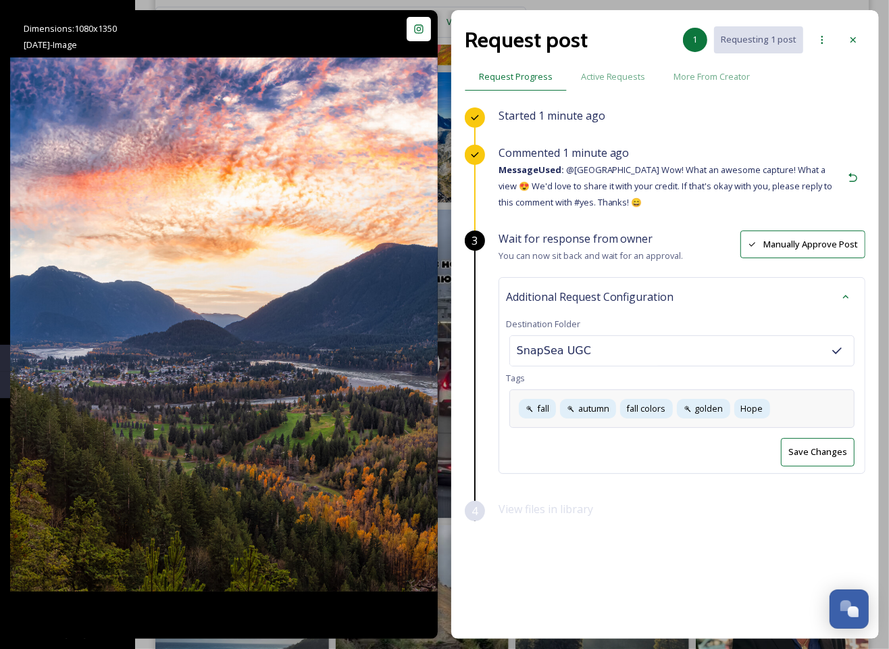
click at [814, 412] on div "fall autumn fall colors golden Hope" at bounding box center [682, 408] width 345 height 39
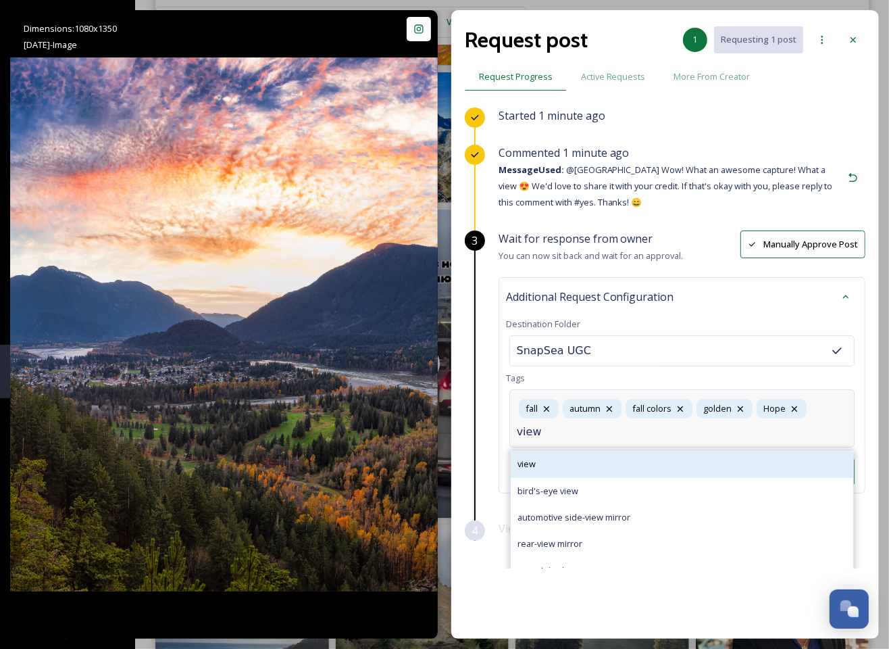
type input "view"
click at [601, 460] on div "view" at bounding box center [682, 464] width 343 height 26
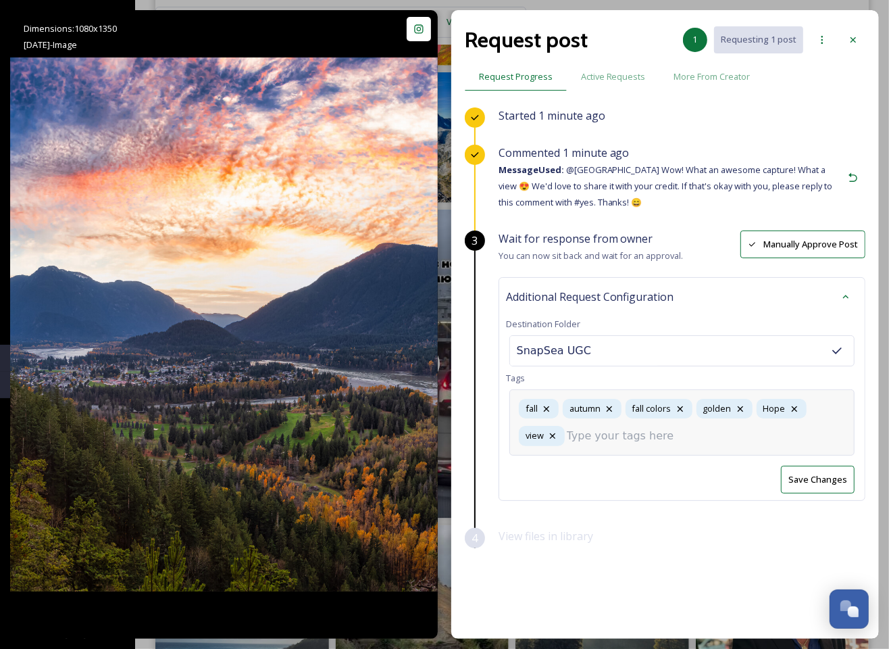
click at [634, 438] on input at bounding box center [634, 436] width 135 height 16
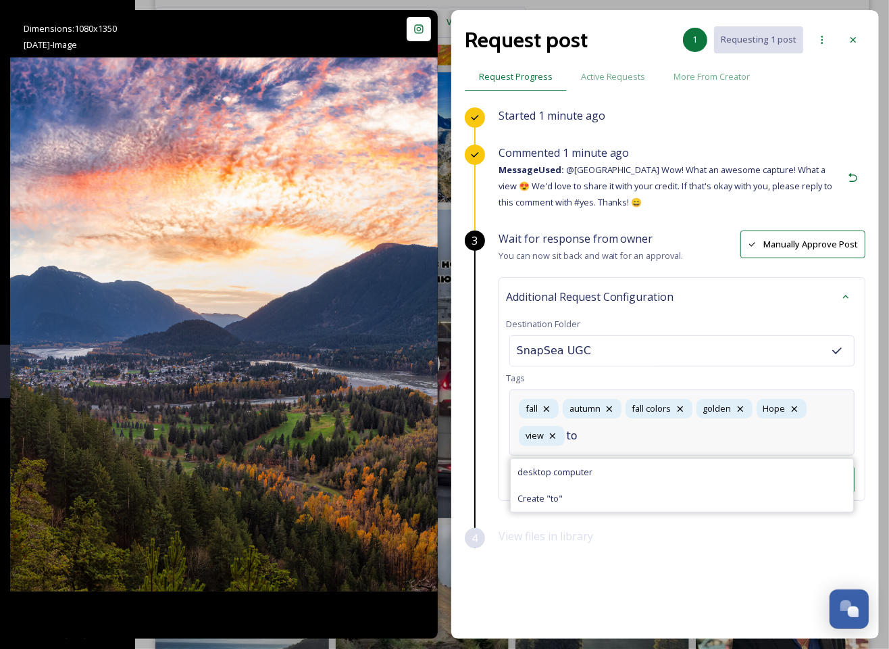
type input "t"
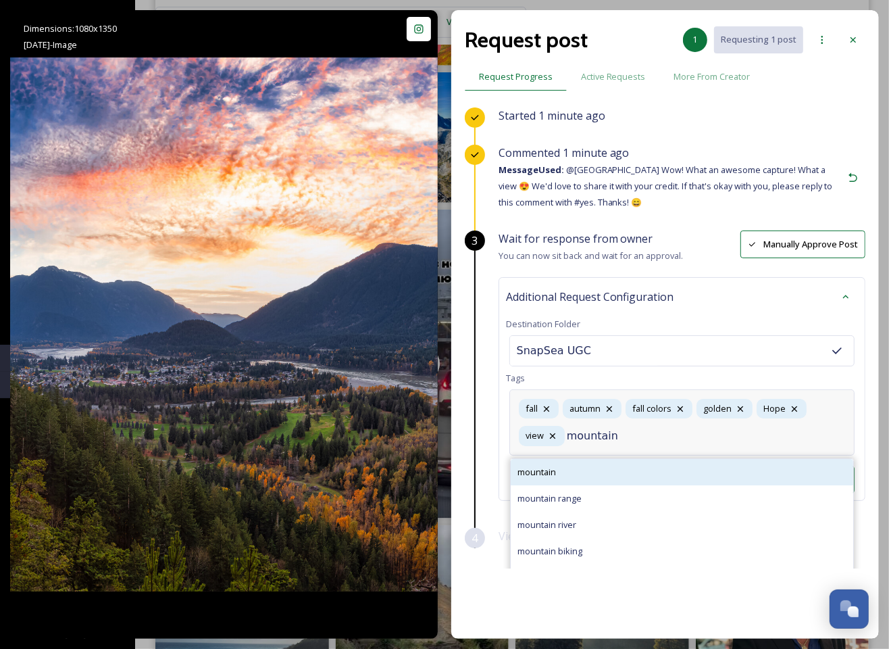
type input "mountain"
click at [603, 480] on div "mountain" at bounding box center [682, 472] width 343 height 26
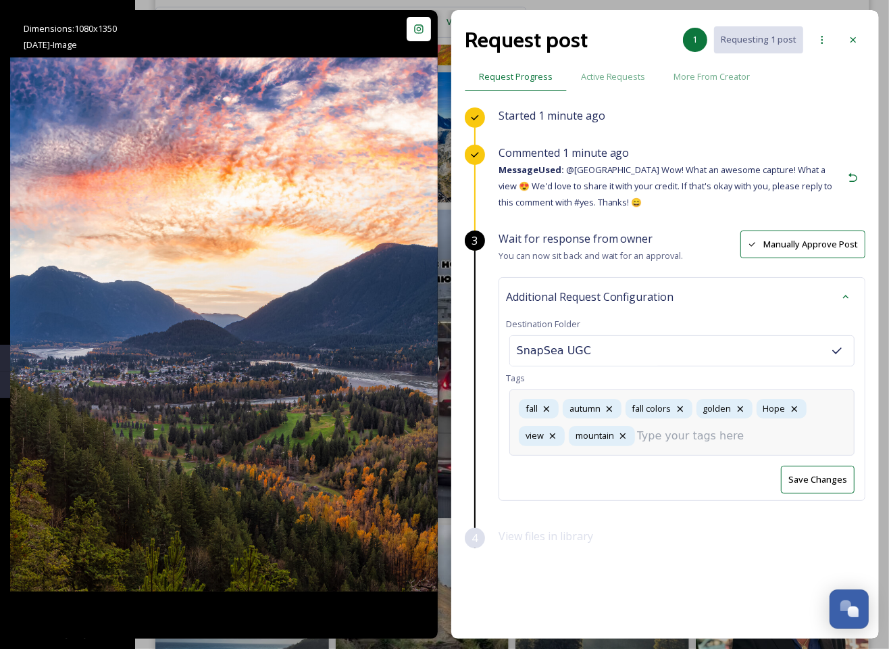
click at [686, 554] on div "View files in library" at bounding box center [682, 546] width 367 height 37
click at [827, 483] on button "Save Changes" at bounding box center [818, 480] width 74 height 28
click at [858, 39] on icon at bounding box center [853, 39] width 11 height 11
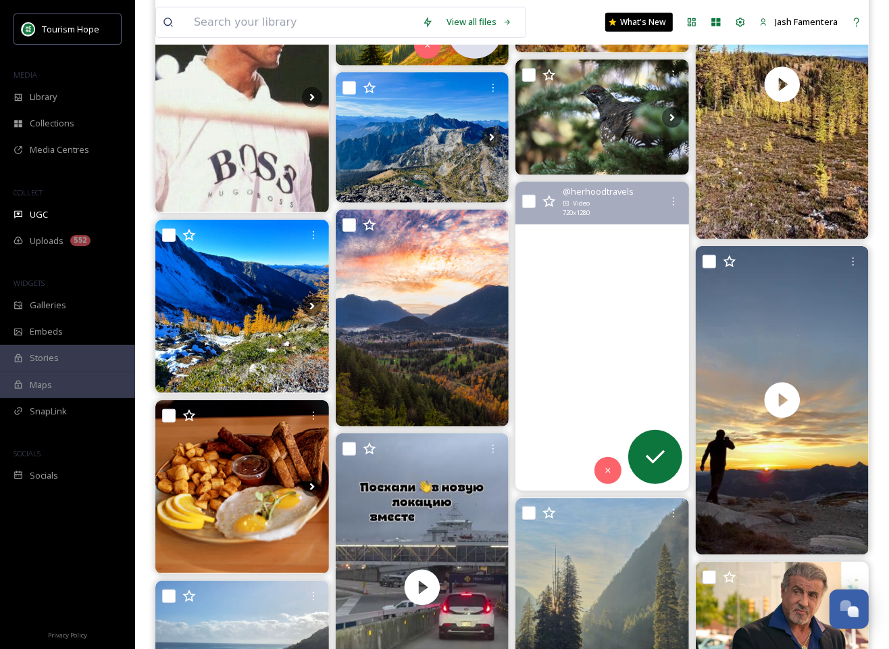
click at [566, 377] on video "Train or tunnel — the soul rides on the beat.\aBollywood in BC.\a#ChaiyyaChaiyy…" at bounding box center [603, 336] width 174 height 309
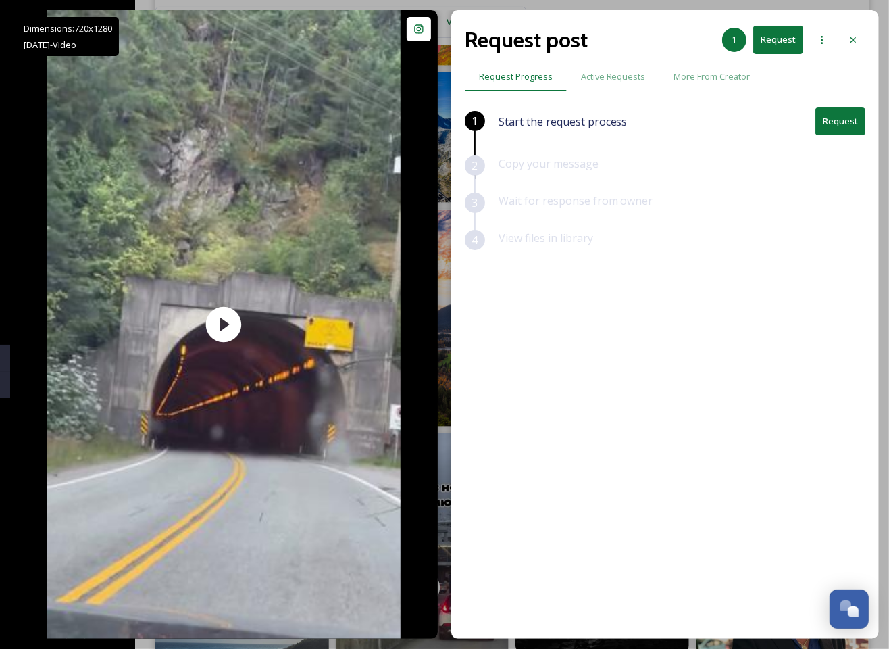
click at [825, 113] on button "Request" at bounding box center [841, 121] width 50 height 28
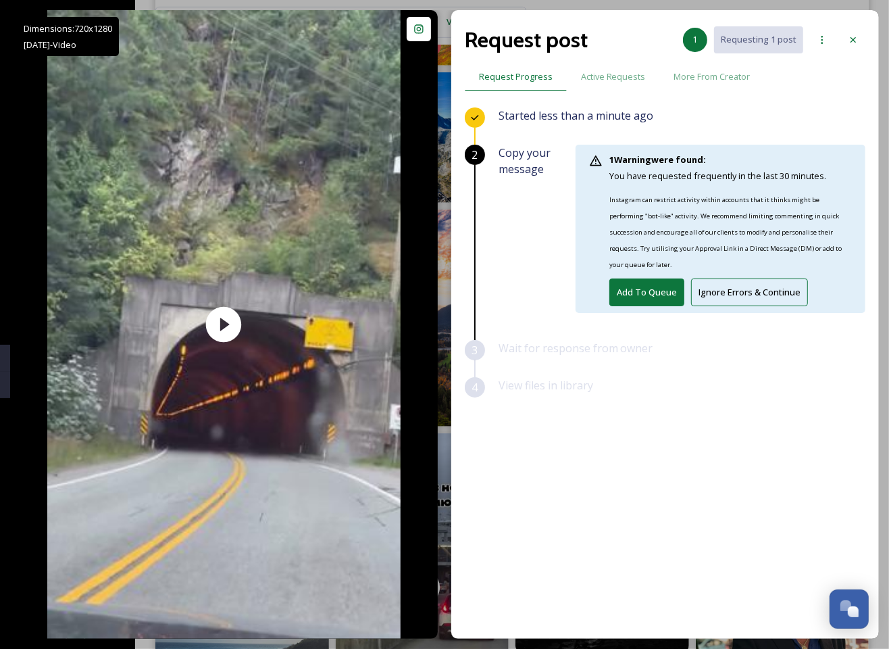
click at [670, 281] on button "Add To Queue" at bounding box center [647, 292] width 75 height 28
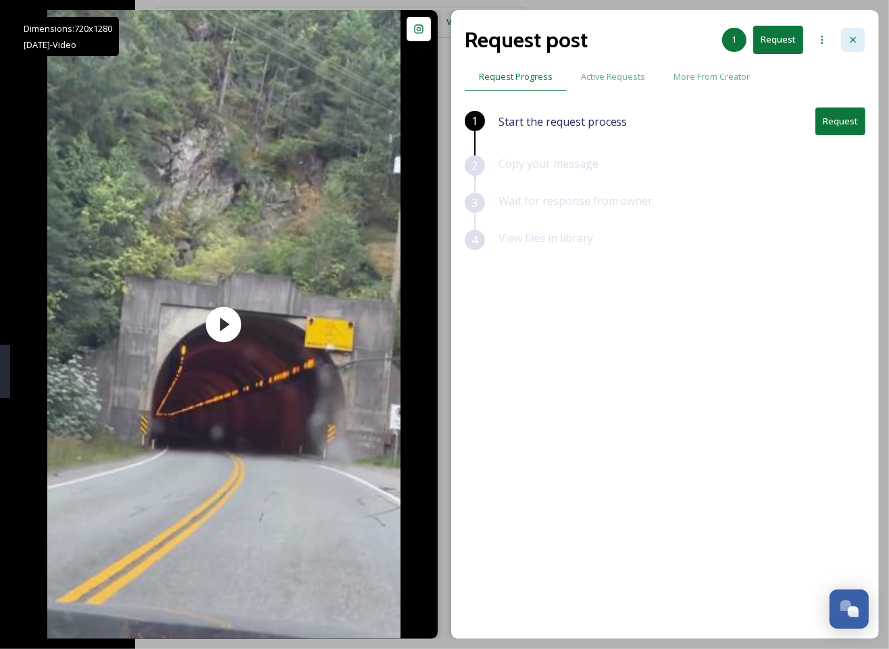
click at [845, 39] on div at bounding box center [853, 40] width 24 height 24
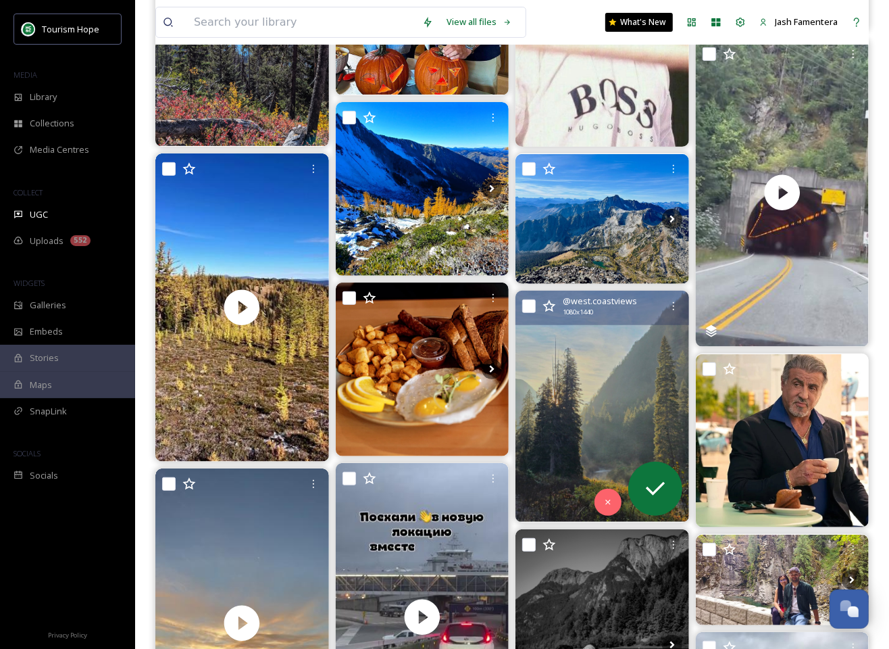
scroll to position [313, 0]
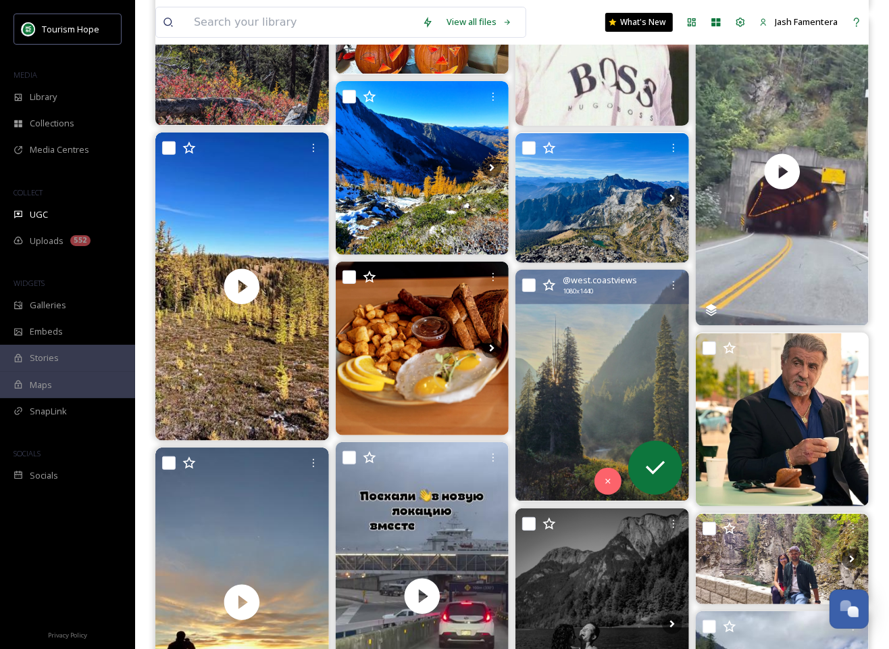
click at [610, 375] on img at bounding box center [603, 385] width 174 height 231
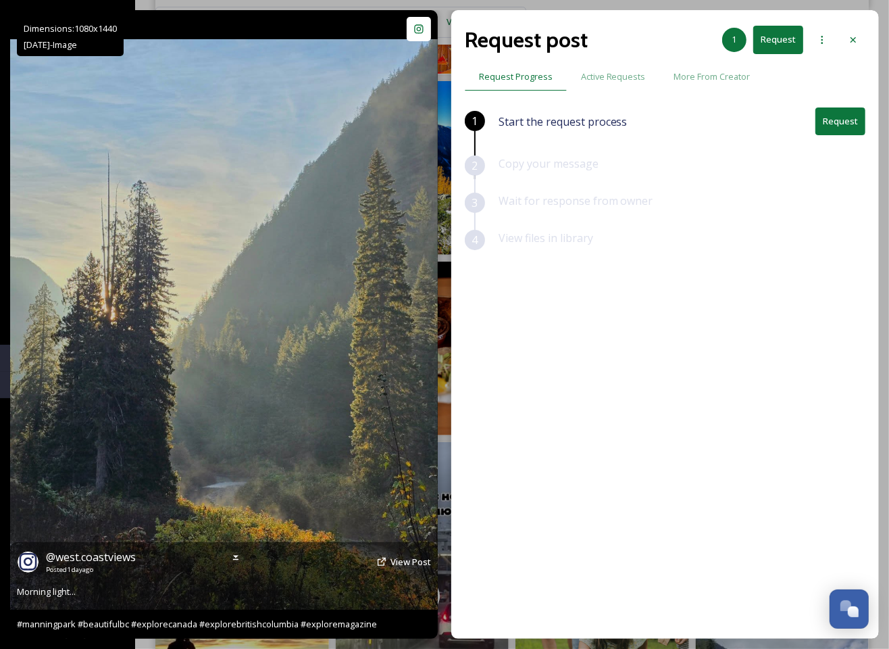
click at [403, 572] on div "@ west.coastviews Posted [DATE] View Post" at bounding box center [224, 562] width 414 height 26
click at [401, 558] on span "View Post" at bounding box center [411, 562] width 41 height 12
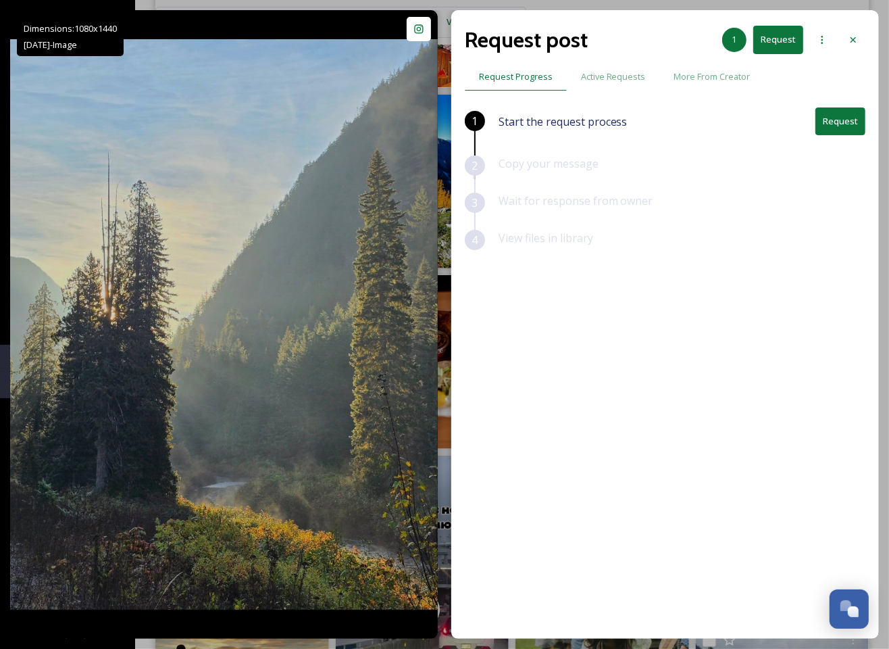
scroll to position [427, 0]
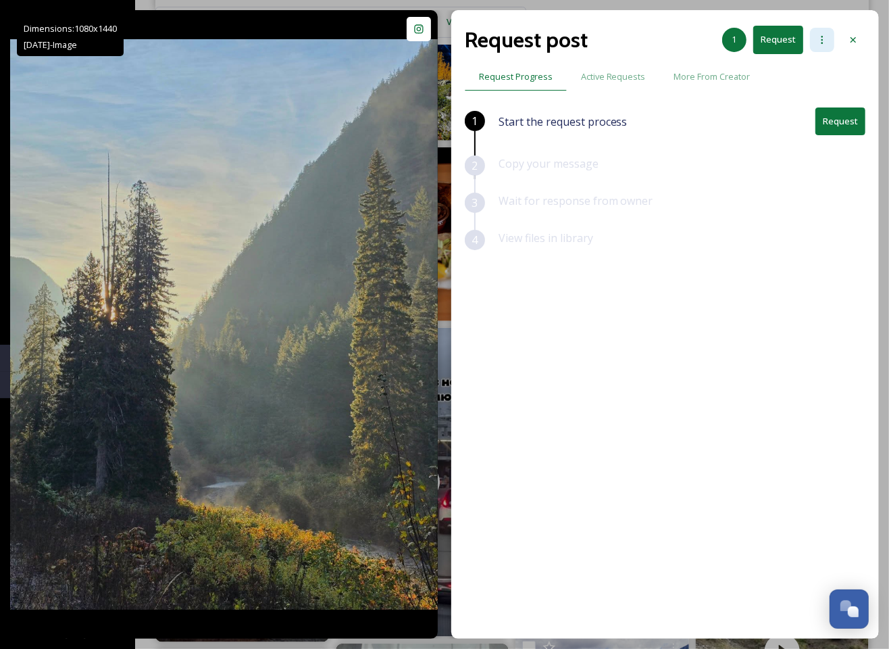
click at [825, 38] on icon at bounding box center [822, 39] width 11 height 11
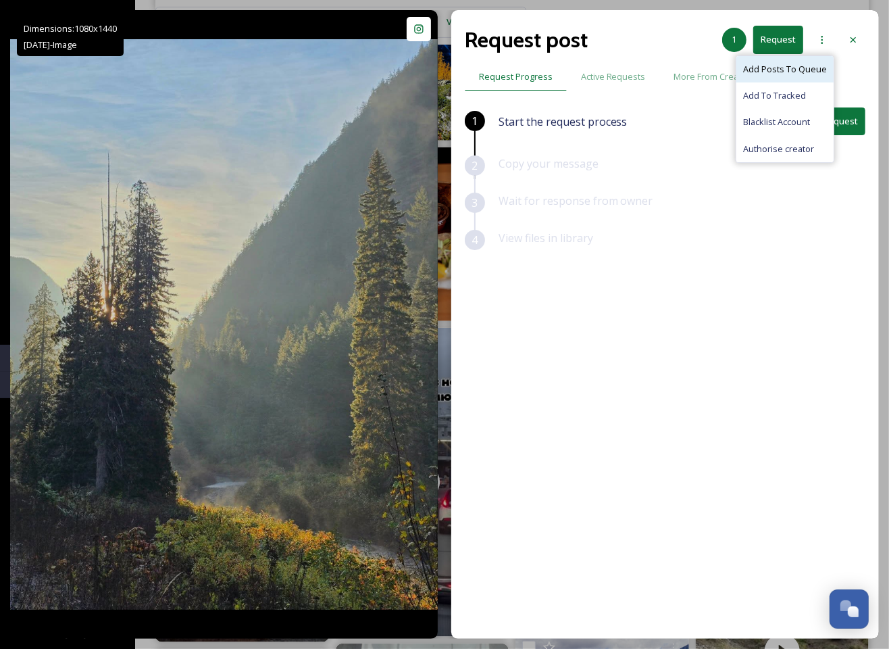
click at [806, 70] on span "Add Posts To Queue" at bounding box center [785, 69] width 84 height 13
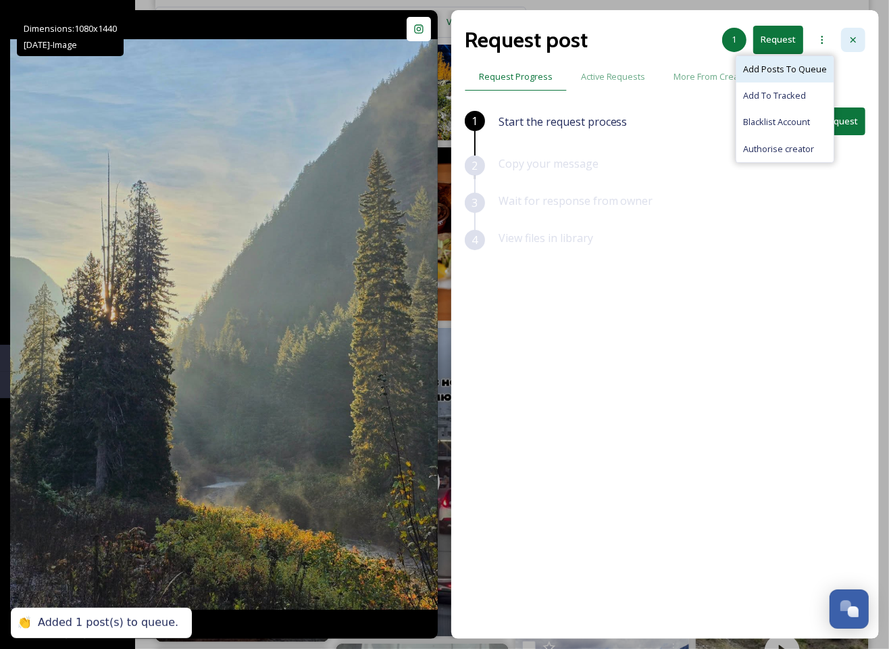
click at [854, 43] on icon at bounding box center [853, 39] width 11 height 11
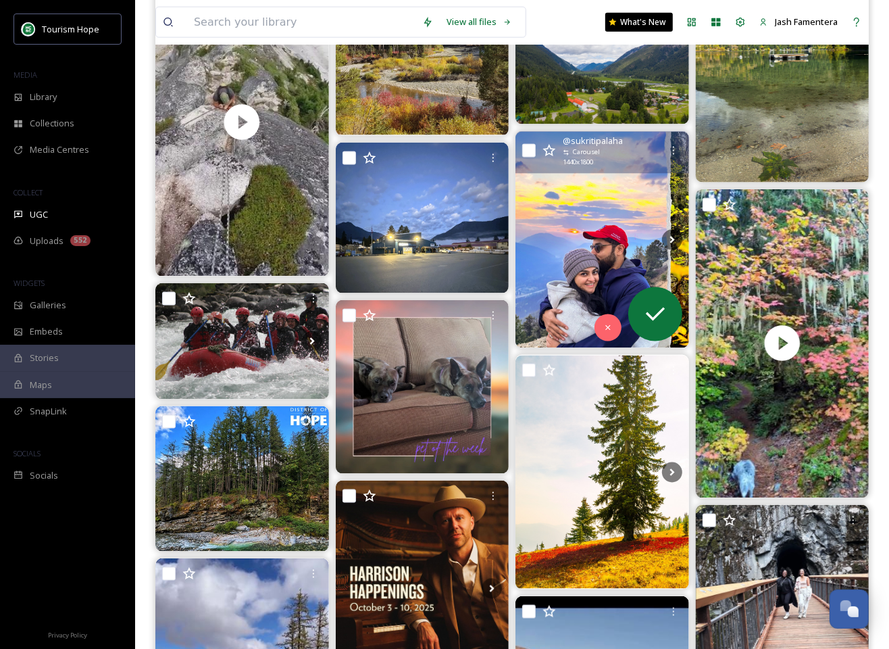
scroll to position [1298, 0]
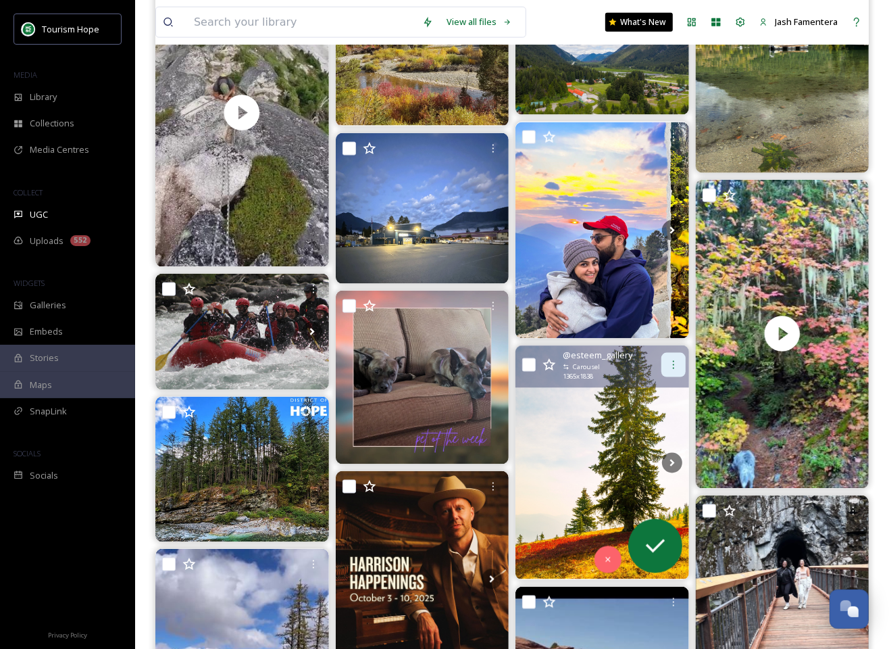
click at [672, 360] on icon at bounding box center [673, 365] width 11 height 11
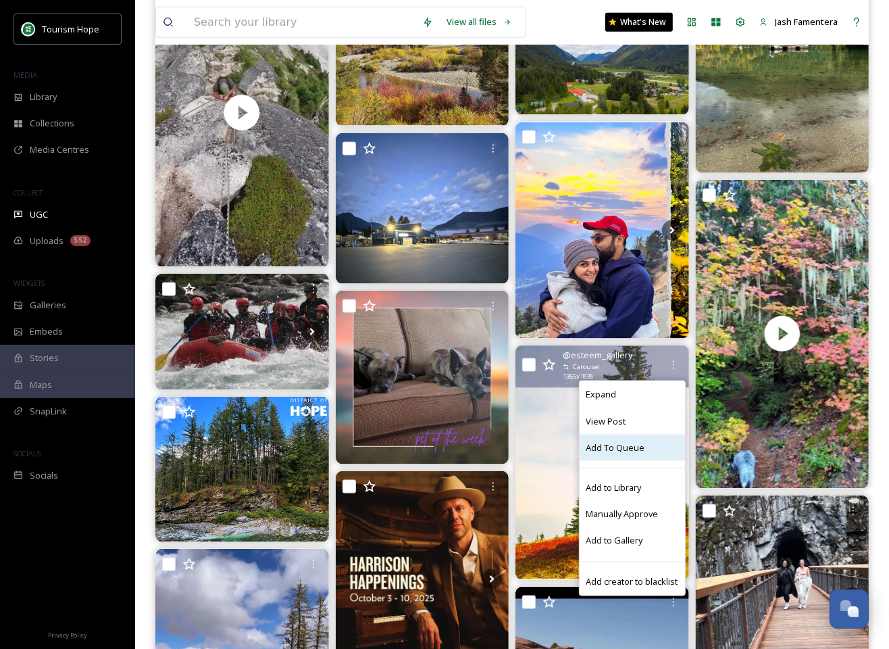
click at [591, 447] on span "Add To Queue" at bounding box center [616, 447] width 59 height 13
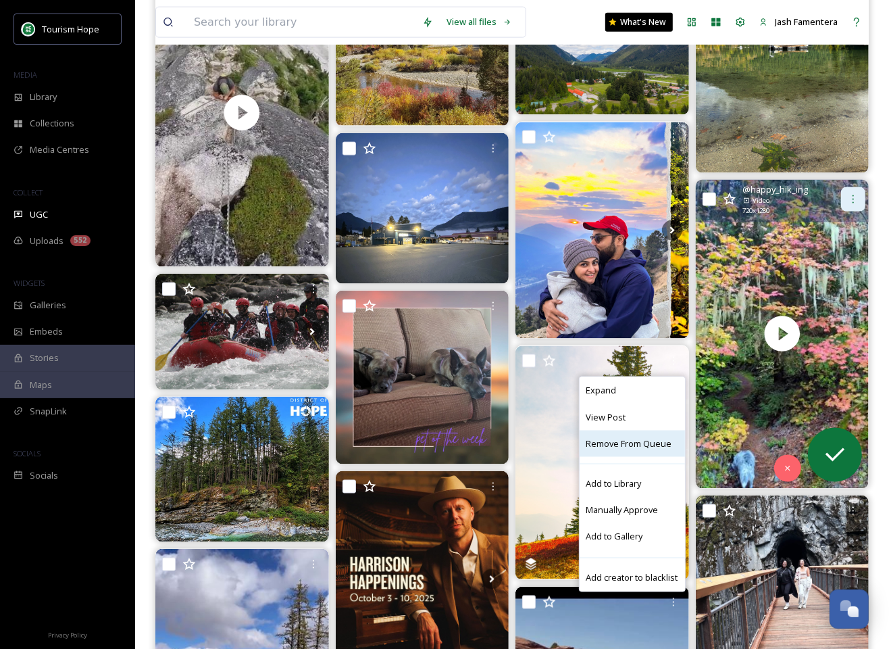
click at [860, 193] on div at bounding box center [853, 199] width 24 height 24
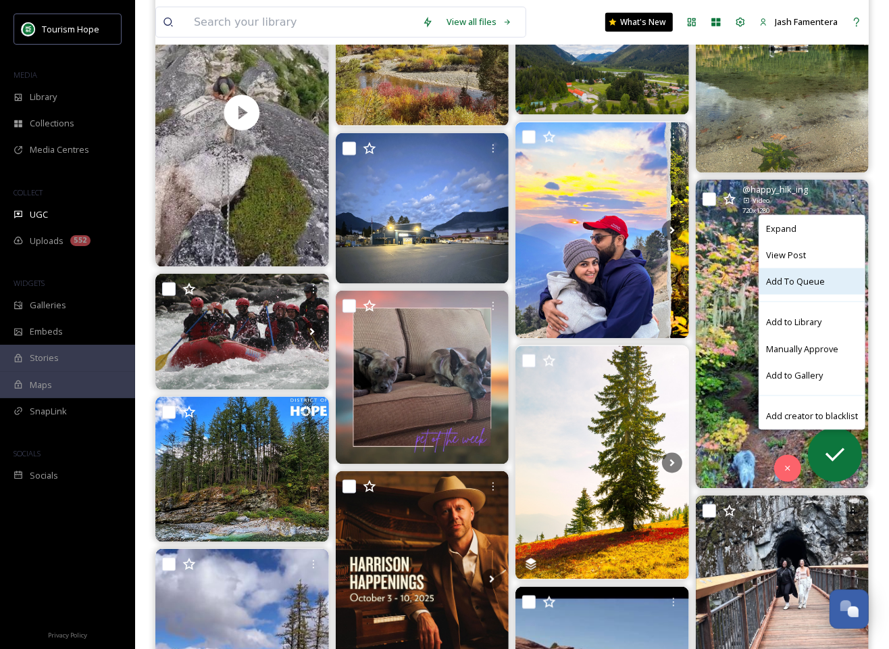
click at [791, 285] on span "Add To Queue" at bounding box center [795, 281] width 59 height 13
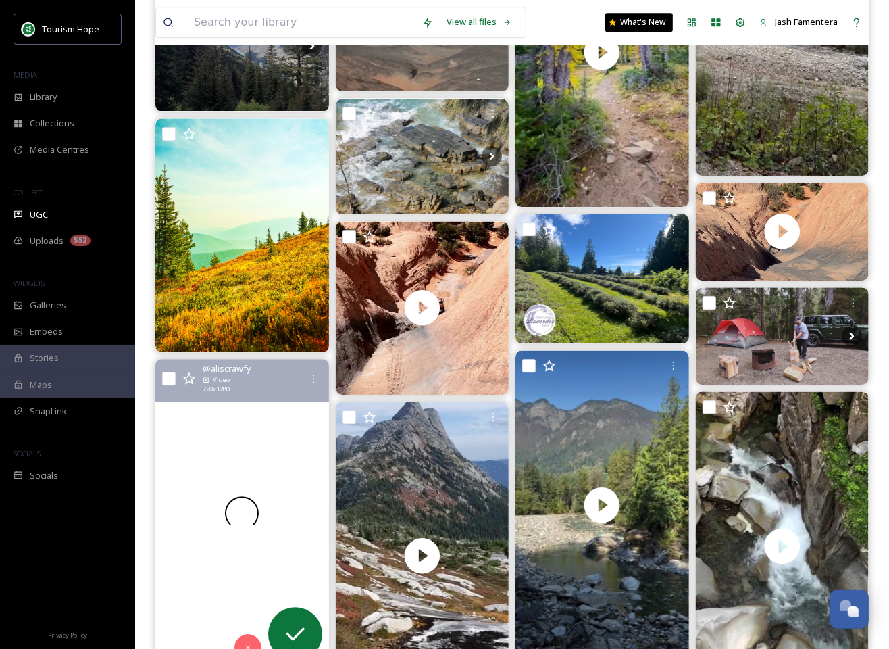
scroll to position [2680, 0]
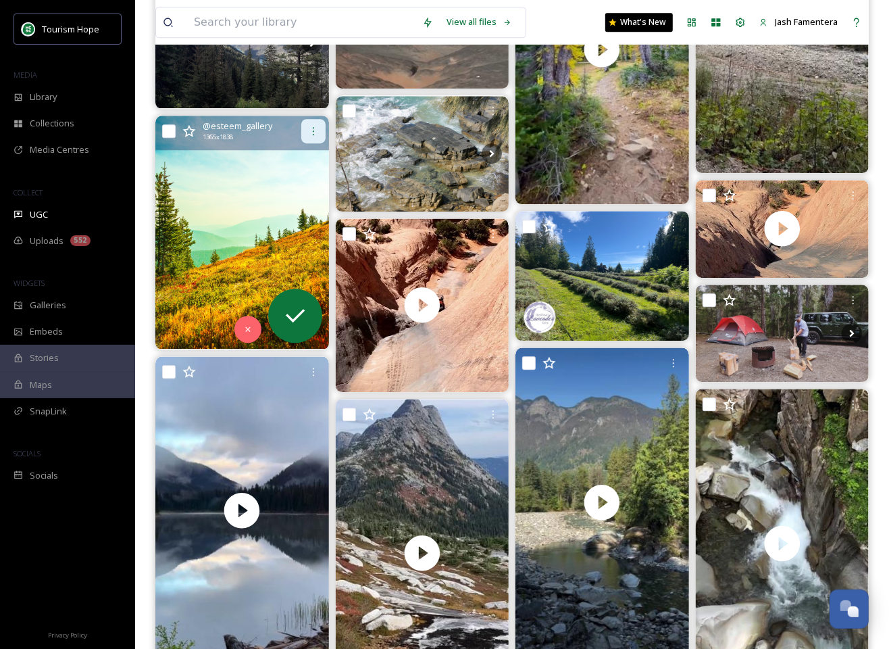
click at [321, 124] on div at bounding box center [313, 131] width 24 height 24
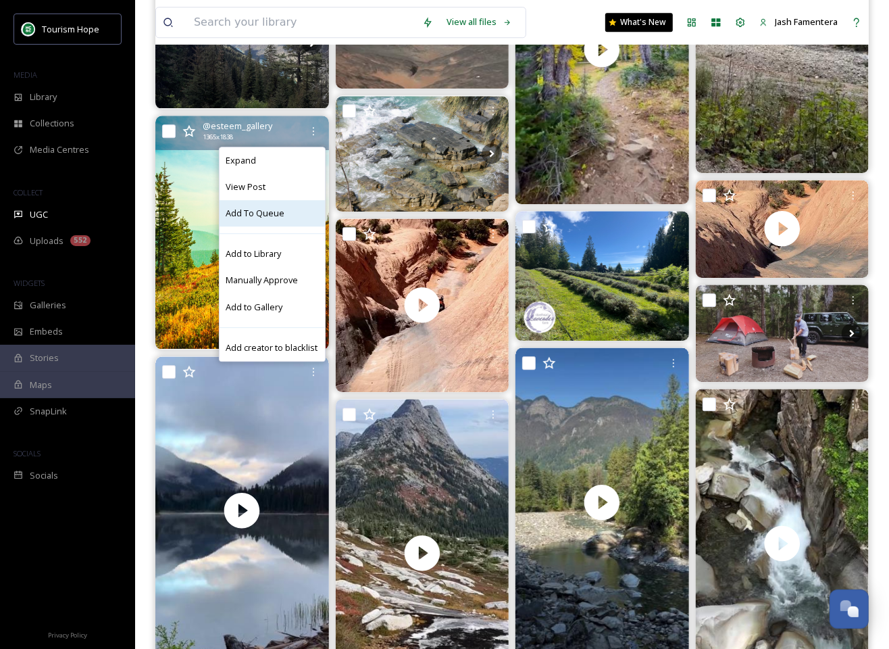
click at [273, 213] on span "Add To Queue" at bounding box center [255, 213] width 59 height 13
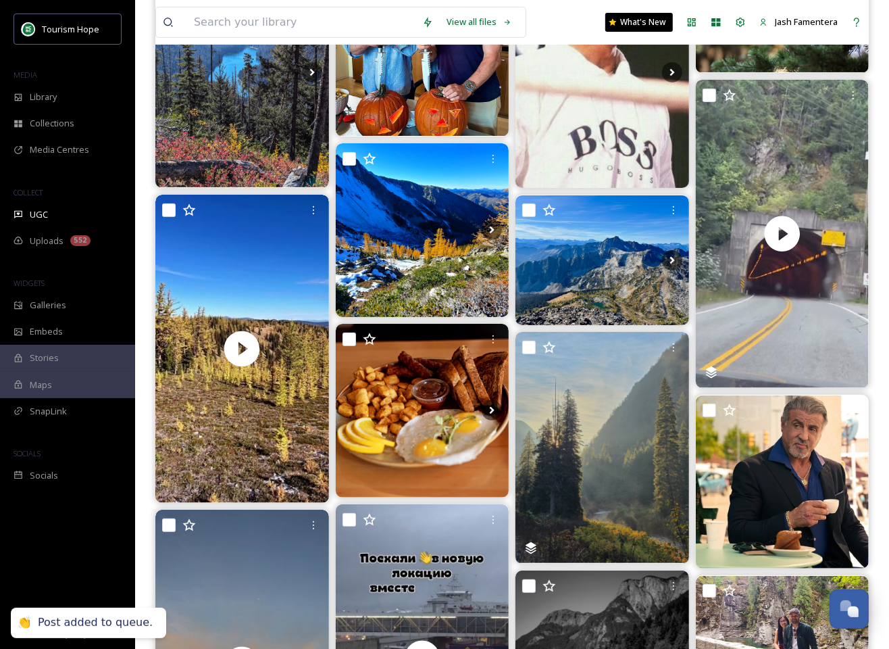
scroll to position [0, 0]
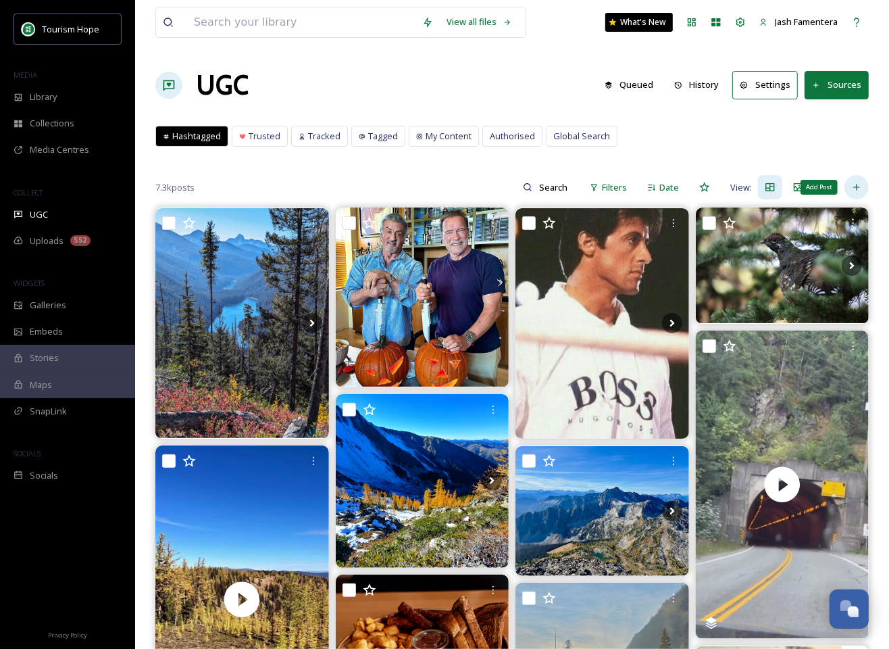
click at [856, 184] on icon at bounding box center [857, 187] width 11 height 11
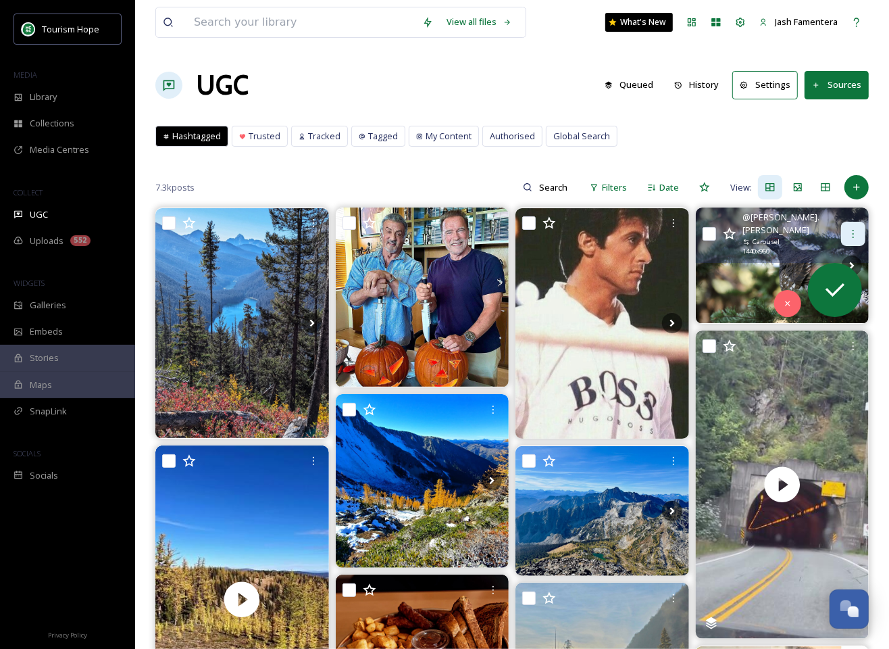
click at [854, 228] on icon at bounding box center [853, 233] width 11 height 11
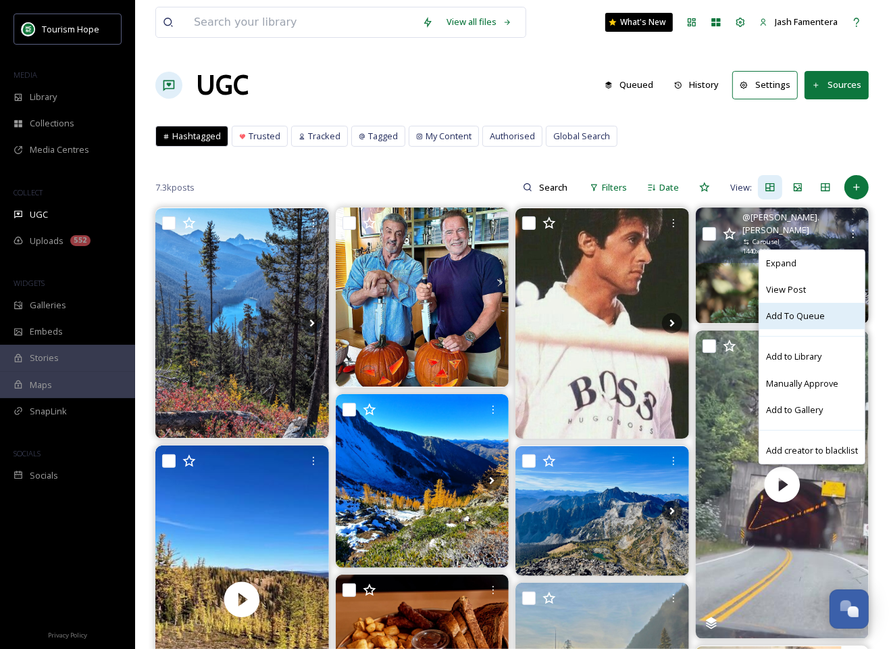
click at [806, 310] on span "Add To Queue" at bounding box center [795, 316] width 59 height 13
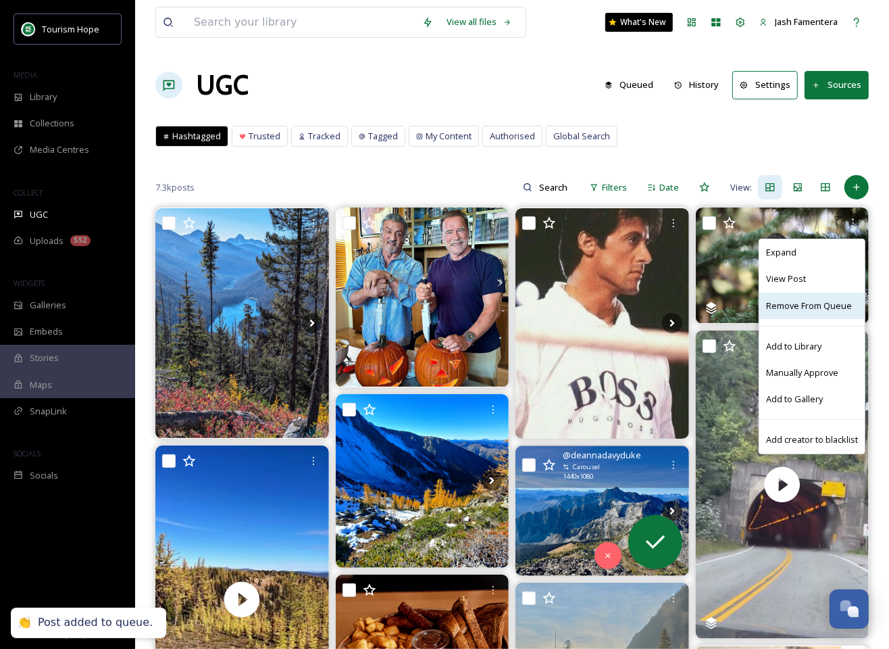
click at [570, 503] on img at bounding box center [603, 511] width 174 height 130
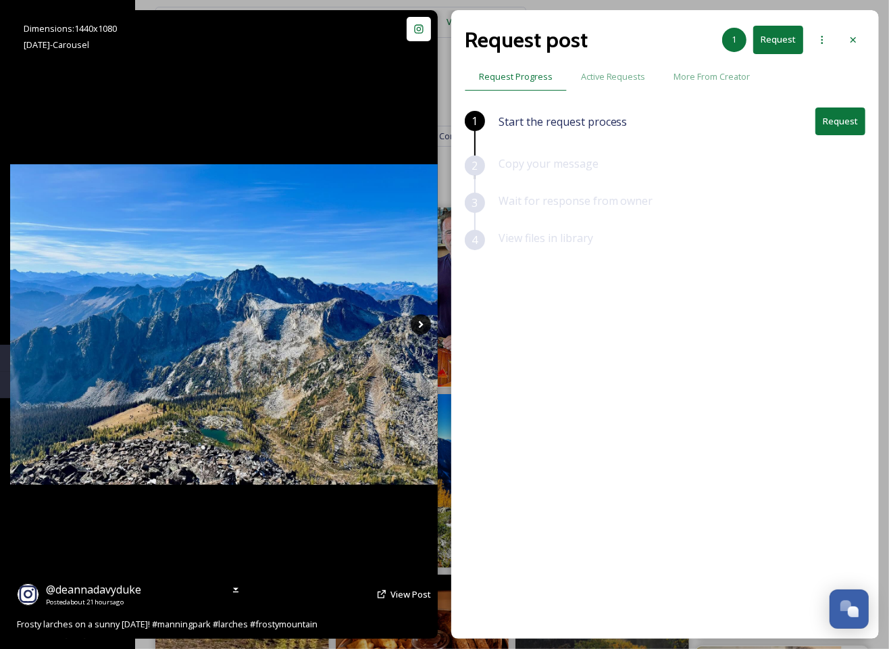
click at [421, 333] on icon at bounding box center [421, 324] width 20 height 20
click at [422, 320] on icon at bounding box center [421, 324] width 20 height 20
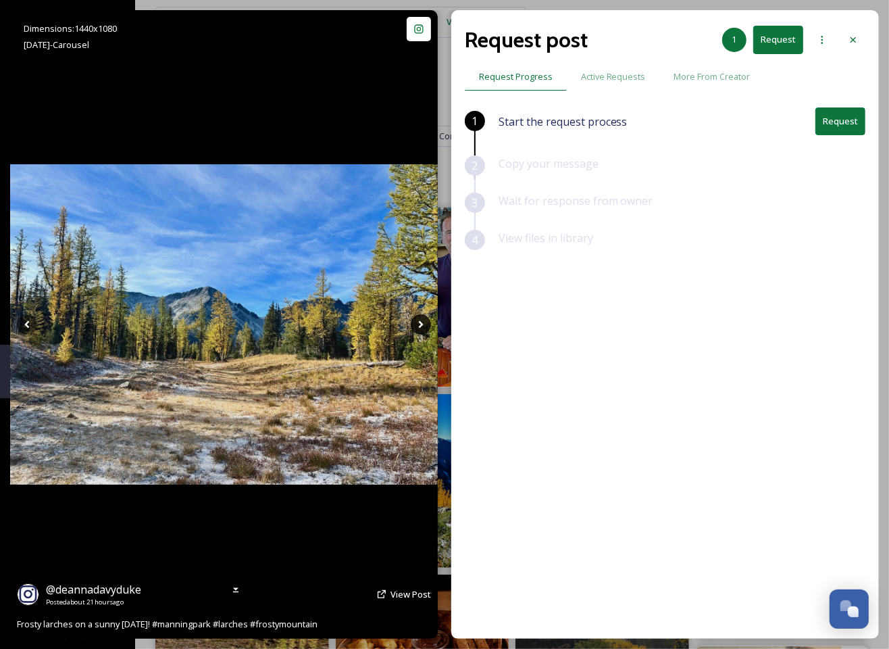
click at [422, 320] on icon at bounding box center [421, 324] width 20 height 20
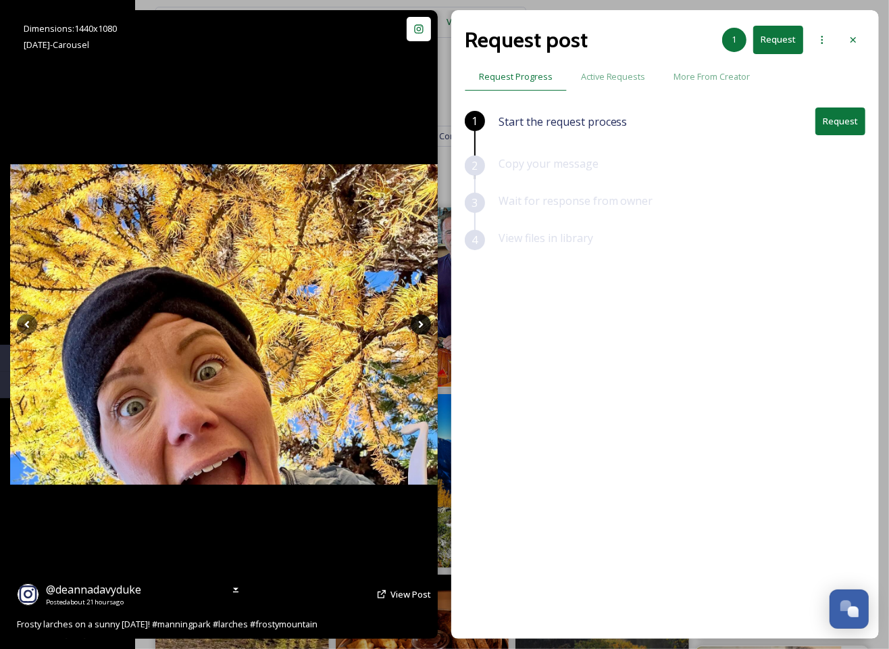
click at [422, 320] on icon at bounding box center [421, 324] width 20 height 20
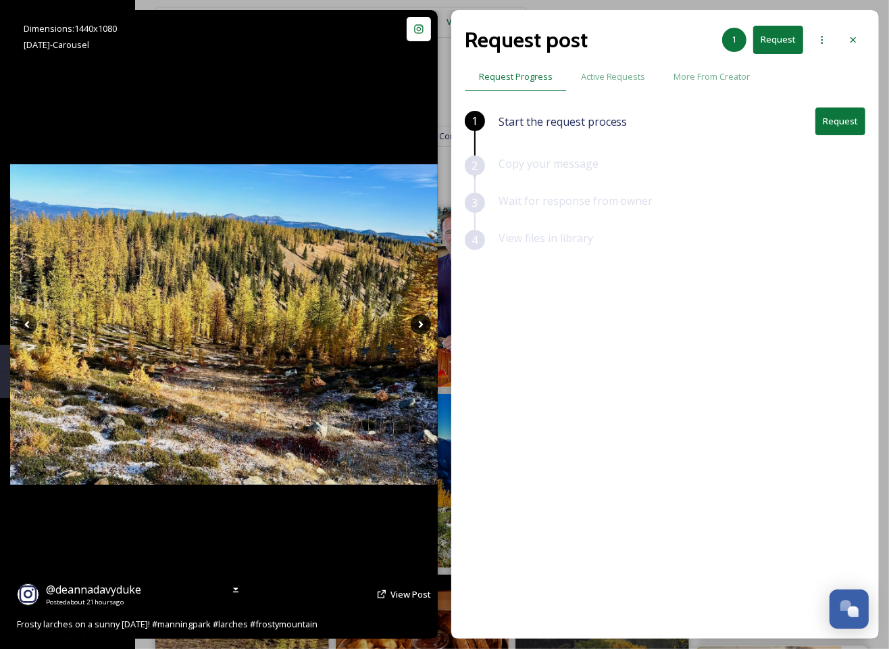
click at [422, 320] on icon at bounding box center [421, 324] width 20 height 20
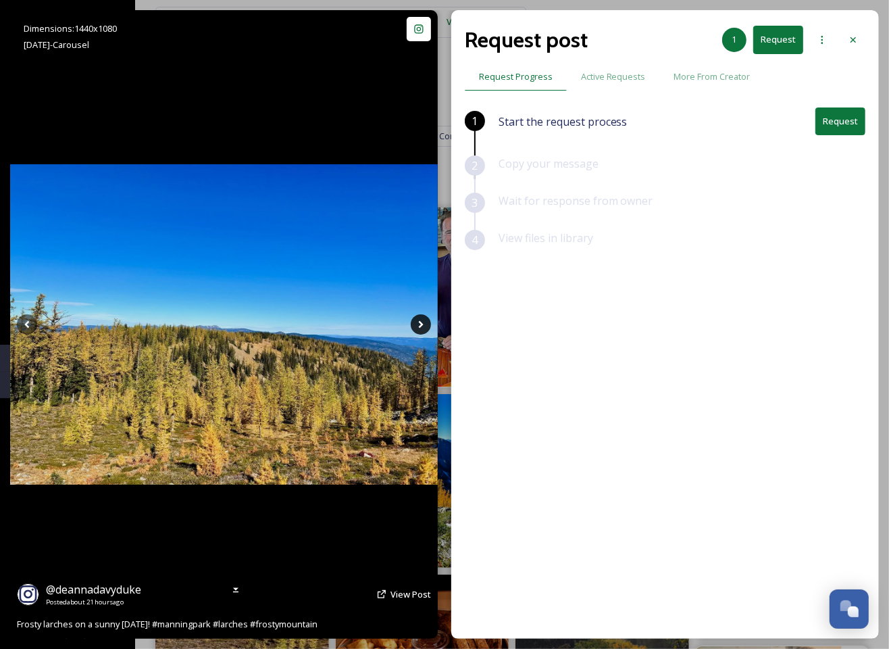
click at [428, 322] on icon at bounding box center [421, 324] width 20 height 20
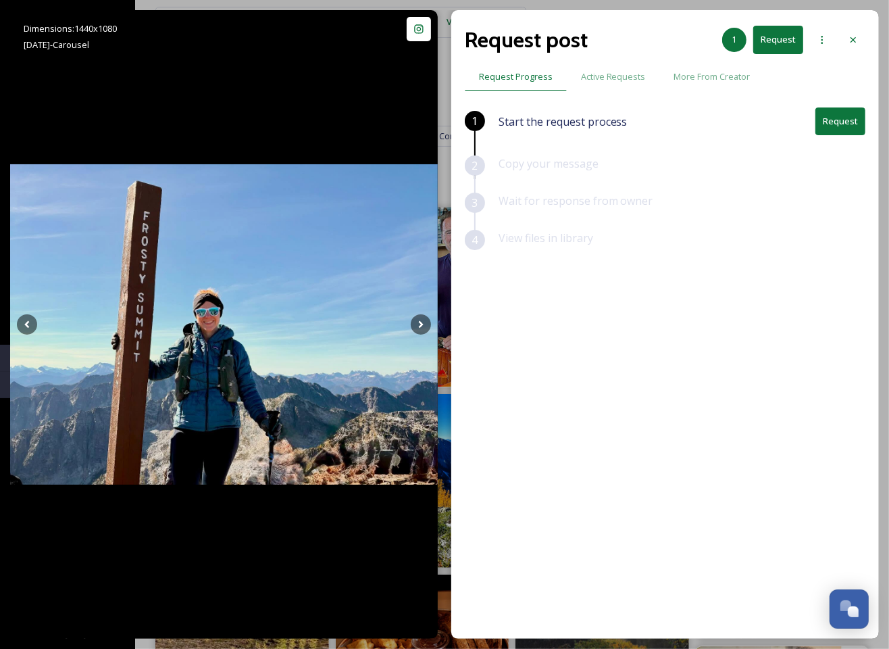
click at [868, 36] on div "Request post 1 Request Request Progress Active Requests More From Creator 1 Sta…" at bounding box center [665, 324] width 428 height 629
click at [852, 39] on icon at bounding box center [853, 39] width 11 height 11
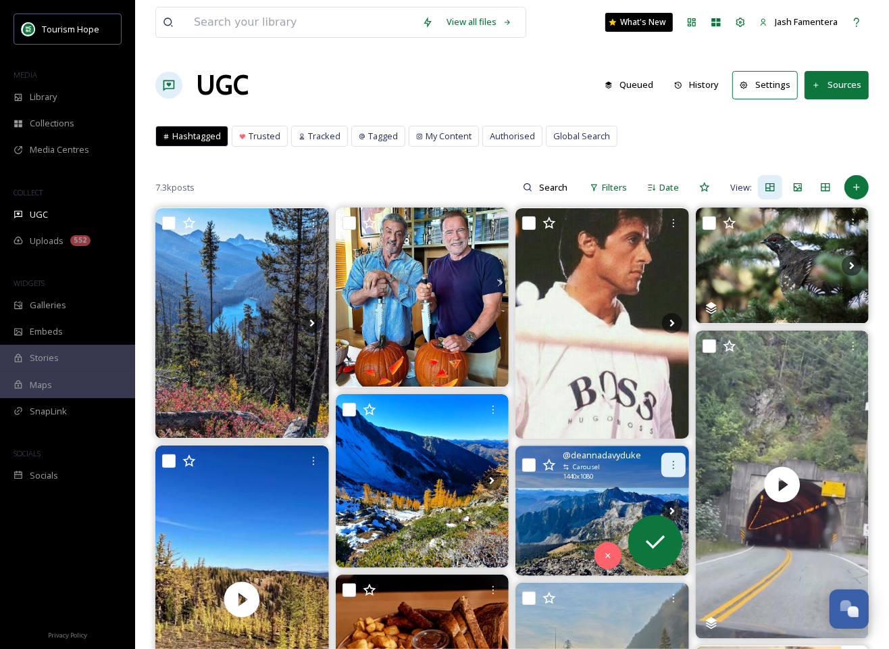
click at [667, 466] on div at bounding box center [674, 465] width 24 height 24
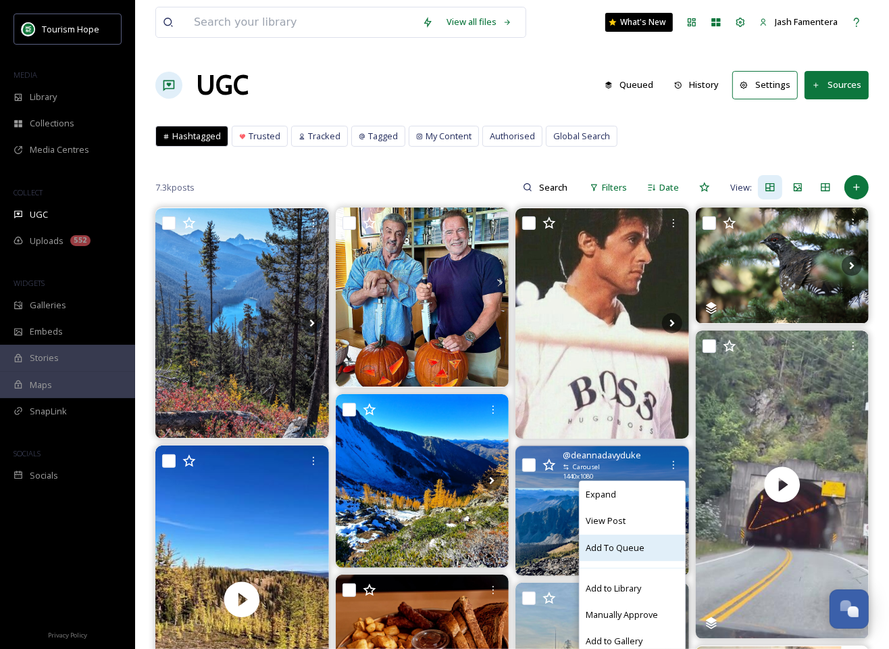
click at [608, 551] on span "Add To Queue" at bounding box center [616, 547] width 59 height 13
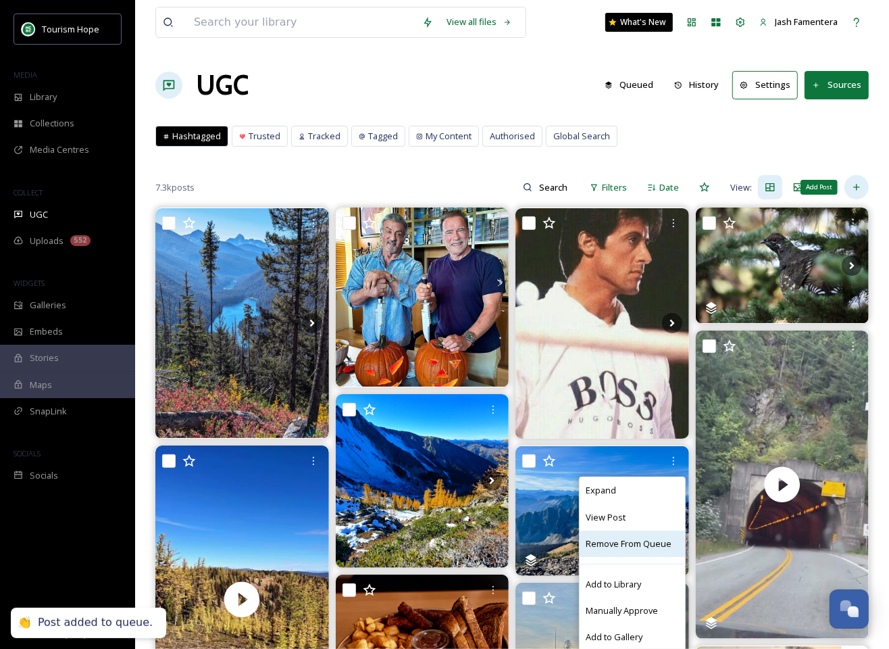
click at [847, 187] on div "Add Post" at bounding box center [857, 187] width 24 height 24
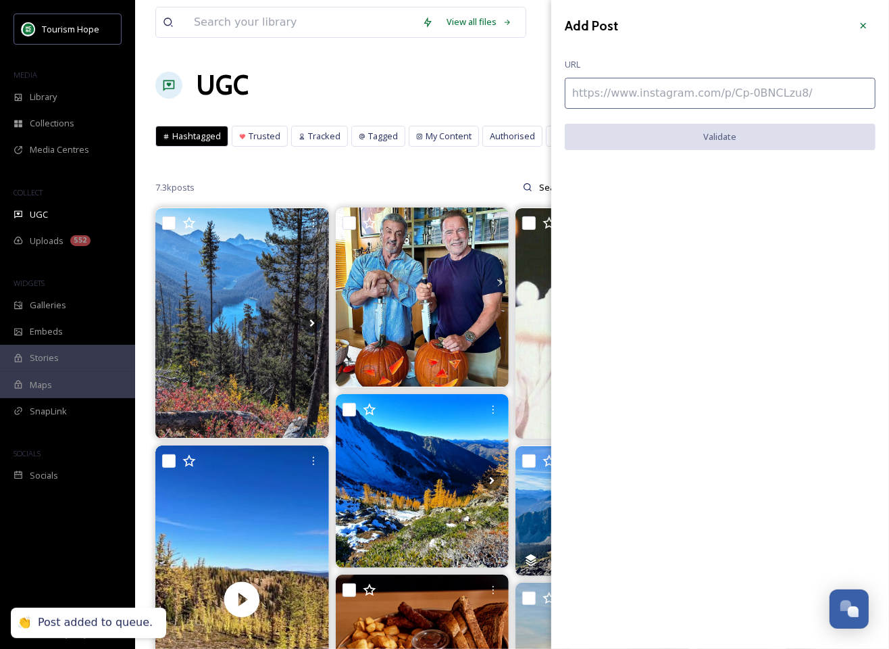
click at [599, 109] on div "Add Post URL Validate" at bounding box center [720, 92] width 338 height 184
paste input "@[GEOGRAPHIC_DATA] Wow! What an awesome capture! What a view 😍 We'd love to sha…"
type input "@[GEOGRAPHIC_DATA] Wow! What an awesome capture! What a view 😍 We'd love to sha…"
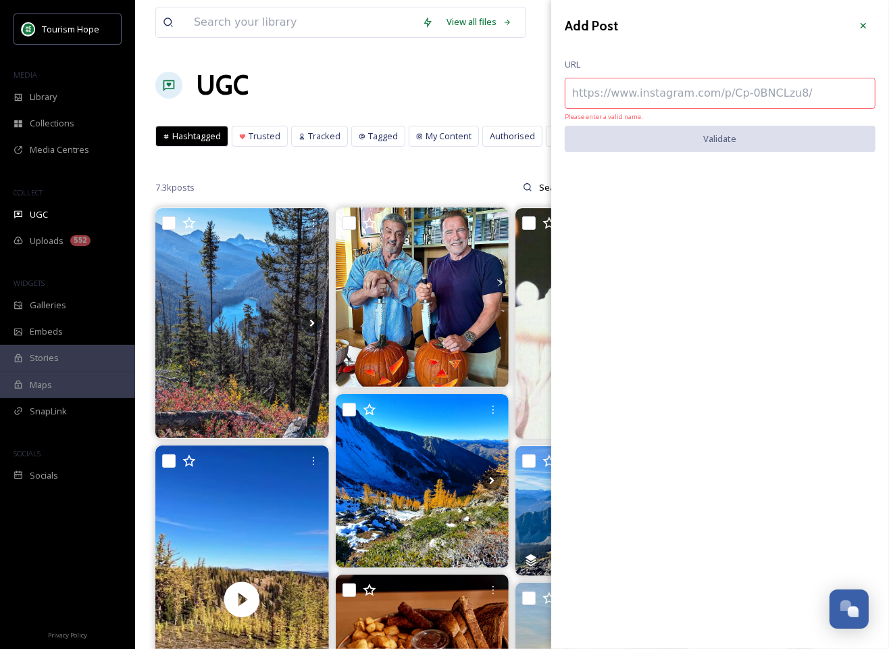
click at [593, 91] on input at bounding box center [720, 93] width 311 height 31
paste input "[URL][DOMAIN_NAME]"
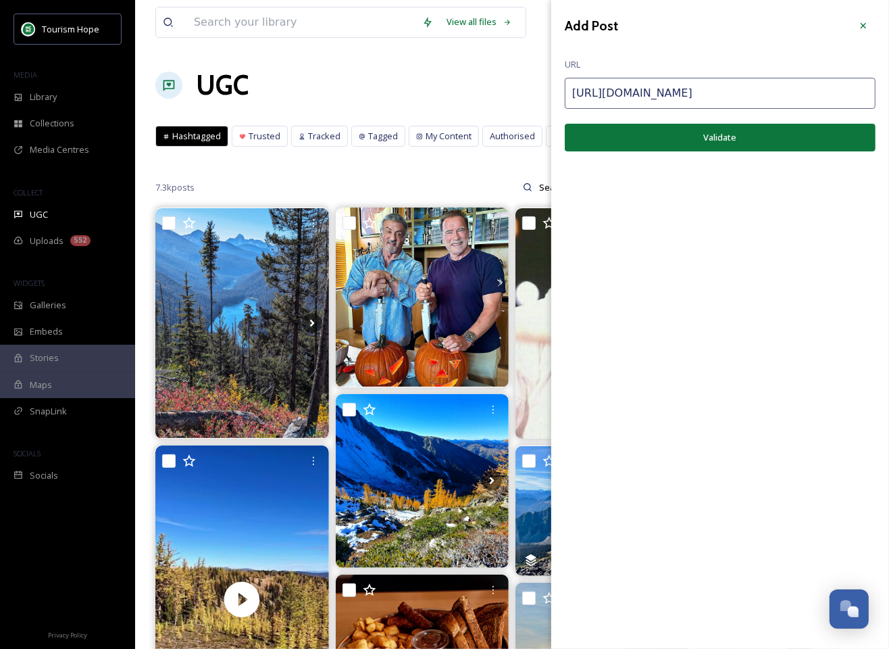
type input "[URL][DOMAIN_NAME]"
click at [632, 138] on button "Validate" at bounding box center [720, 138] width 311 height 28
click at [747, 132] on button "Add Post" at bounding box center [720, 138] width 311 height 28
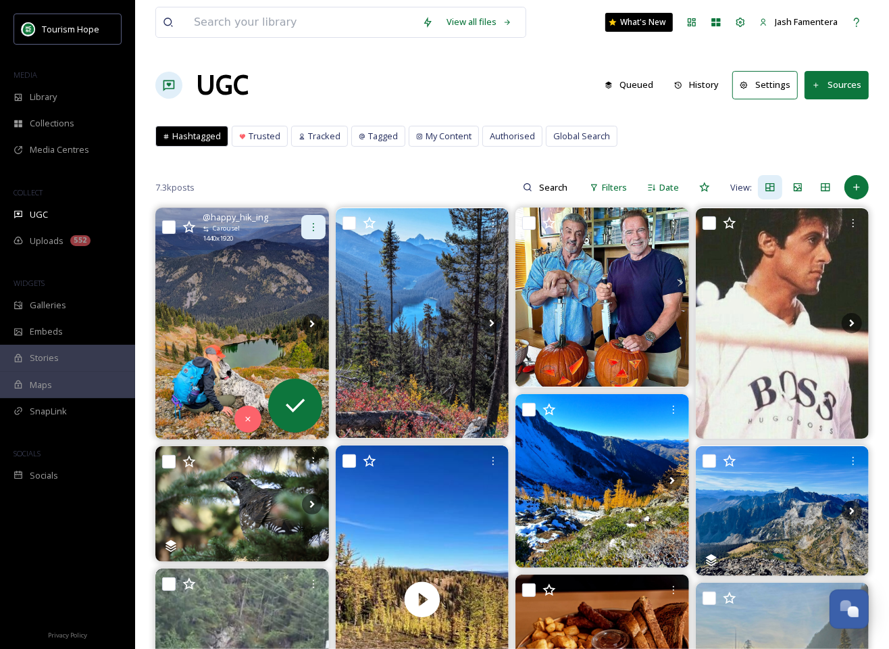
click at [309, 226] on icon at bounding box center [313, 227] width 11 height 11
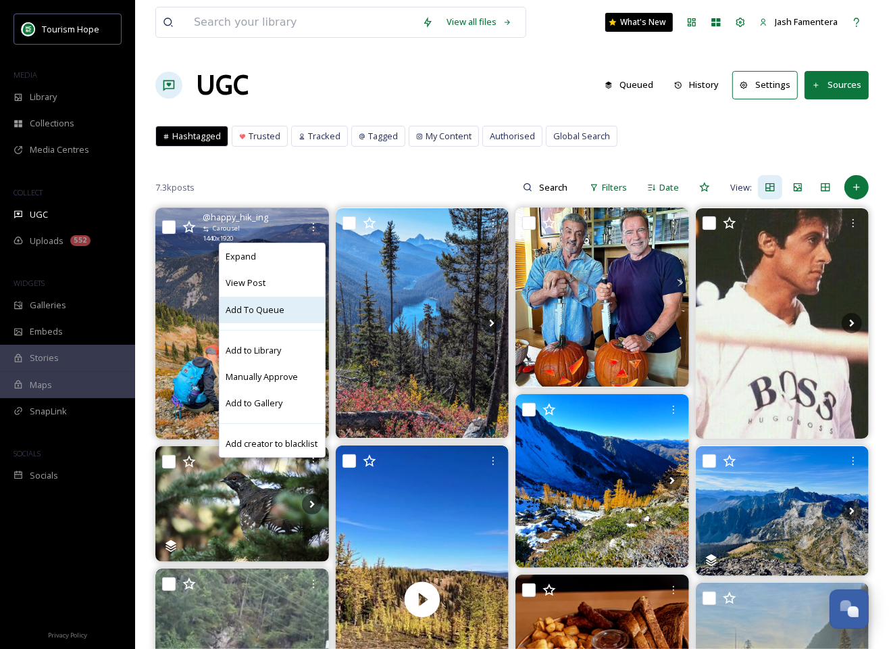
click at [264, 303] on span "Add To Queue" at bounding box center [255, 309] width 59 height 13
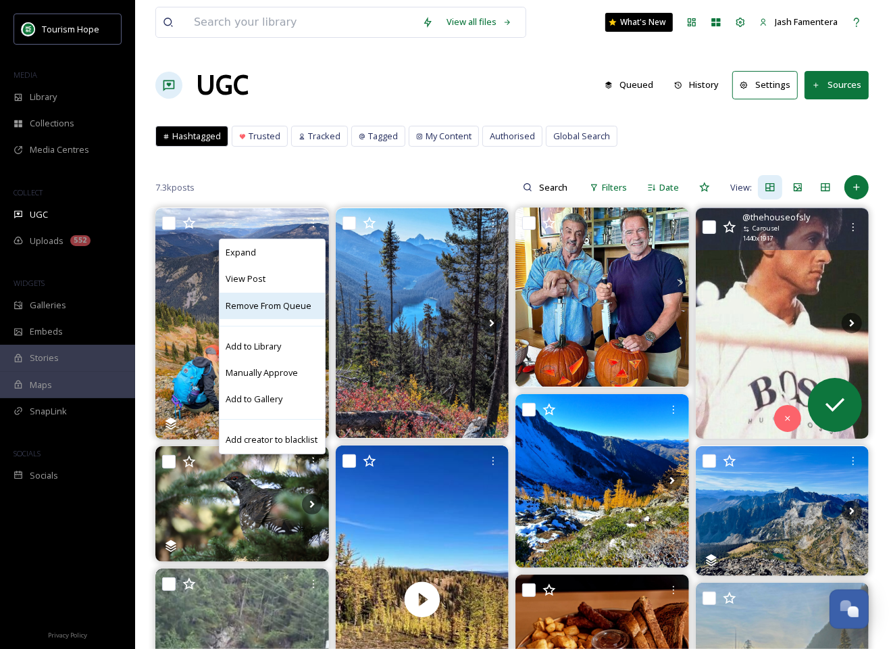
click at [788, 301] on img at bounding box center [783, 323] width 174 height 230
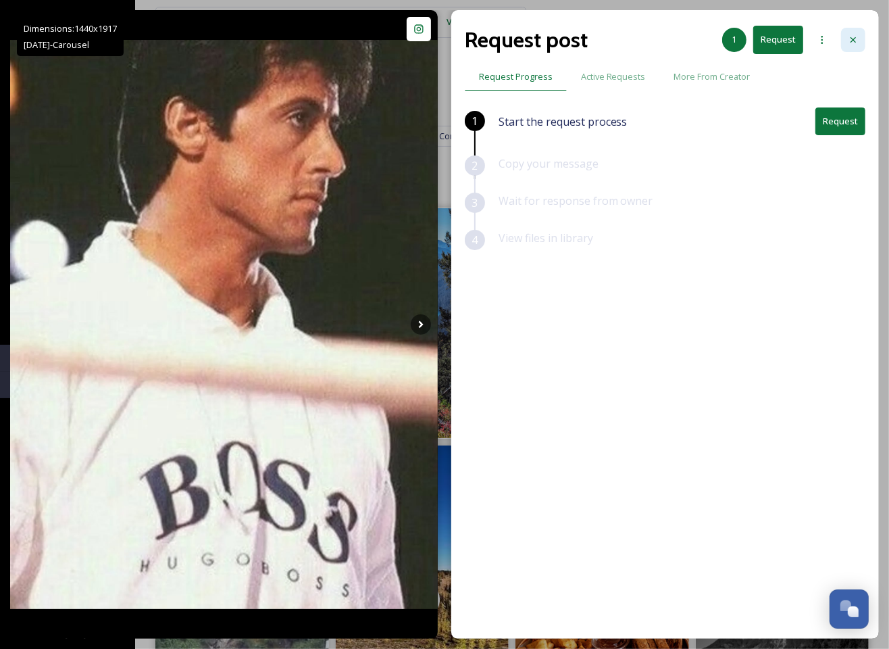
click at [855, 39] on icon at bounding box center [853, 39] width 11 height 11
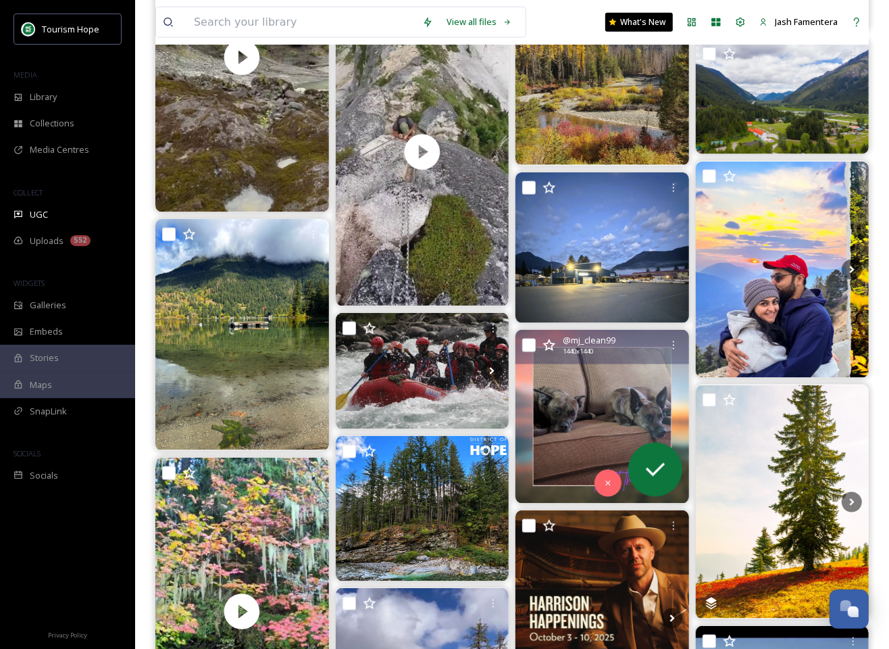
scroll to position [1332, 0]
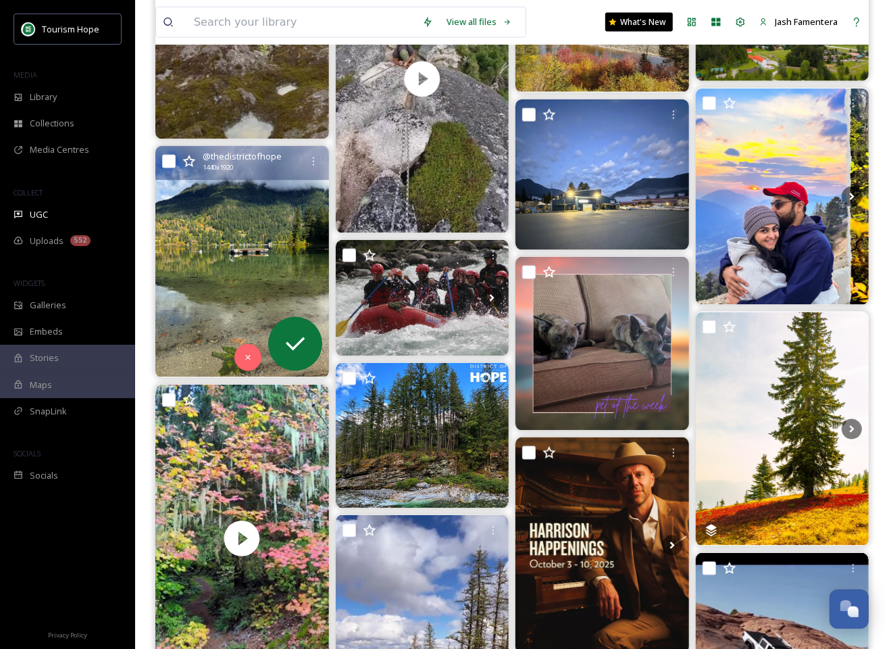
click at [228, 276] on img at bounding box center [242, 261] width 174 height 231
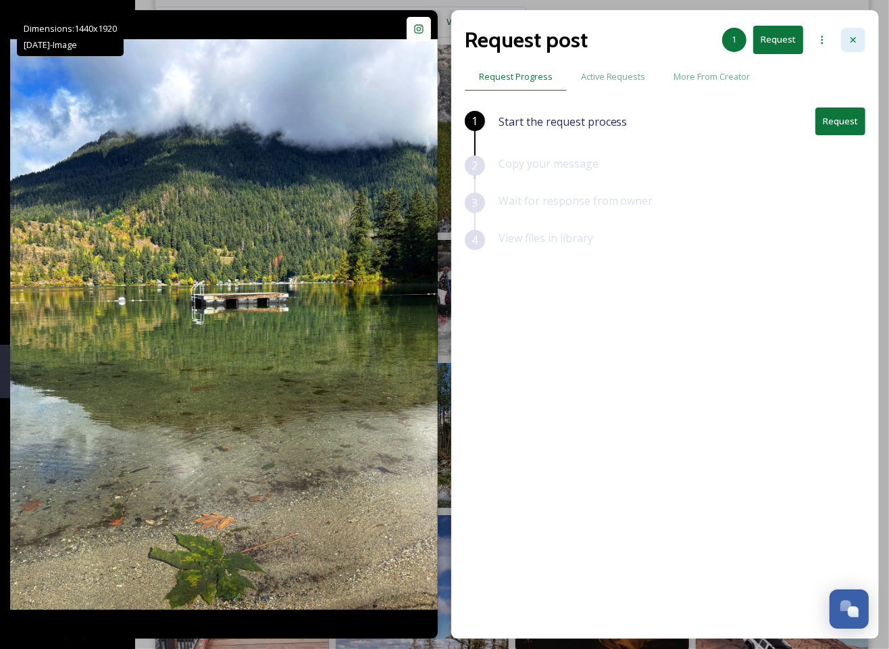
click at [852, 38] on icon at bounding box center [853, 39] width 5 height 5
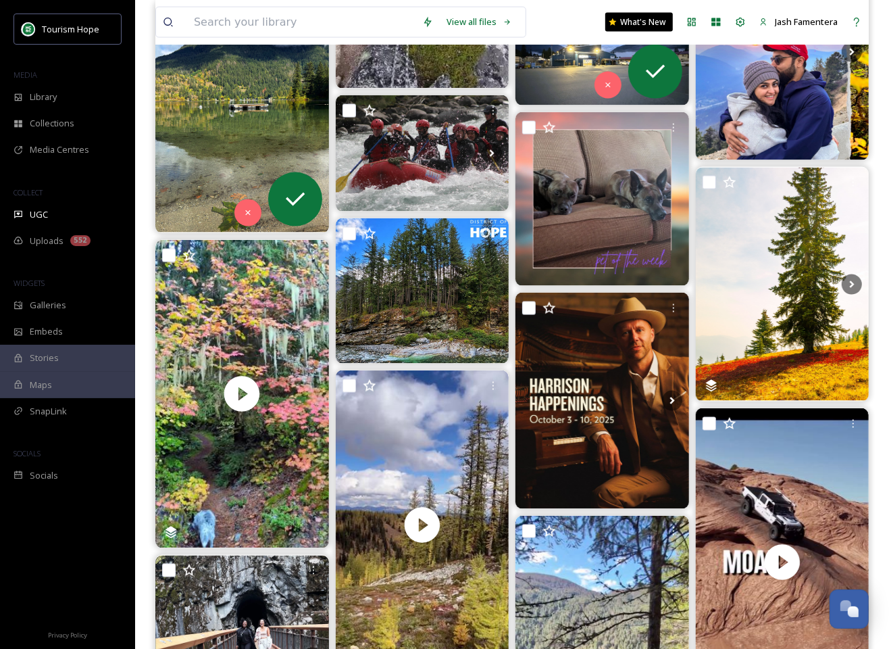
scroll to position [1561, 0]
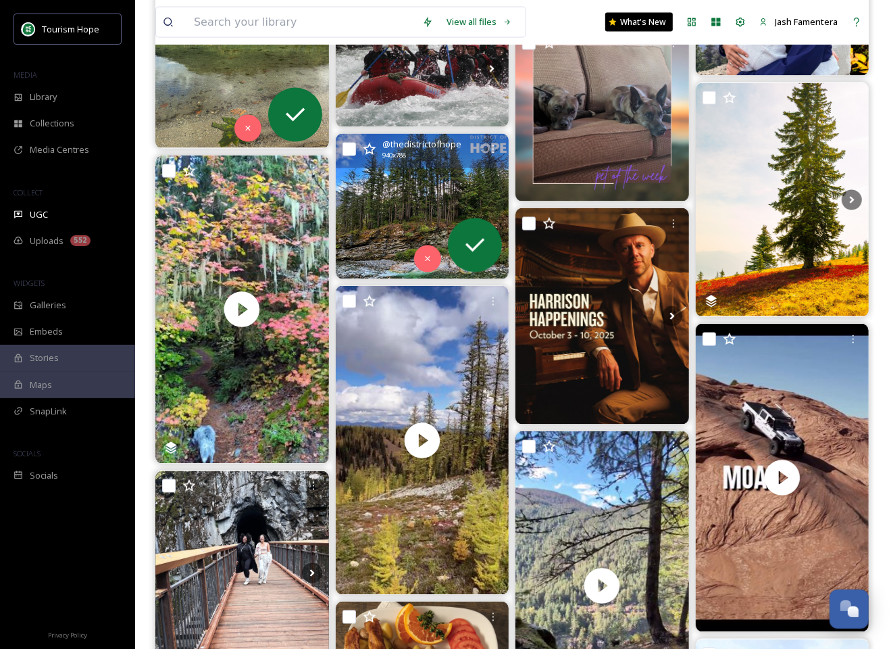
click at [416, 185] on img at bounding box center [423, 206] width 174 height 145
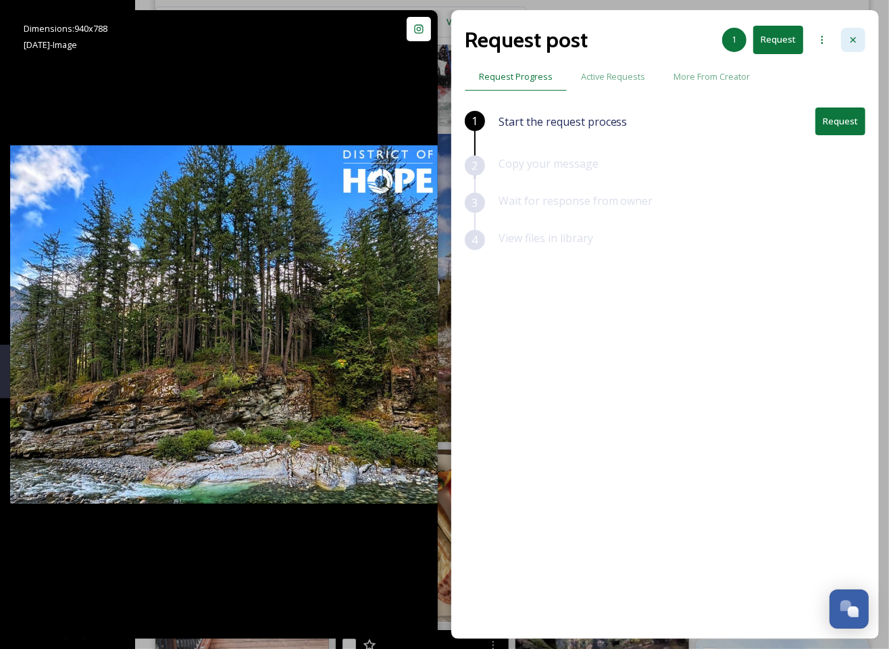
click at [859, 34] on div at bounding box center [853, 40] width 24 height 24
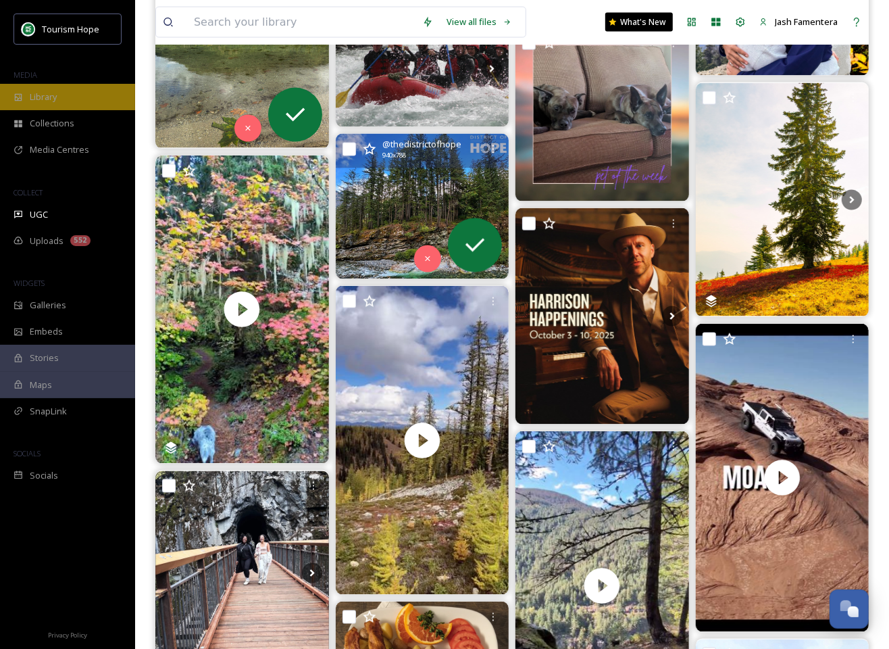
click at [61, 95] on div "Library" at bounding box center [67, 97] width 135 height 26
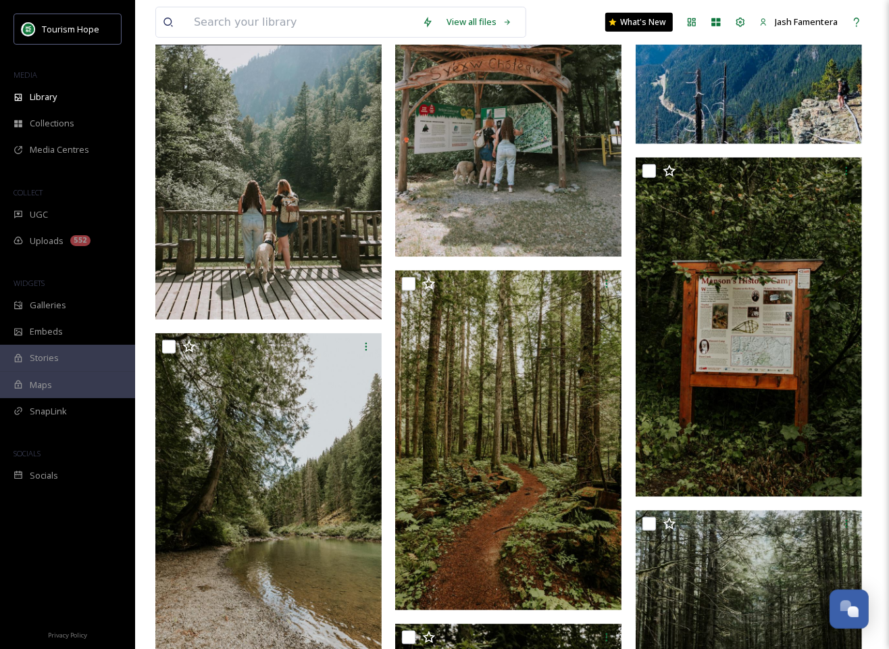
scroll to position [810, 0]
